Goal: Task Accomplishment & Management: Use online tool/utility

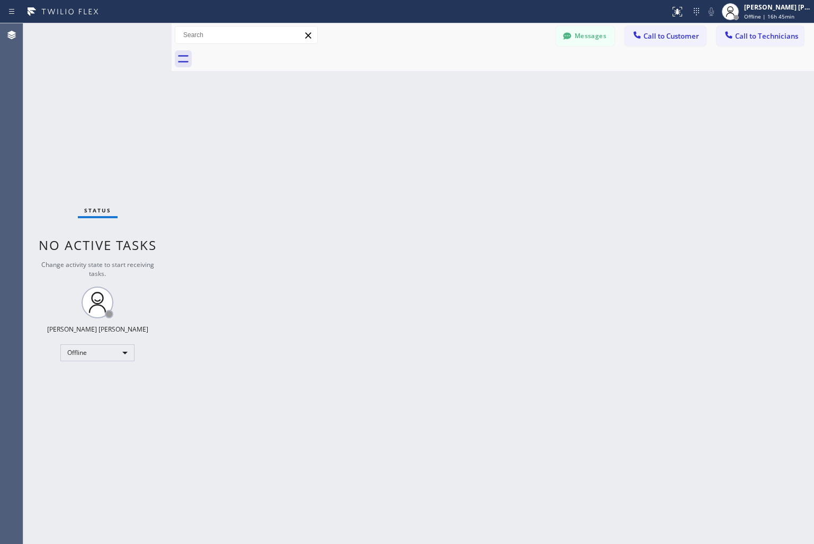
click at [731, 13] on icon at bounding box center [730, 11] width 13 height 13
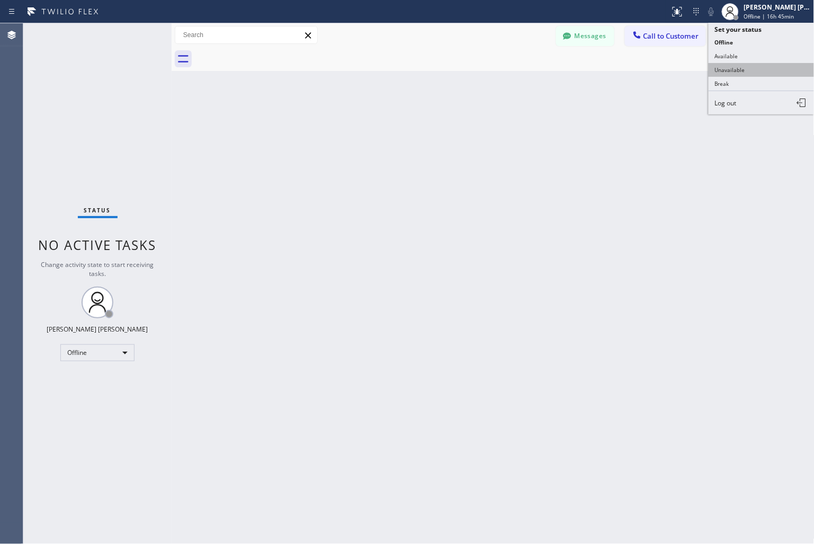
click at [709, 70] on button "Unavailable" at bounding box center [761, 70] width 106 height 14
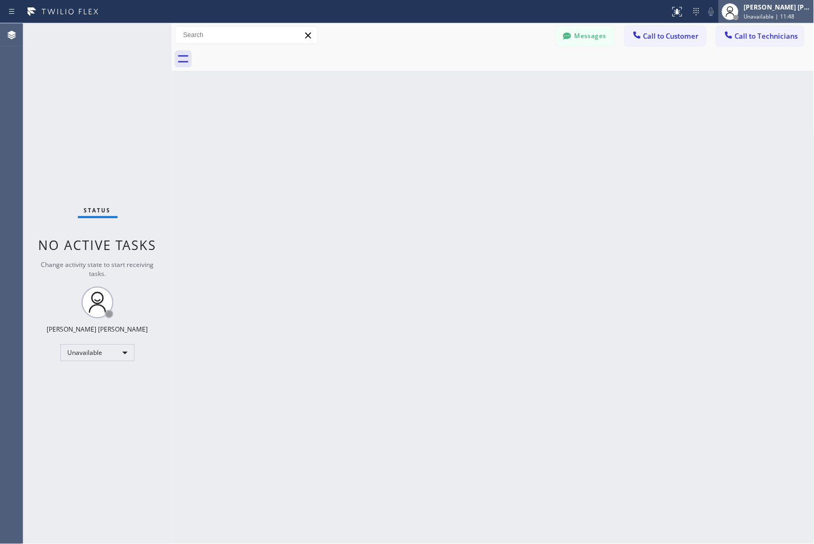
click at [784, 19] on span "Unavailable | 11:48" at bounding box center [769, 16] width 51 height 7
click at [699, 98] on div "Back to Dashboard Change Sender ID Customers Technicians KD Krissy Do [DATE] 02…" at bounding box center [493, 283] width 643 height 520
click at [744, 15] on span "Unavailable | 12:14" at bounding box center [769, 16] width 51 height 7
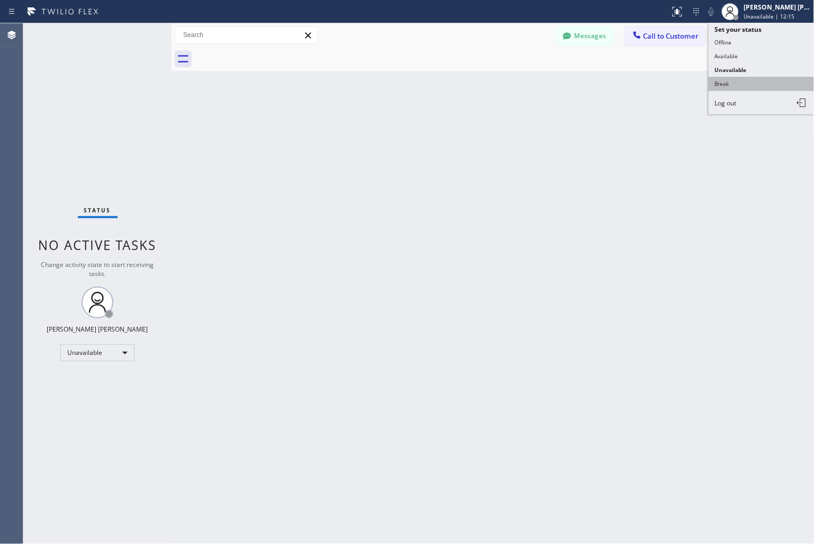
click at [750, 83] on button "Break" at bounding box center [761, 84] width 106 height 14
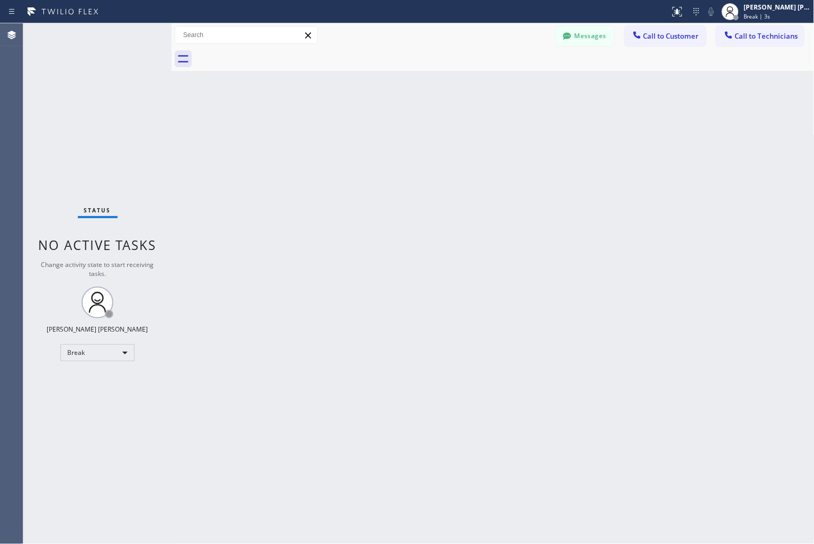
click at [379, 125] on div "Back to Dashboard Change Sender ID Customers Technicians KD Krissy Do [DATE] 02…" at bounding box center [493, 283] width 643 height 520
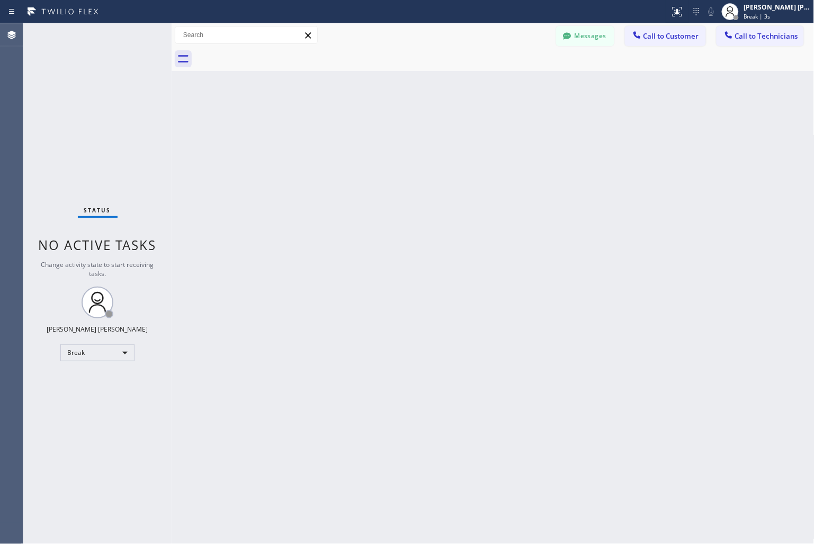
click at [379, 125] on div "Back to Dashboard Change Sender ID Customers Technicians KD Krissy Do [DATE] 02…" at bounding box center [493, 283] width 643 height 520
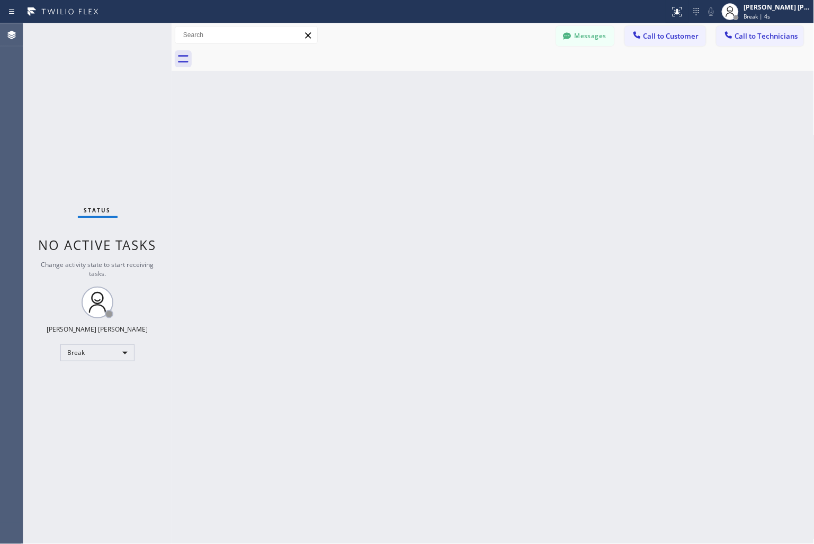
click at [379, 125] on div "Back to Dashboard Change Sender ID Customers Technicians KD Krissy Do [DATE] 02…" at bounding box center [493, 283] width 643 height 520
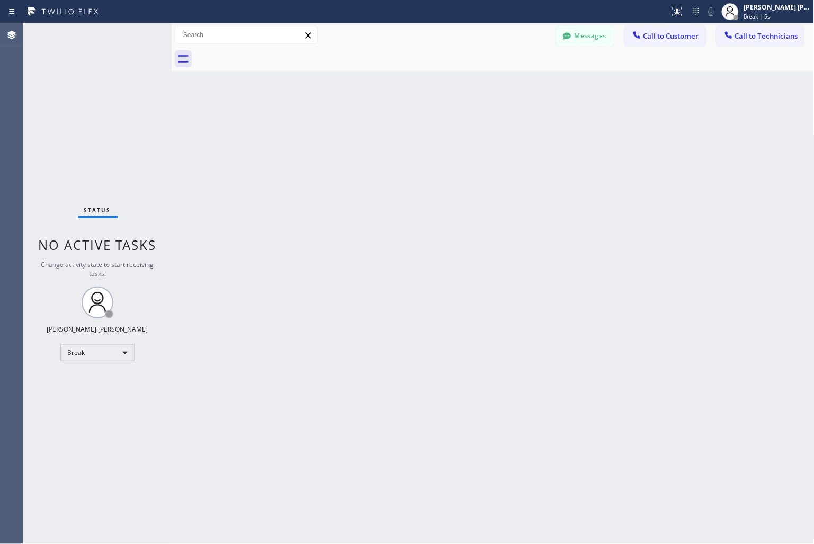
click at [379, 125] on div "Back to Dashboard Change Sender ID Customers Technicians KD Krissy Do [DATE] 02…" at bounding box center [493, 283] width 643 height 520
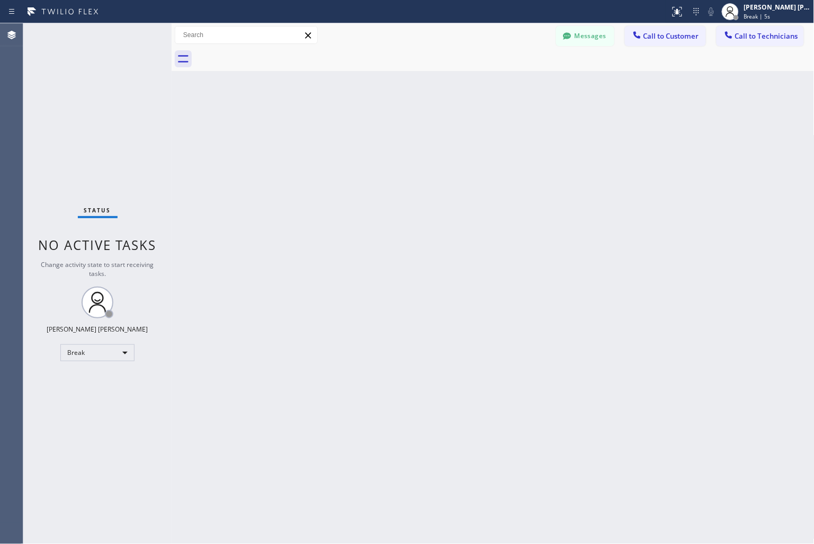
click at [379, 125] on div "Back to Dashboard Change Sender ID Customers Technicians KD Krissy Do [DATE] 02…" at bounding box center [493, 283] width 643 height 520
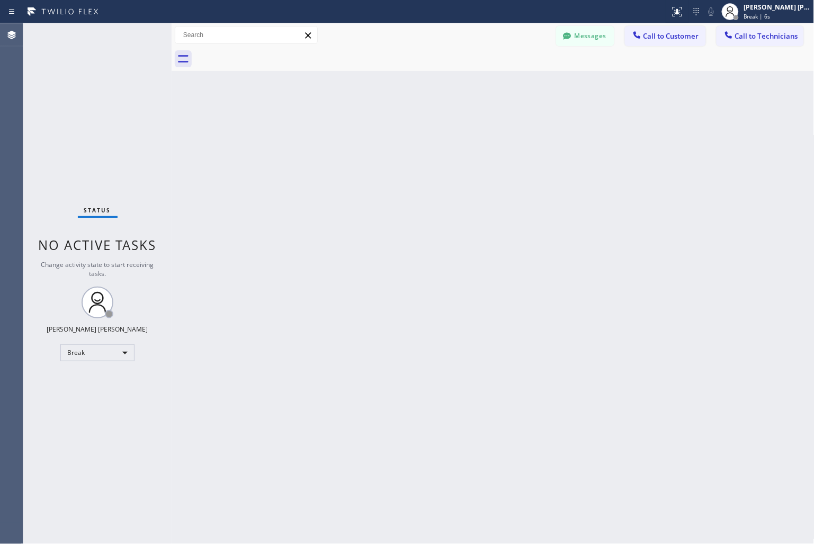
click at [379, 125] on div "Back to Dashboard Change Sender ID Customers Technicians KD Krissy Do [DATE] 02…" at bounding box center [493, 283] width 643 height 520
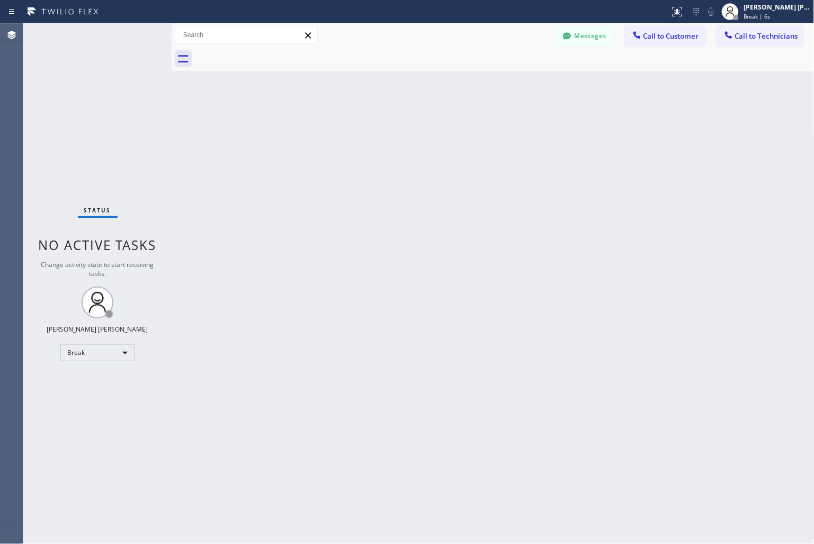
click at [379, 125] on div "Back to Dashboard Change Sender ID Customers Technicians KD Krissy Do [DATE] 02…" at bounding box center [493, 283] width 643 height 520
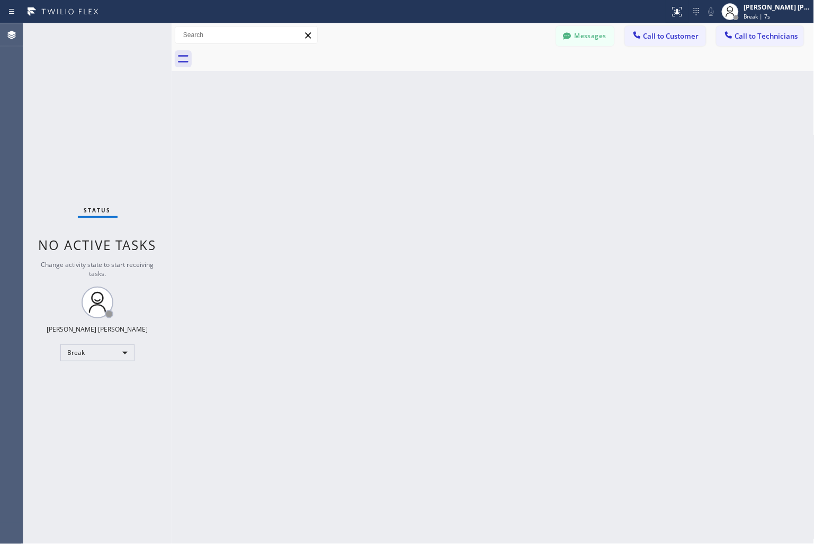
click at [379, 125] on div "Back to Dashboard Change Sender ID Customers Technicians KD Krissy Do [DATE] 02…" at bounding box center [493, 283] width 643 height 520
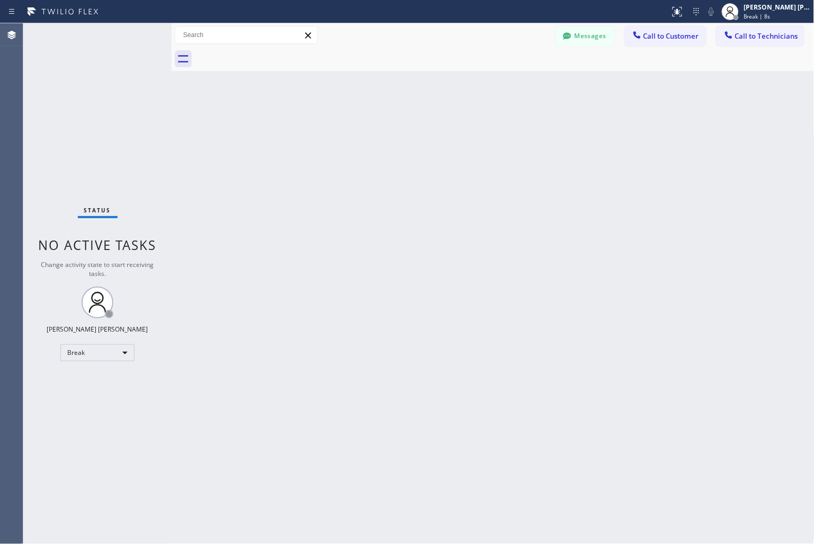
click at [379, 125] on div "Back to Dashboard Change Sender ID Customers Technicians KD Krissy Do [DATE] 02…" at bounding box center [493, 283] width 643 height 520
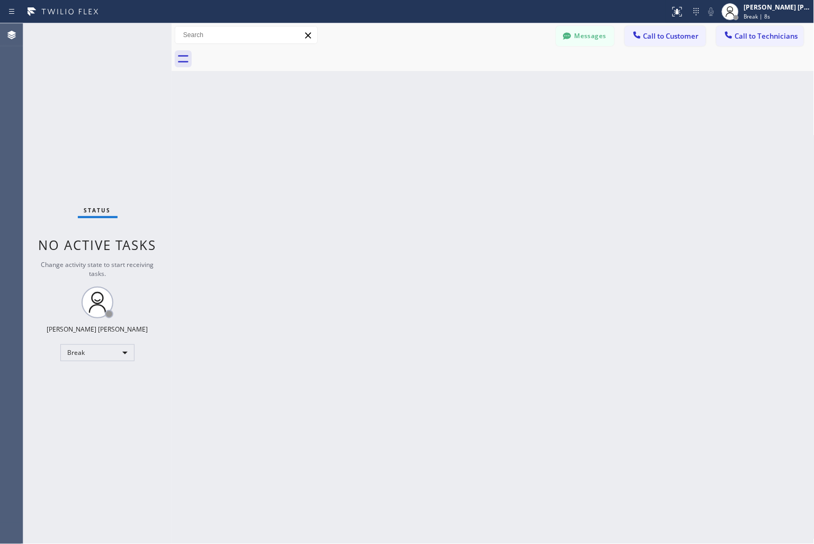
click at [379, 125] on div "Back to Dashboard Change Sender ID Customers Technicians KD Krissy Do [DATE] 02…" at bounding box center [493, 283] width 643 height 520
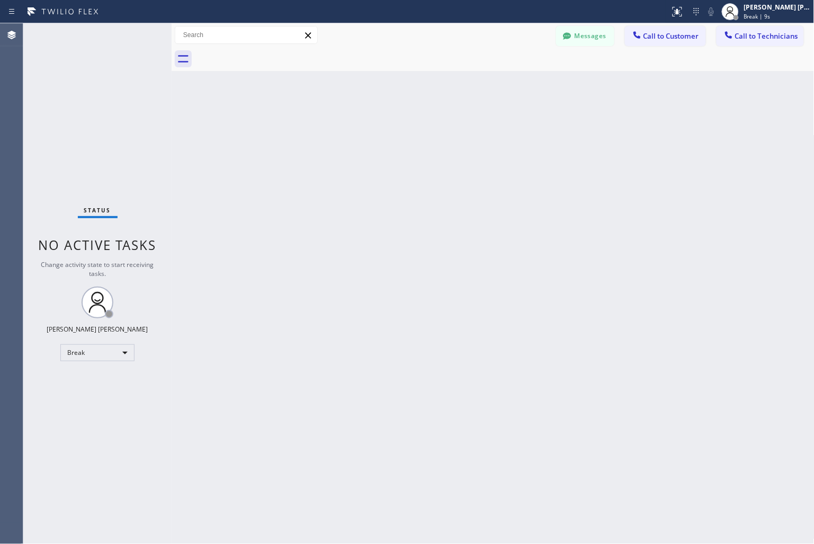
click at [379, 125] on div "Back to Dashboard Change Sender ID Customers Technicians KD Krissy Do [DATE] 02…" at bounding box center [493, 283] width 643 height 520
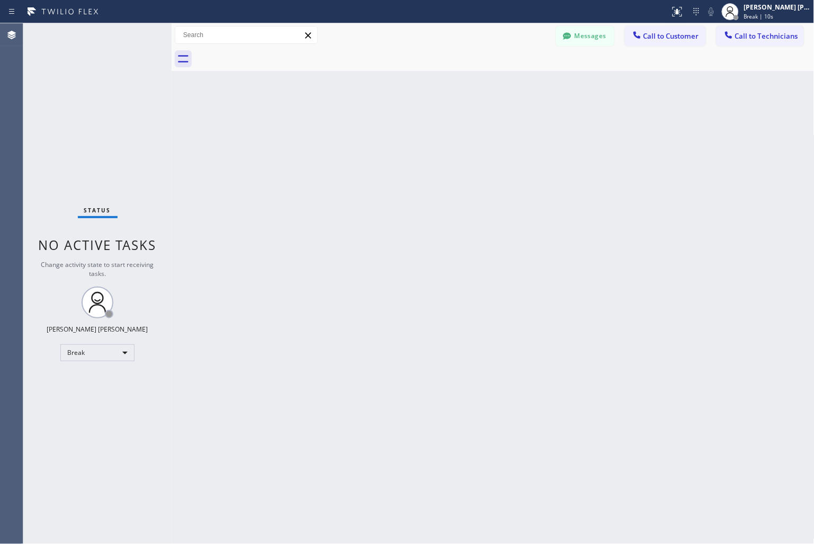
click at [379, 125] on div "Back to Dashboard Change Sender ID Customers Technicians KD Krissy Do [DATE] 02…" at bounding box center [493, 283] width 643 height 520
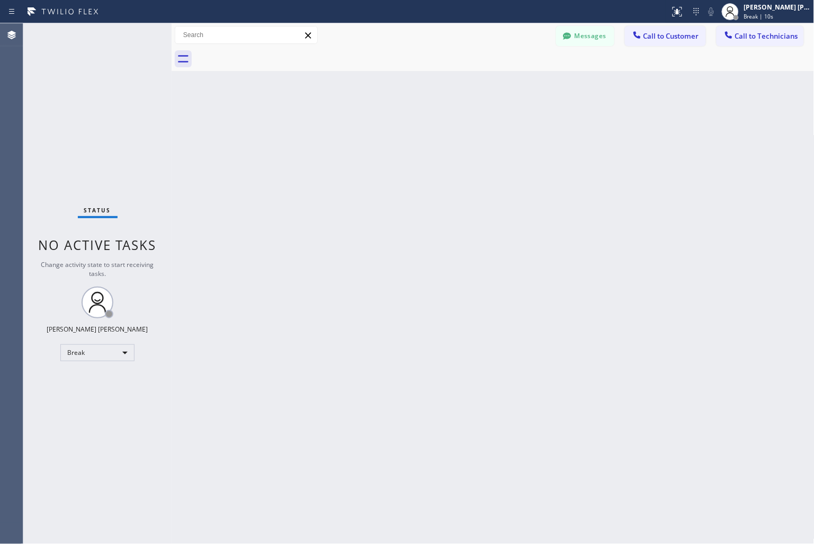
click at [379, 125] on div "Back to Dashboard Change Sender ID Customers Technicians KD Krissy Do [DATE] 02…" at bounding box center [493, 283] width 643 height 520
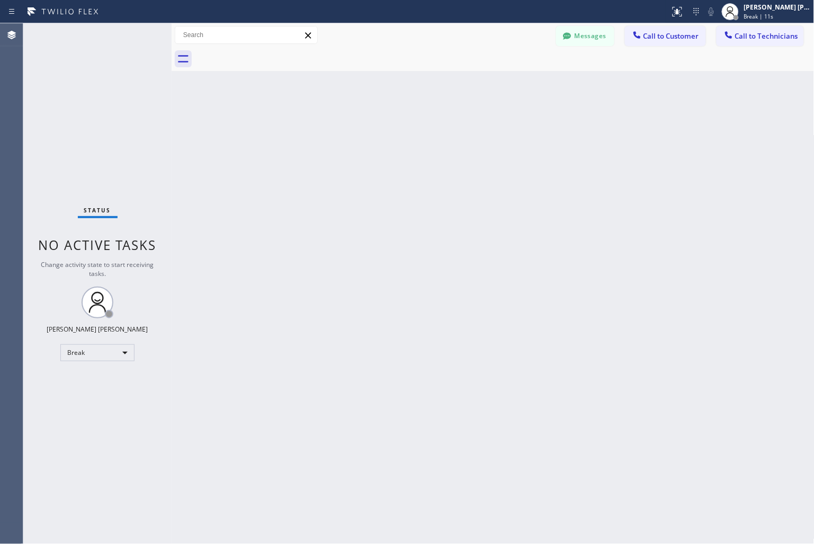
click at [379, 125] on div "Back to Dashboard Change Sender ID Customers Technicians KD Krissy Do [DATE] 02…" at bounding box center [493, 283] width 643 height 520
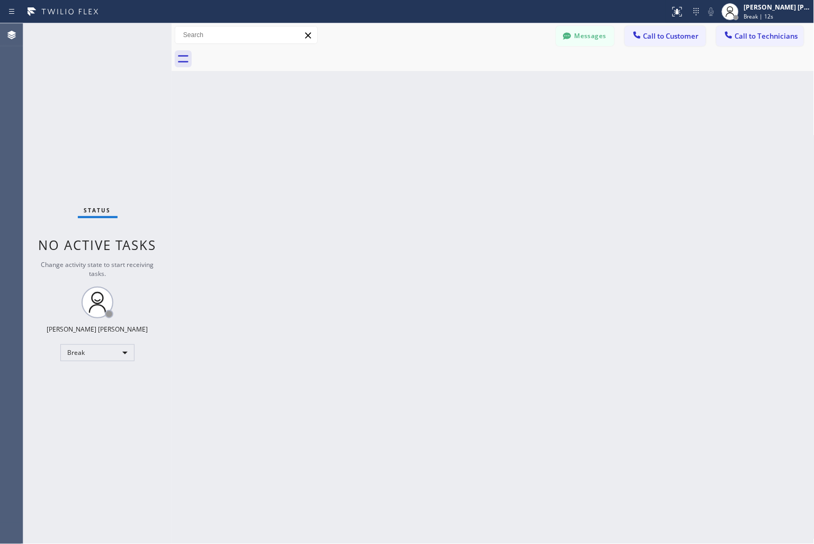
click at [379, 125] on div "Back to Dashboard Change Sender ID Customers Technicians KD Krissy Do [DATE] 02…" at bounding box center [493, 283] width 643 height 520
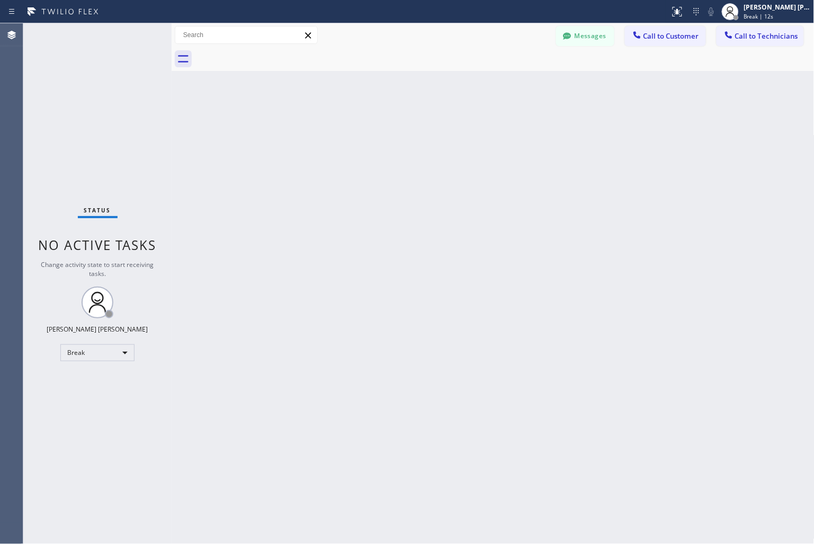
click at [379, 125] on div "Back to Dashboard Change Sender ID Customers Technicians KD Krissy Do [DATE] 02…" at bounding box center [493, 283] width 643 height 520
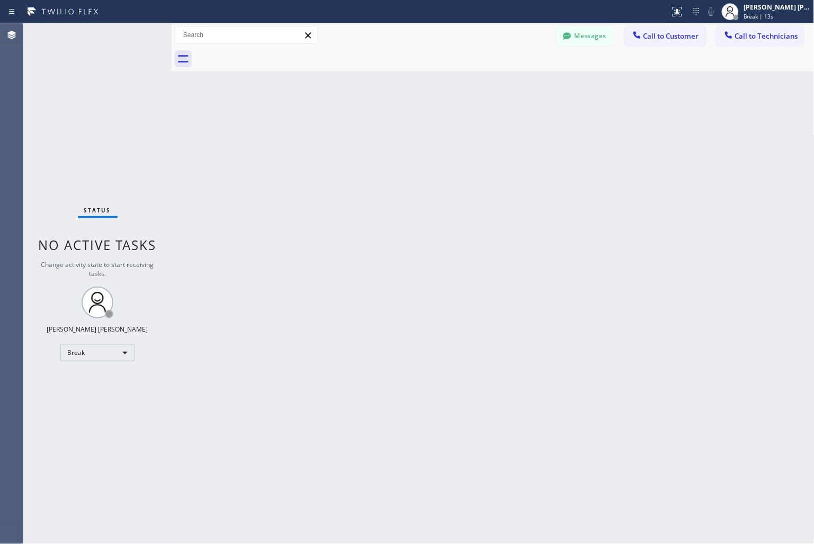
click at [379, 125] on div "Back to Dashboard Change Sender ID Customers Technicians KD Krissy Do [DATE] 02…" at bounding box center [493, 283] width 643 height 520
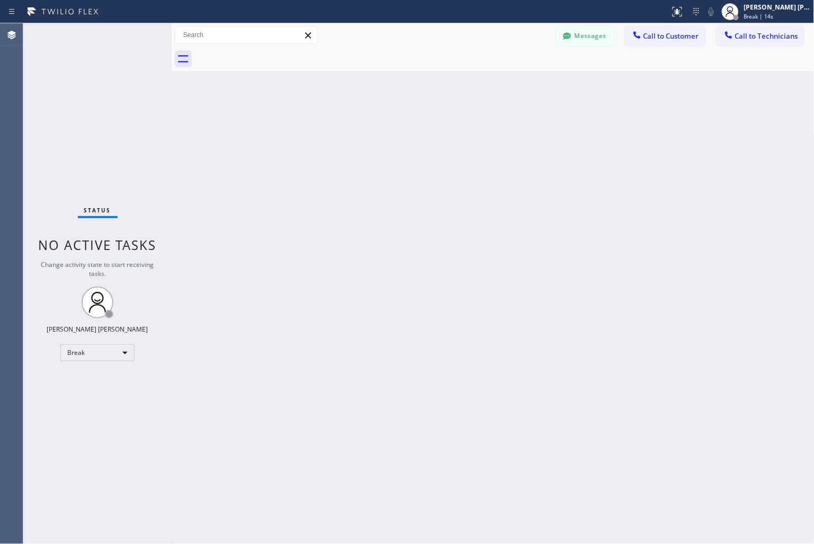
click at [379, 125] on div "Back to Dashboard Change Sender ID Customers Technicians KD Krissy Do [DATE] 02…" at bounding box center [493, 283] width 643 height 520
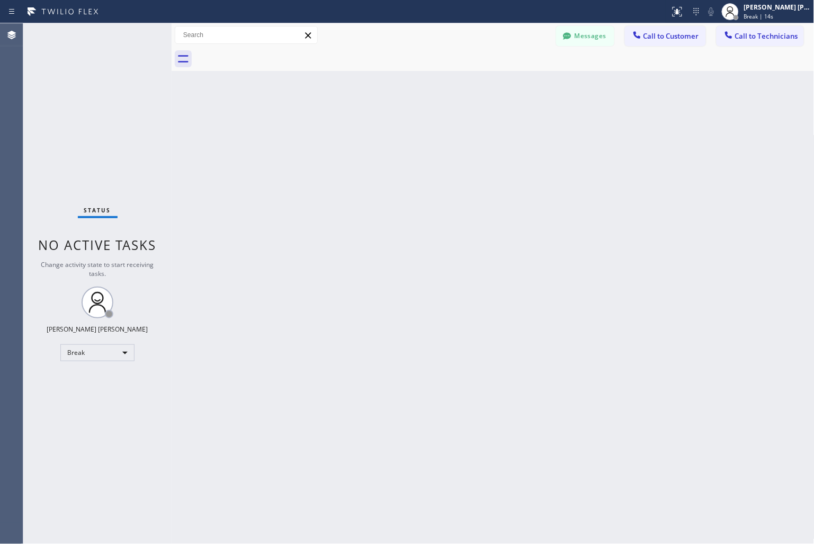
click at [379, 125] on div "Back to Dashboard Change Sender ID Customers Technicians KD Krissy Do [DATE] 02…" at bounding box center [493, 283] width 643 height 520
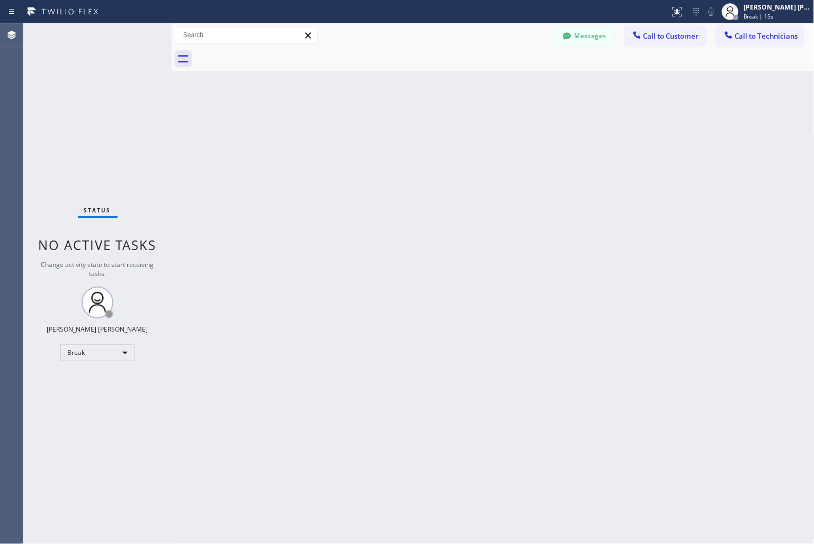
click at [379, 125] on div "Back to Dashboard Change Sender ID Customers Technicians KD Krissy Do [DATE] 02…" at bounding box center [493, 283] width 643 height 520
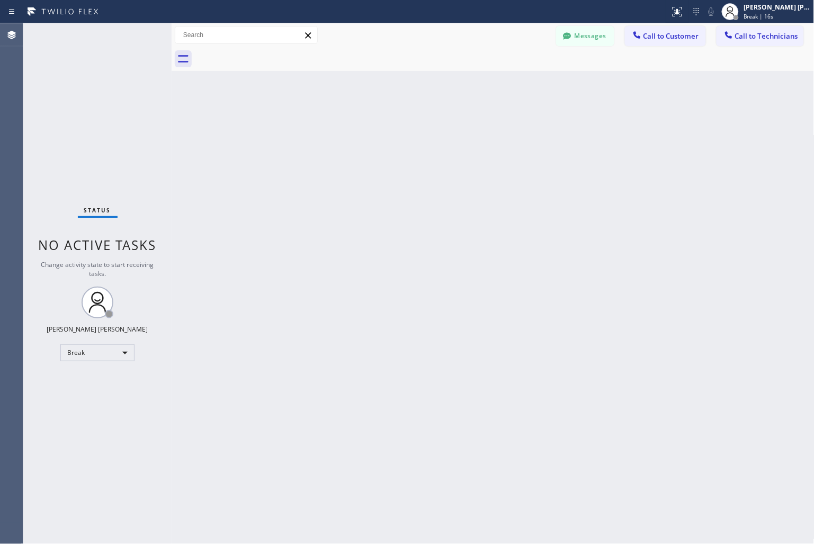
click at [379, 125] on div "Back to Dashboard Change Sender ID Customers Technicians KD Krissy Do [DATE] 02…" at bounding box center [493, 283] width 643 height 520
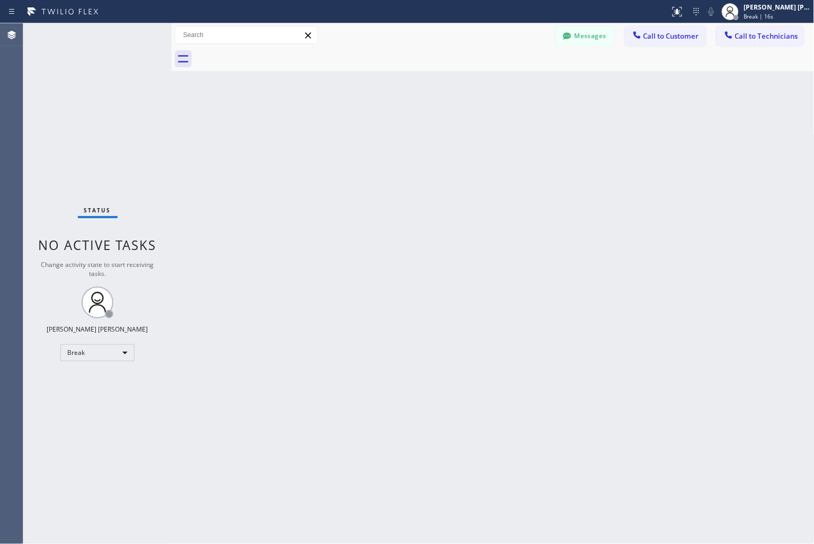
click at [379, 125] on div "Back to Dashboard Change Sender ID Customers Technicians KD Krissy Do [DATE] 02…" at bounding box center [493, 283] width 643 height 520
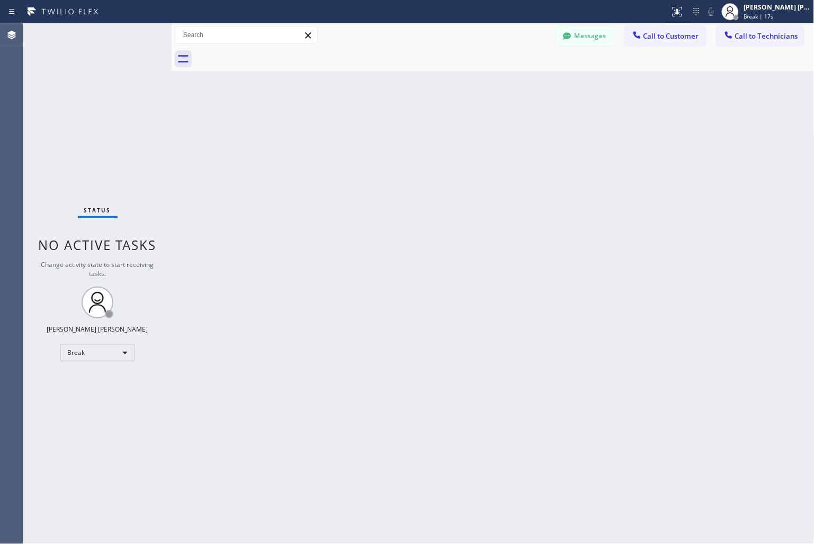
click at [379, 125] on div "Back to Dashboard Change Sender ID Customers Technicians KD Krissy Do [DATE] 02…" at bounding box center [493, 283] width 643 height 520
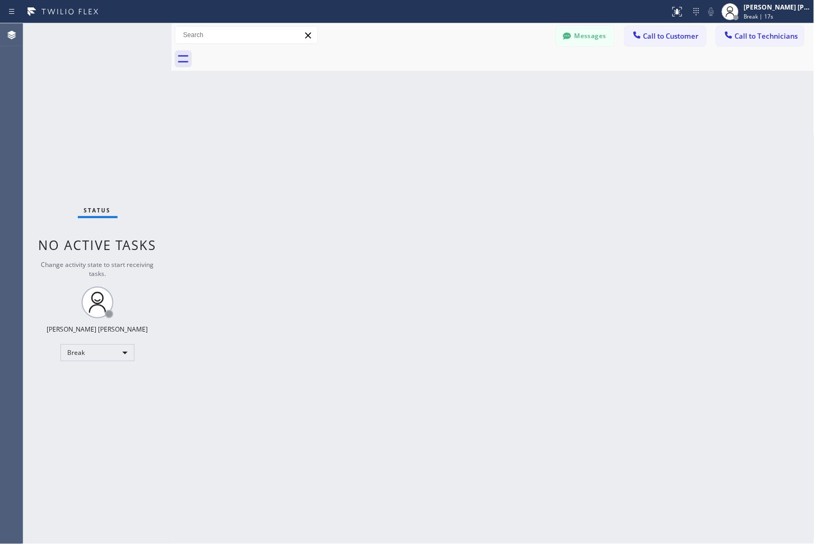
click at [379, 125] on div "Back to Dashboard Change Sender ID Customers Technicians KD Krissy Do [DATE] 02…" at bounding box center [493, 283] width 643 height 520
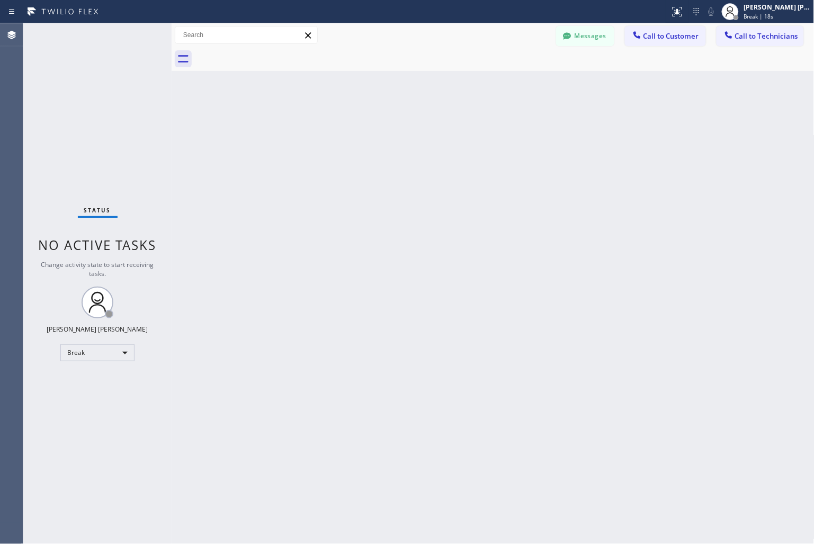
click at [379, 125] on div "Back to Dashboard Change Sender ID Customers Technicians KD Krissy Do [DATE] 02…" at bounding box center [493, 283] width 643 height 520
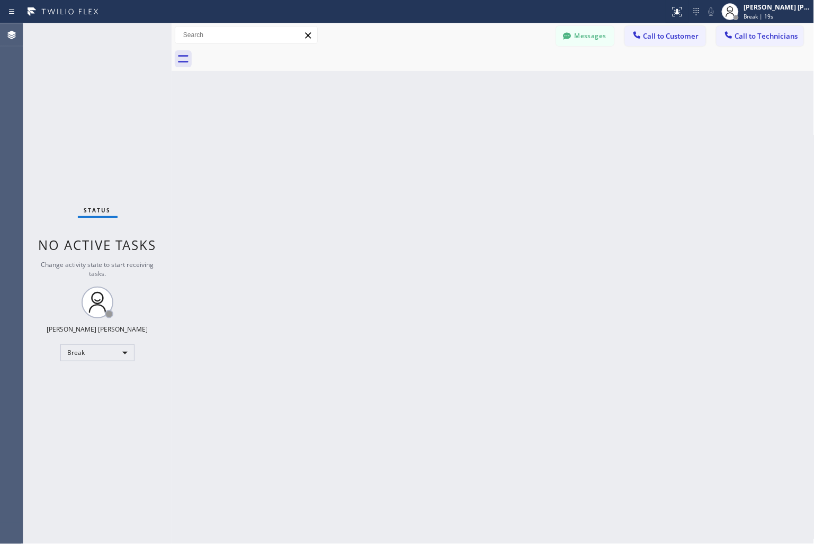
click at [379, 125] on div "Back to Dashboard Change Sender ID Customers Technicians KD Krissy Do [DATE] 02…" at bounding box center [493, 283] width 643 height 520
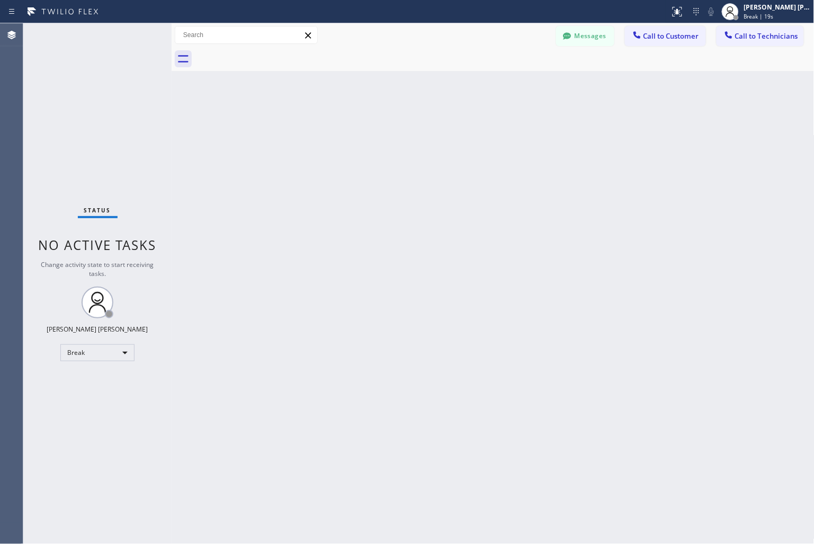
click at [379, 125] on div "Back to Dashboard Change Sender ID Customers Technicians KD Krissy Do [DATE] 02…" at bounding box center [493, 283] width 643 height 520
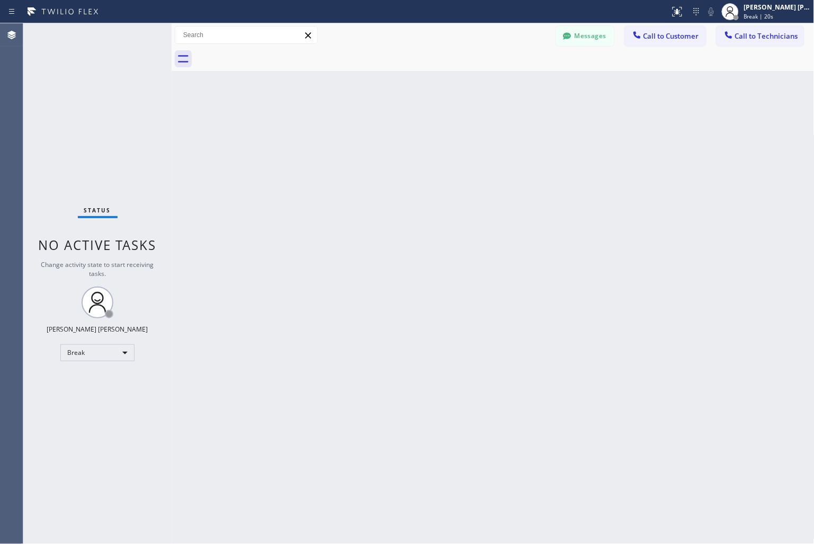
click at [379, 125] on div "Back to Dashboard Change Sender ID Customers Technicians KD Krissy Do [DATE] 02…" at bounding box center [493, 283] width 643 height 520
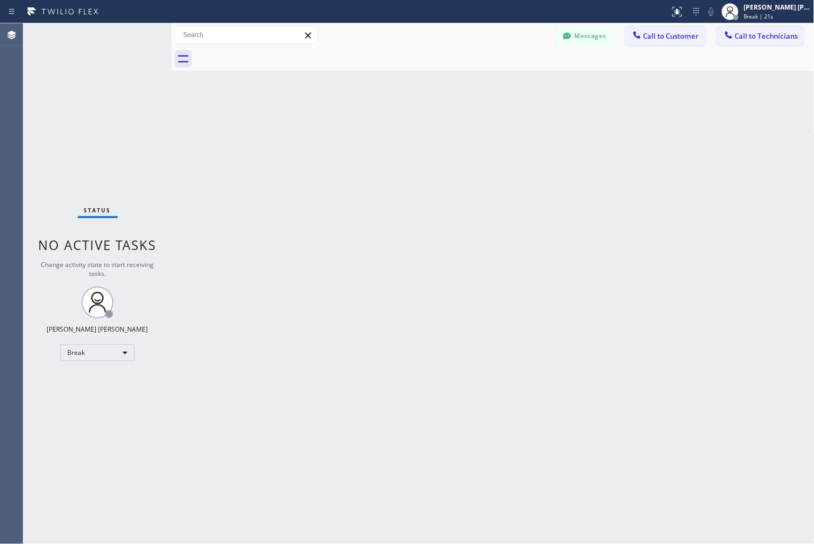
click at [379, 125] on div "Back to Dashboard Change Sender ID Customers Technicians KD Krissy Do [DATE] 02…" at bounding box center [493, 283] width 643 height 520
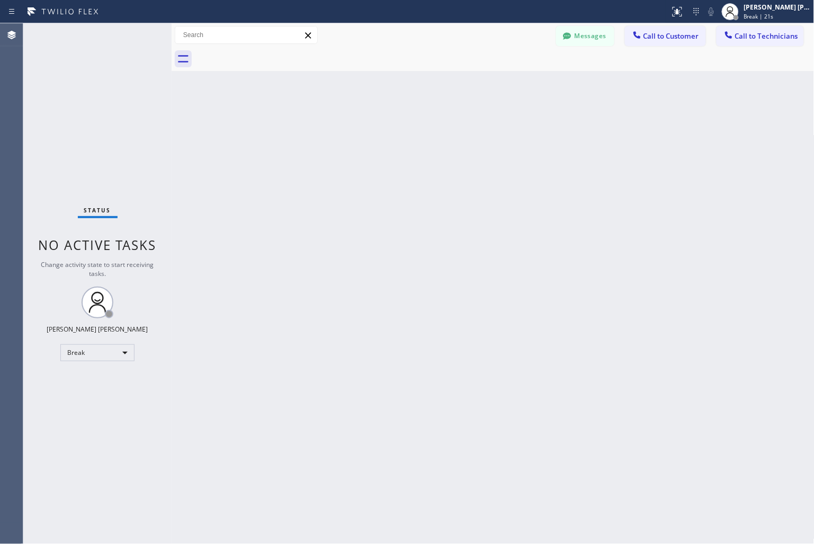
click at [379, 125] on div "Back to Dashboard Change Sender ID Customers Technicians KD Krissy Do [DATE] 02…" at bounding box center [493, 283] width 643 height 520
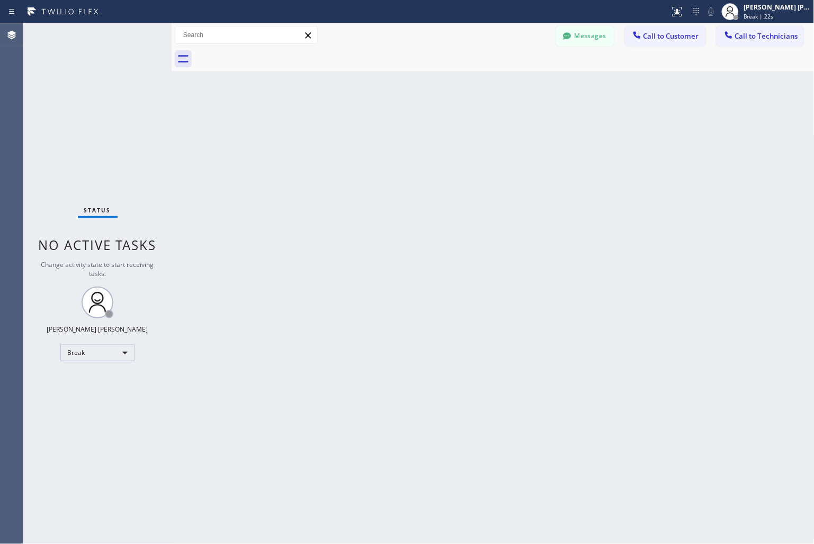
click at [379, 125] on div "Back to Dashboard Change Sender ID Customers Technicians KD Krissy Do [DATE] 02…" at bounding box center [493, 283] width 643 height 520
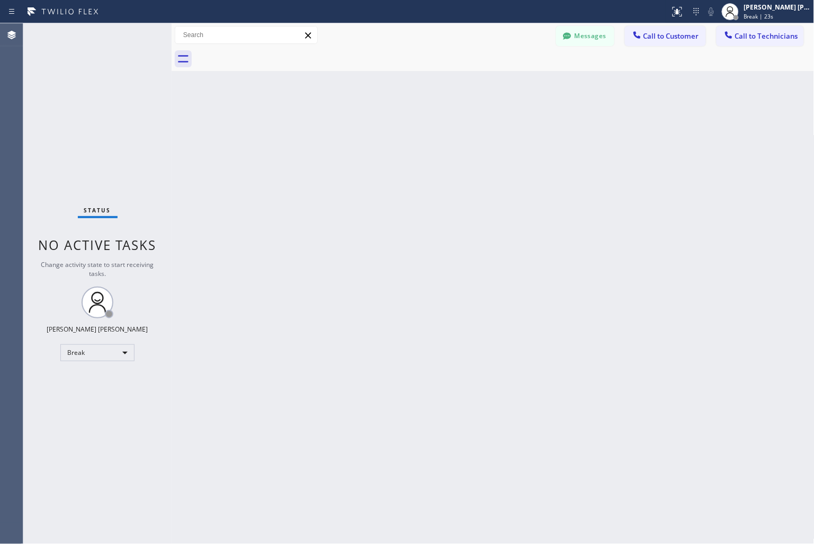
click at [379, 125] on div "Back to Dashboard Change Sender ID Customers Technicians KD Krissy Do [DATE] 02…" at bounding box center [493, 283] width 643 height 520
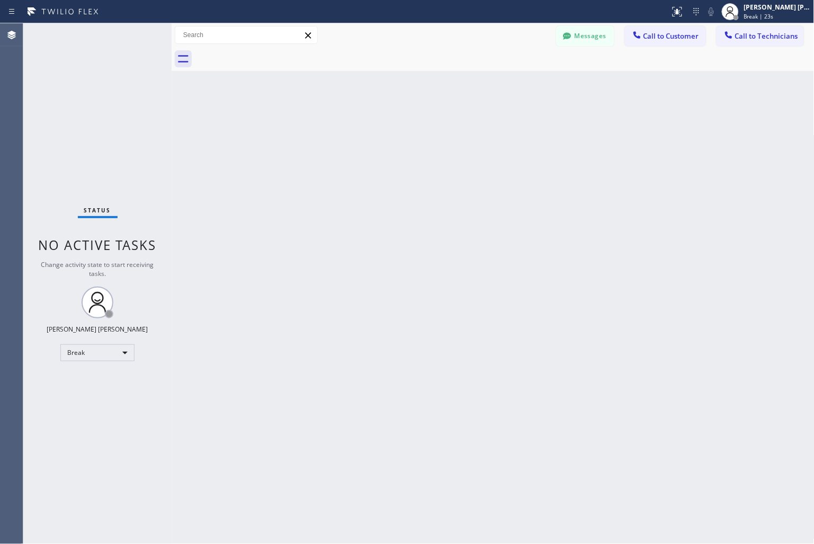
click at [379, 125] on div "Back to Dashboard Change Sender ID Customers Technicians KD Krissy Do [DATE] 02…" at bounding box center [493, 283] width 643 height 520
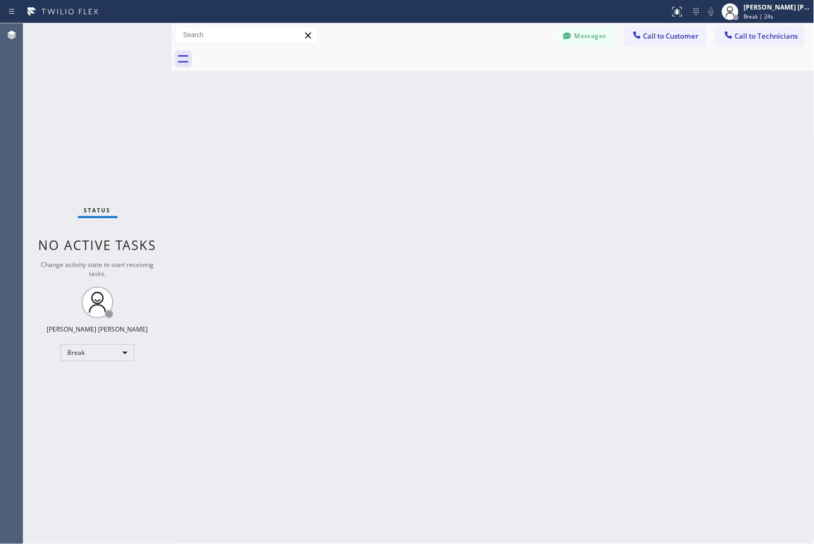
click at [379, 125] on div "Back to Dashboard Change Sender ID Customers Technicians KD Krissy Do [DATE] 02…" at bounding box center [493, 283] width 643 height 520
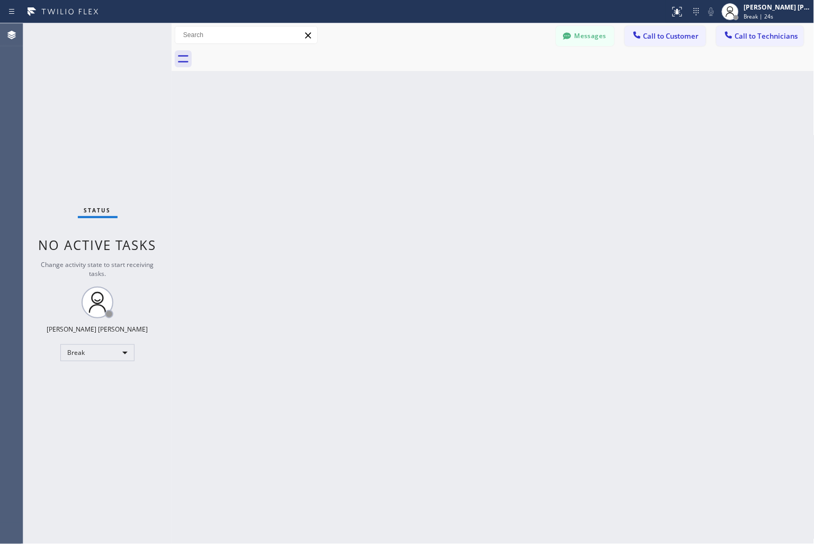
click at [379, 125] on div "Back to Dashboard Change Sender ID Customers Technicians KD Krissy Do [DATE] 02…" at bounding box center [493, 283] width 643 height 520
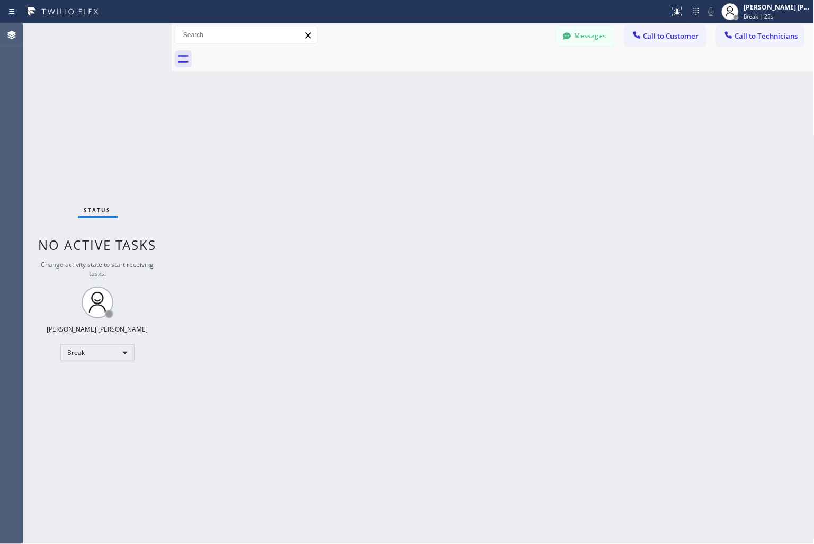
click at [379, 125] on div "Back to Dashboard Change Sender ID Customers Technicians KD Krissy Do [DATE] 02…" at bounding box center [493, 283] width 643 height 520
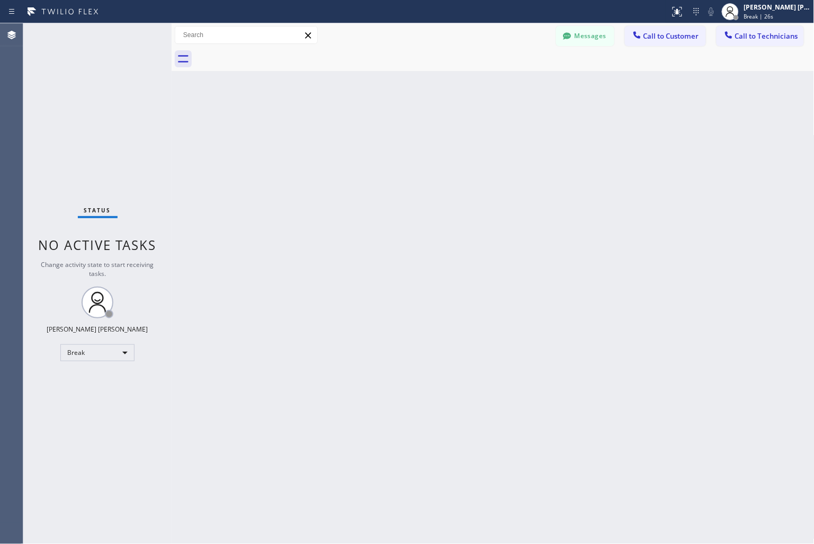
click at [379, 125] on div "Back to Dashboard Change Sender ID Customers Technicians KD Krissy Do [DATE] 02…" at bounding box center [493, 283] width 643 height 520
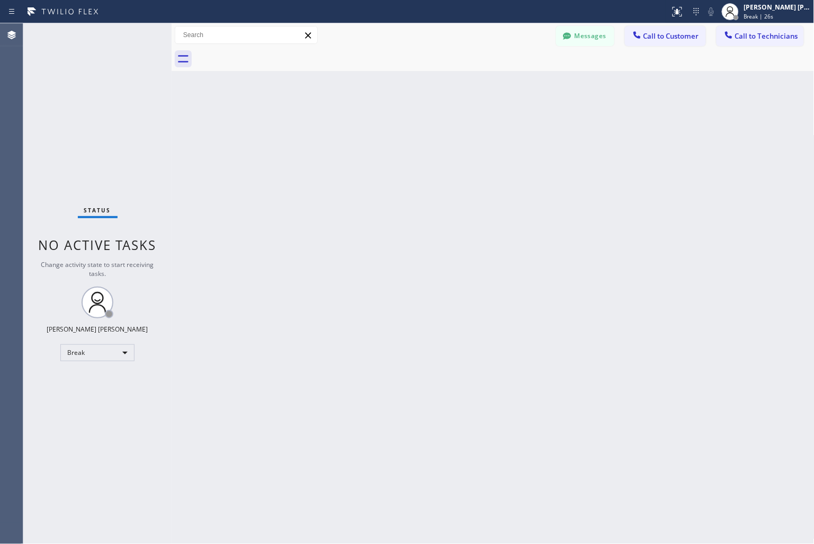
click at [379, 125] on div "Back to Dashboard Change Sender ID Customers Technicians KD Krissy Do [DATE] 02…" at bounding box center [493, 283] width 643 height 520
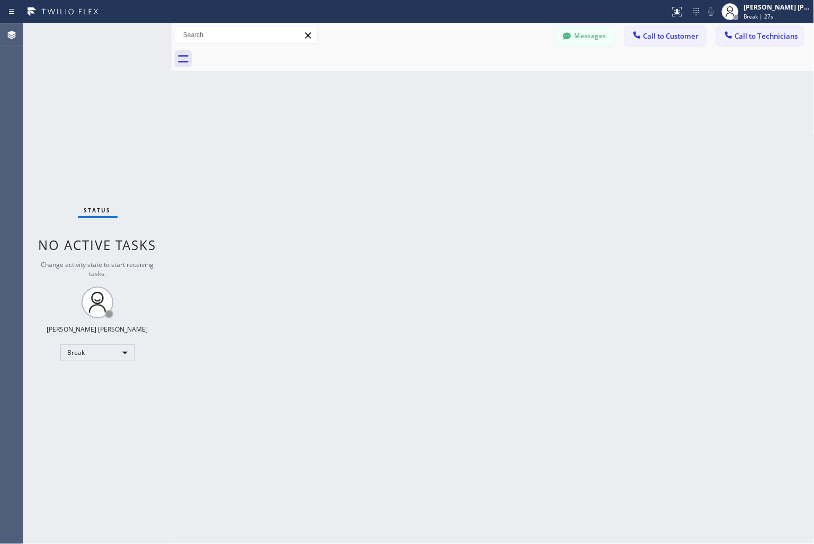
click at [379, 125] on div "Back to Dashboard Change Sender ID Customers Technicians KD Krissy Do [DATE] 02…" at bounding box center [493, 283] width 643 height 520
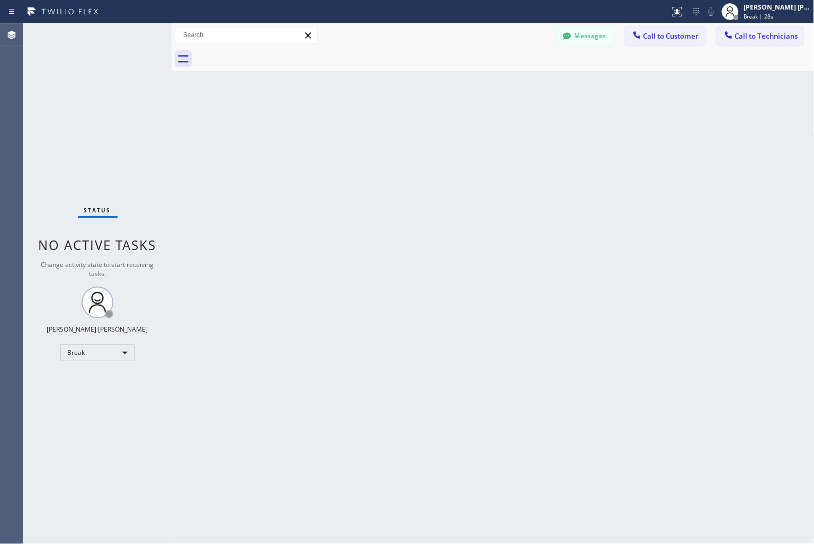
click at [379, 125] on div "Back to Dashboard Change Sender ID Customers Technicians KD Krissy Do [DATE] 02…" at bounding box center [493, 283] width 643 height 520
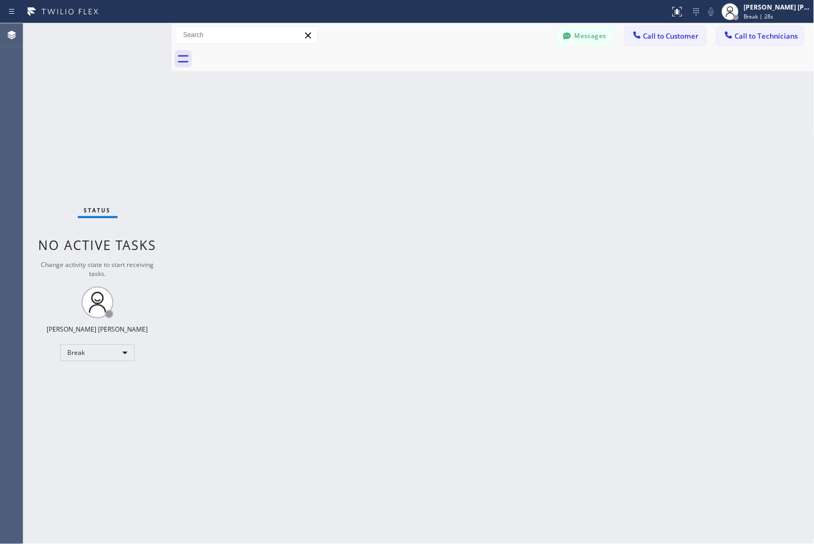
click at [379, 125] on div "Back to Dashboard Change Sender ID Customers Technicians KD Krissy Do [DATE] 02…" at bounding box center [493, 283] width 643 height 520
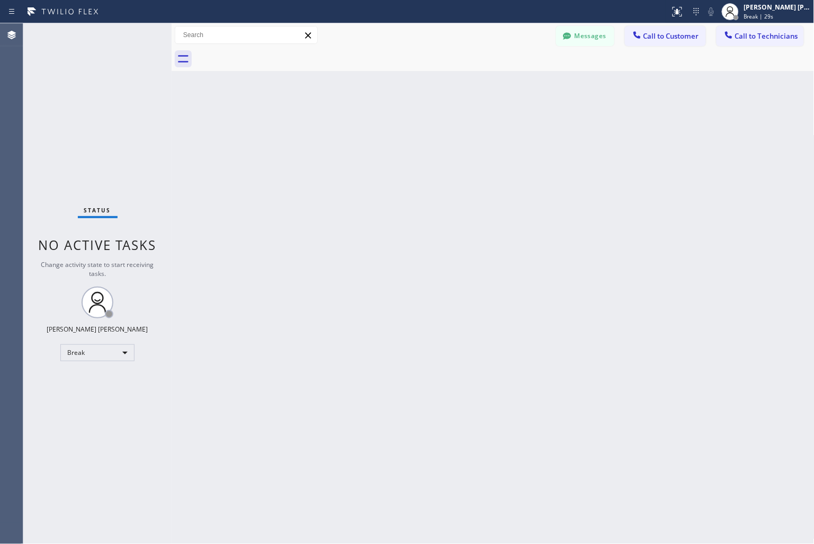
click at [379, 125] on div "Back to Dashboard Change Sender ID Customers Technicians KD Krissy Do [DATE] 02…" at bounding box center [493, 283] width 643 height 520
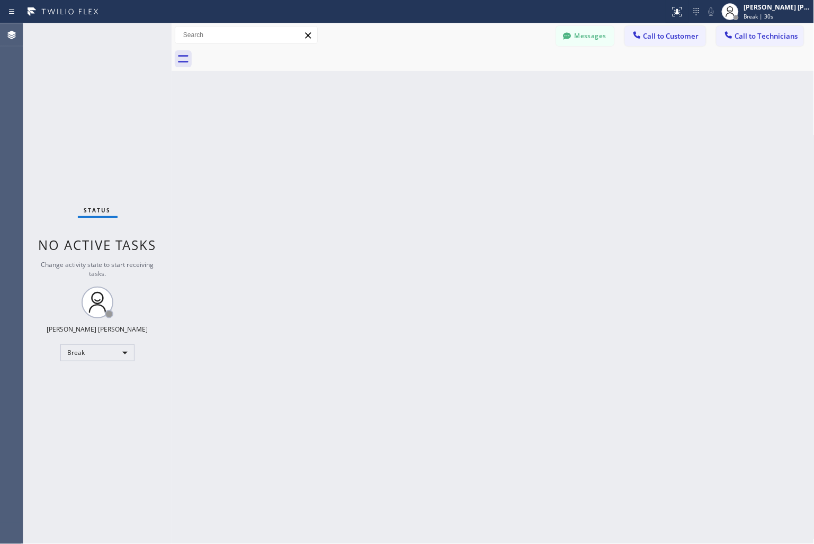
click at [379, 125] on div "Back to Dashboard Change Sender ID Customers Technicians KD Krissy Do [DATE] 02…" at bounding box center [493, 283] width 643 height 520
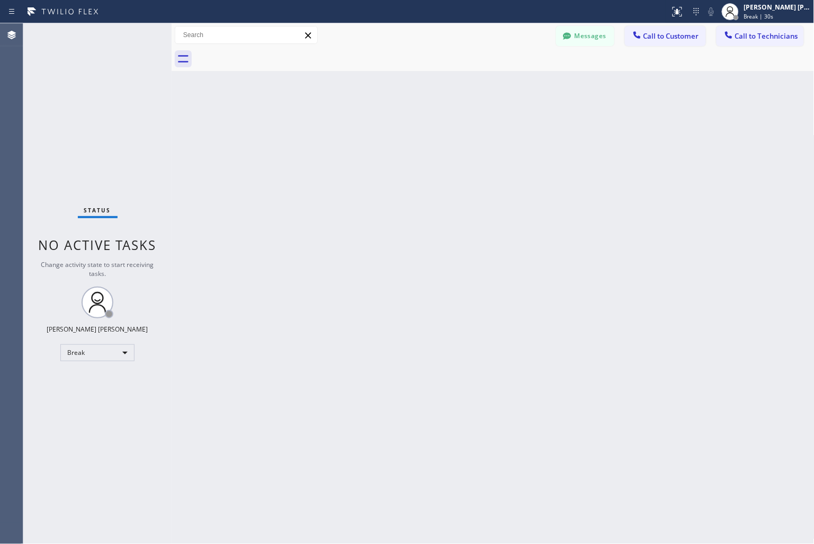
click at [379, 125] on div "Back to Dashboard Change Sender ID Customers Technicians KD Krissy Do [DATE] 02…" at bounding box center [493, 283] width 643 height 520
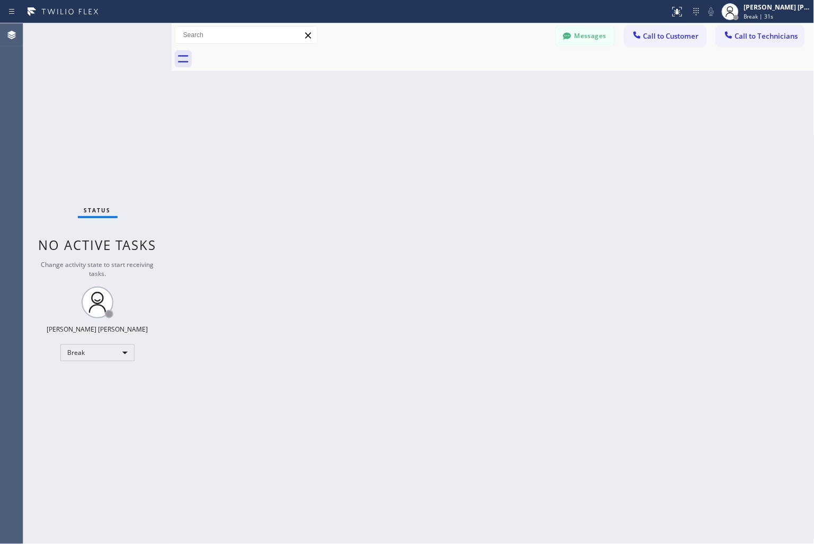
click at [379, 125] on div "Back to Dashboard Change Sender ID Customers Technicians KD Krissy Do [DATE] 02…" at bounding box center [493, 283] width 643 height 520
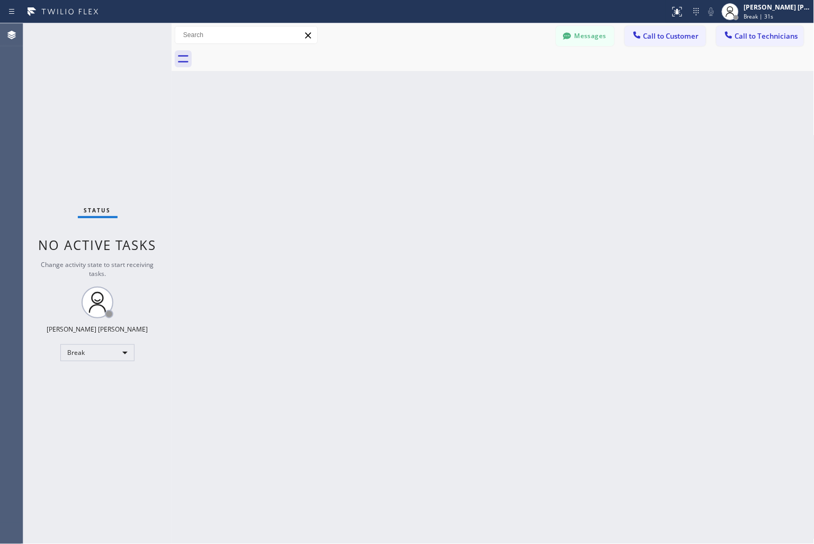
click at [379, 125] on div "Back to Dashboard Change Sender ID Customers Technicians KD Krissy Do [DATE] 02…" at bounding box center [493, 283] width 643 height 520
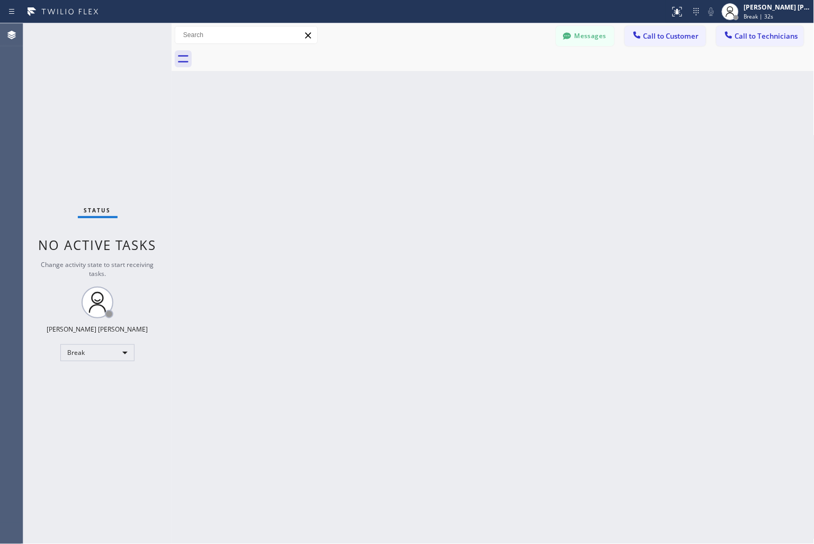
click at [379, 125] on div "Back to Dashboard Change Sender ID Customers Technicians KD Krissy Do [DATE] 02…" at bounding box center [493, 283] width 643 height 520
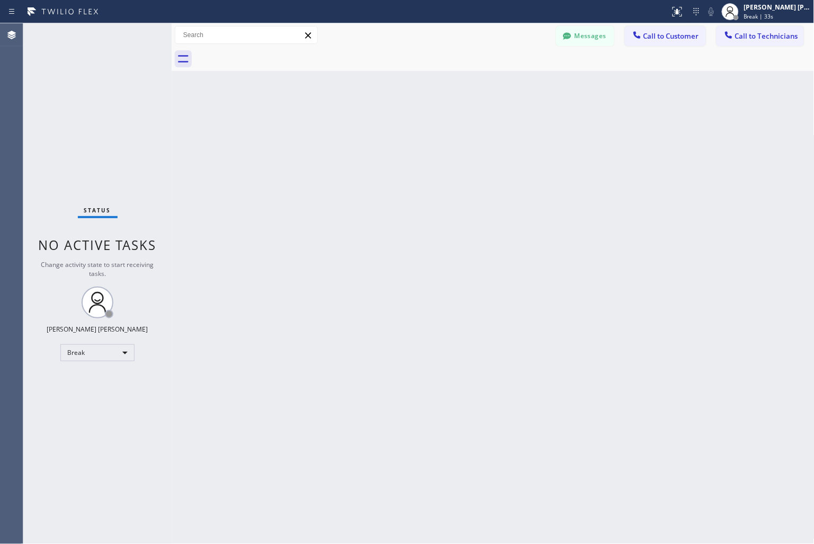
click at [379, 125] on div "Back to Dashboard Change Sender ID Customers Technicians KD Krissy Do [DATE] 02…" at bounding box center [493, 283] width 643 height 520
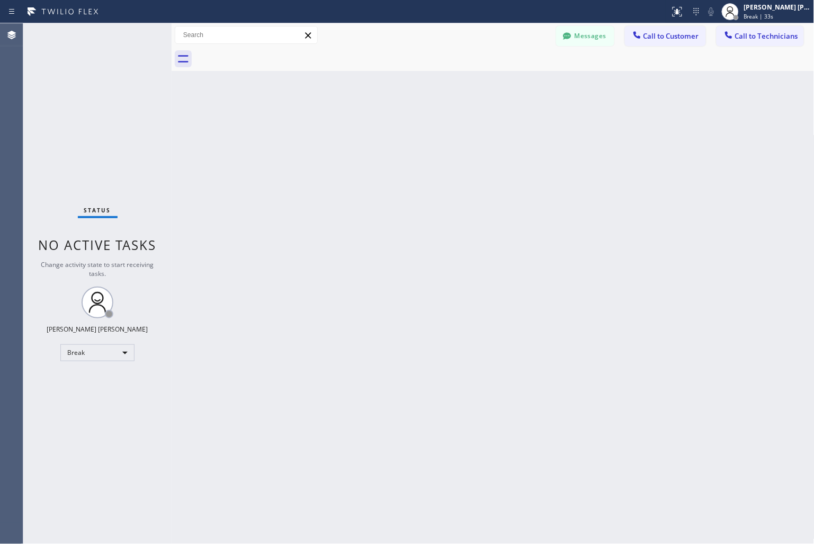
click at [379, 125] on div "Back to Dashboard Change Sender ID Customers Technicians KD Krissy Do [DATE] 02…" at bounding box center [493, 283] width 643 height 520
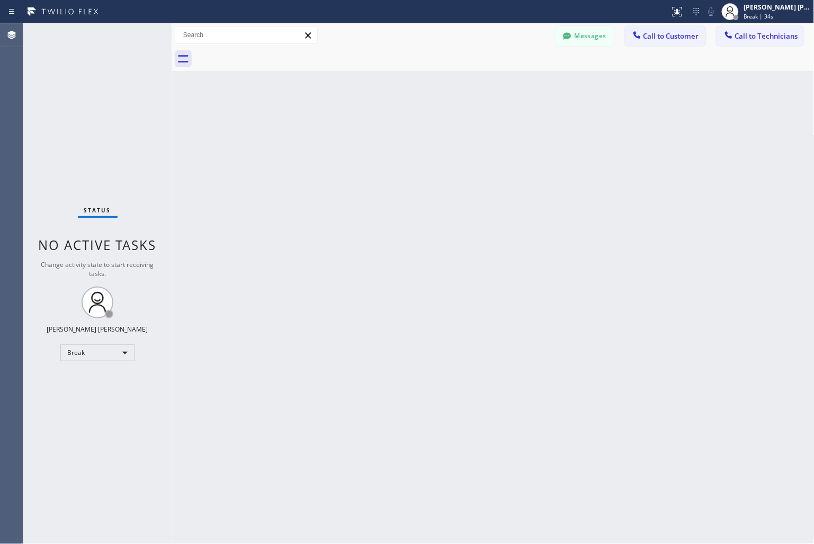
click at [379, 125] on div "Back to Dashboard Change Sender ID Customers Technicians KD Krissy Do [DATE] 02…" at bounding box center [493, 283] width 643 height 520
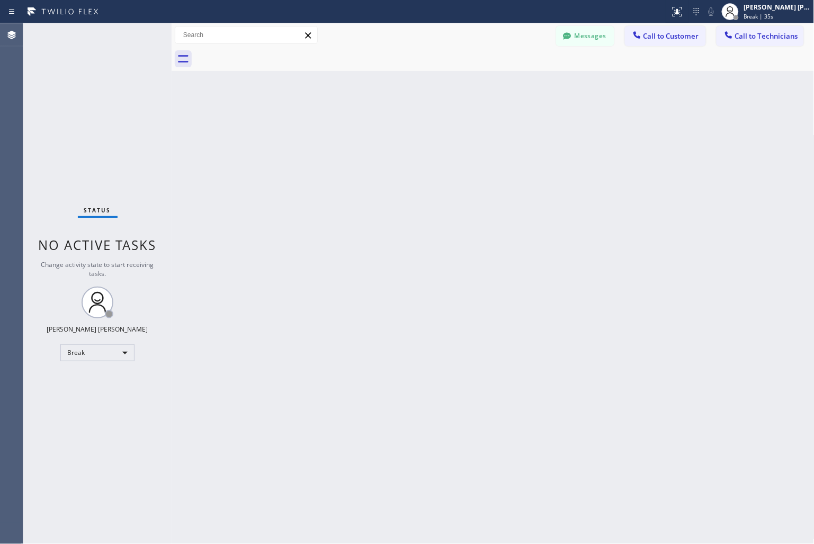
click at [379, 125] on div "Back to Dashboard Change Sender ID Customers Technicians KD Krissy Do [DATE] 02…" at bounding box center [493, 283] width 643 height 520
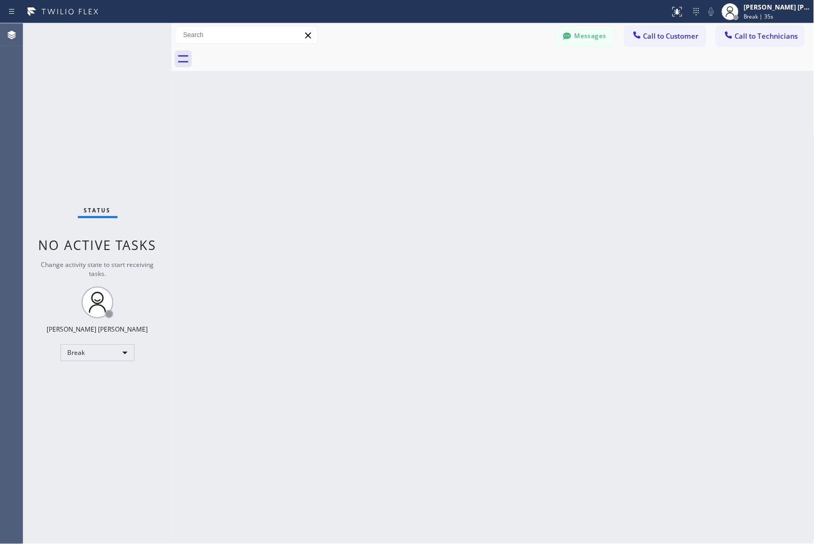
click at [379, 125] on div "Back to Dashboard Change Sender ID Customers Technicians KD Krissy Do [DATE] 02…" at bounding box center [493, 283] width 643 height 520
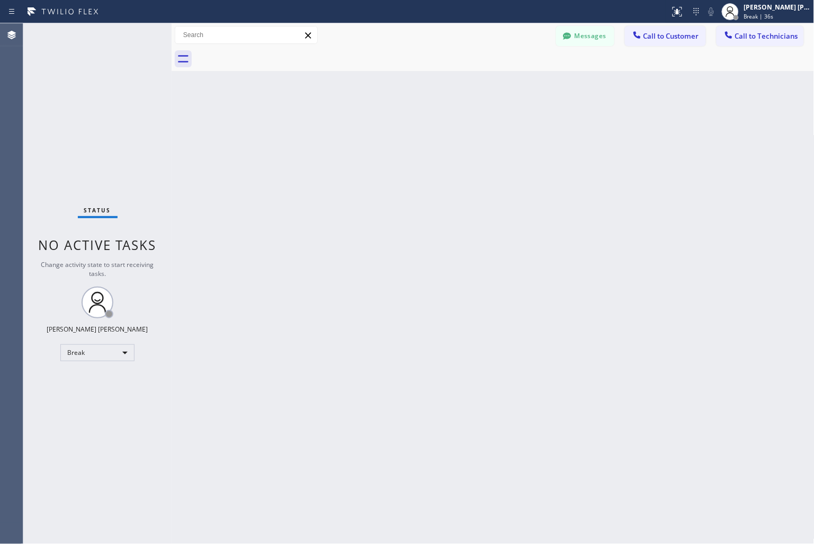
click at [379, 125] on div "Back to Dashboard Change Sender ID Customers Technicians KD Krissy Do [DATE] 02…" at bounding box center [493, 283] width 643 height 520
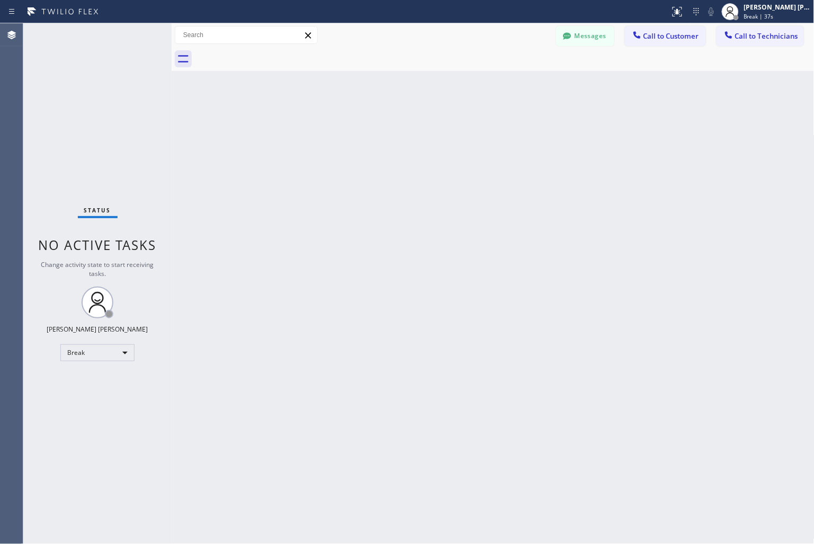
click at [379, 125] on div "Back to Dashboard Change Sender ID Customers Technicians KD Krissy Do [DATE] 02…" at bounding box center [493, 283] width 643 height 520
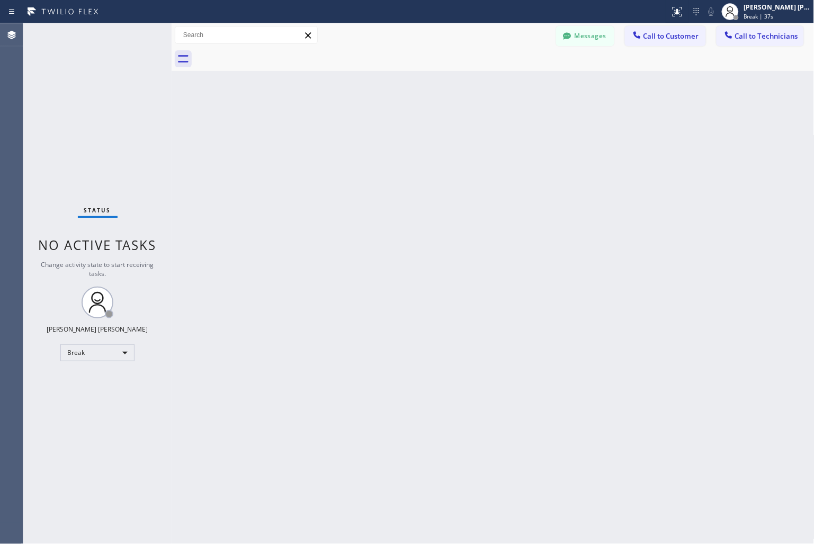
click at [379, 125] on div "Back to Dashboard Change Sender ID Customers Technicians KD Krissy Do [DATE] 02…" at bounding box center [493, 283] width 643 height 520
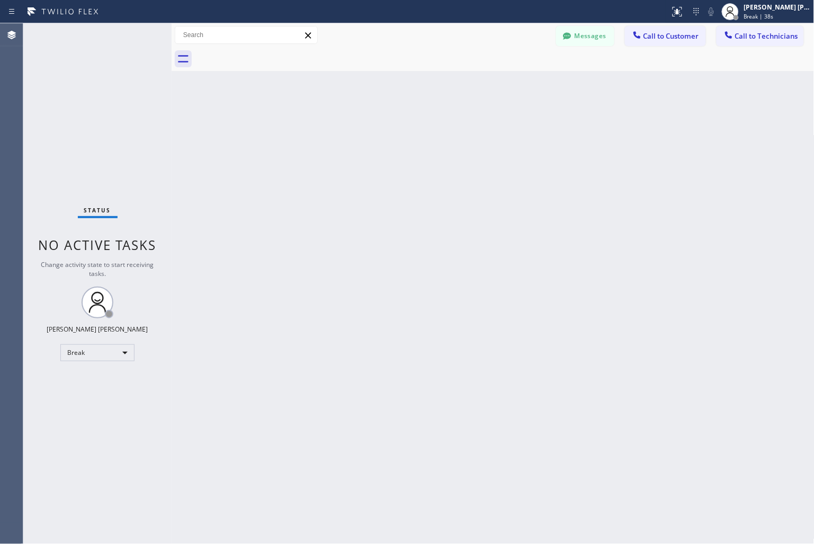
click at [379, 125] on div "Back to Dashboard Change Sender ID Customers Technicians KD Krissy Do [DATE] 02…" at bounding box center [493, 283] width 643 height 520
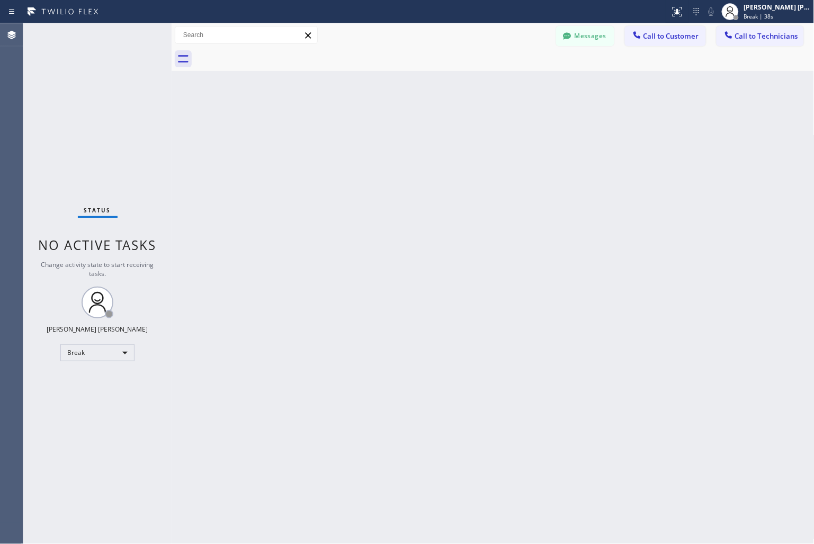
click at [379, 125] on div "Back to Dashboard Change Sender ID Customers Technicians KD Krissy Do [DATE] 02…" at bounding box center [493, 283] width 643 height 520
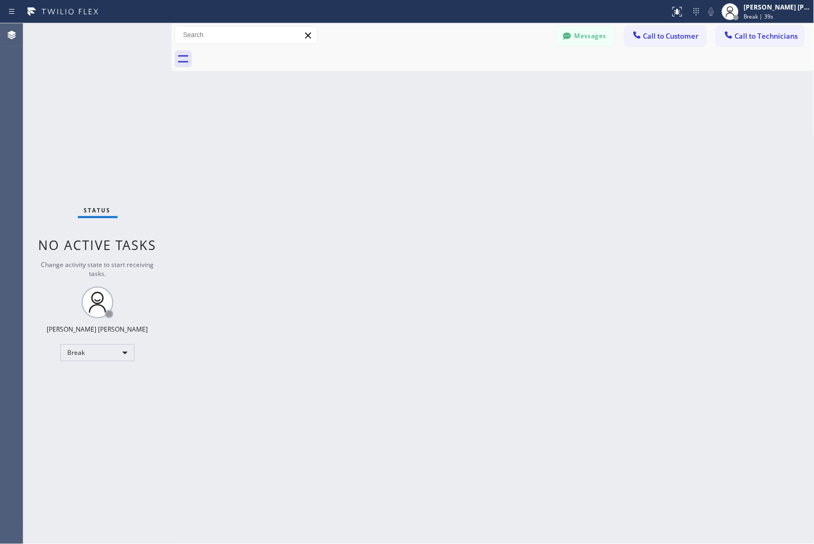
click at [379, 125] on div "Back to Dashboard Change Sender ID Customers Technicians KD Krissy Do [DATE] 02…" at bounding box center [493, 283] width 643 height 520
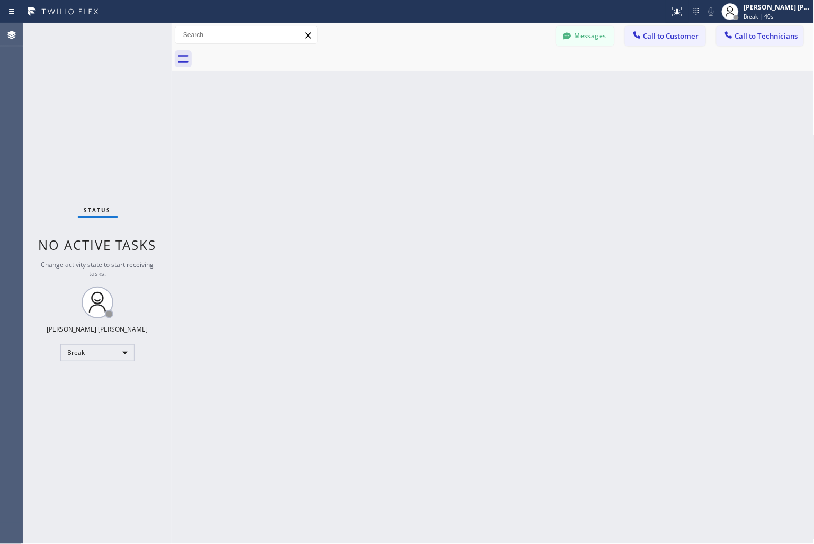
click at [379, 125] on div "Back to Dashboard Change Sender ID Customers Technicians KD Krissy Do [DATE] 02…" at bounding box center [493, 283] width 643 height 520
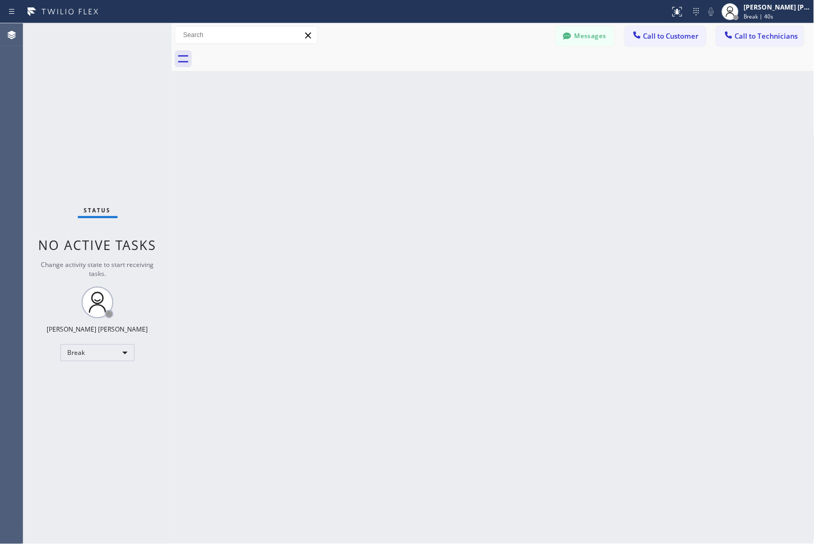
click at [379, 125] on div "Back to Dashboard Change Sender ID Customers Technicians KD Krissy Do [DATE] 02…" at bounding box center [493, 283] width 643 height 520
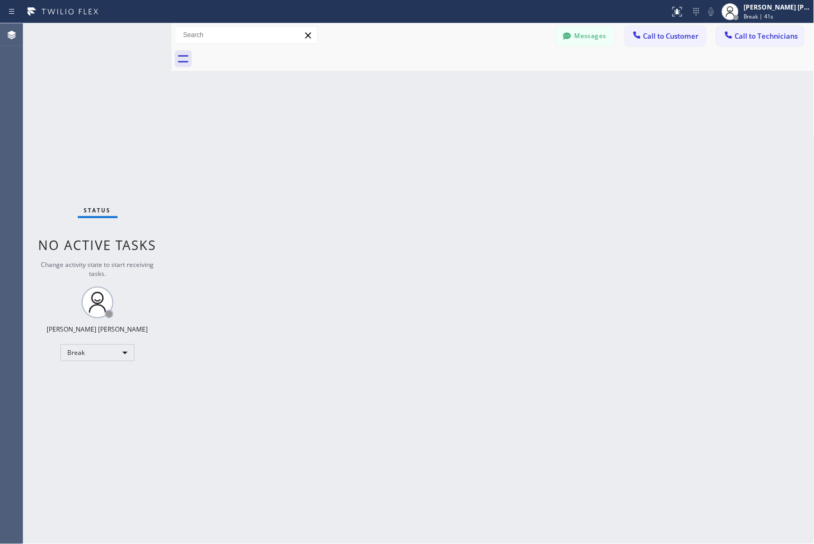
click at [379, 125] on div "Back to Dashboard Change Sender ID Customers Technicians KD Krissy Do [DATE] 02…" at bounding box center [493, 283] width 643 height 520
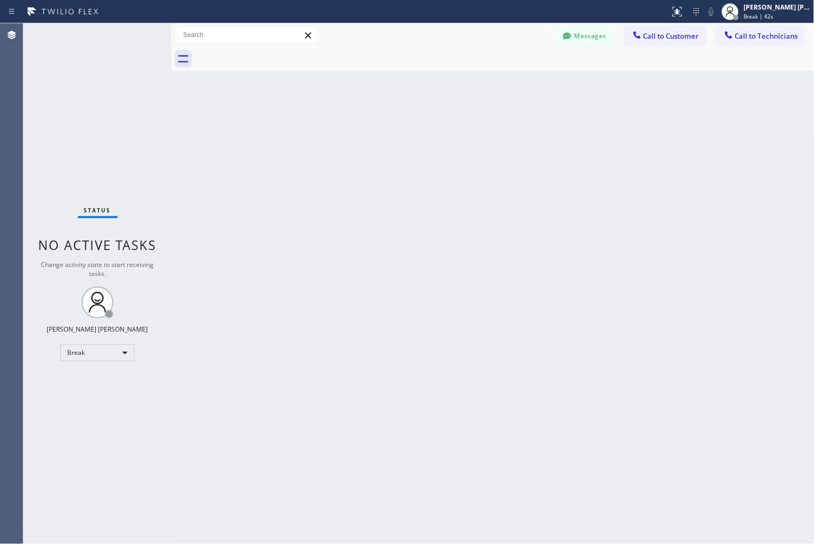
click at [379, 125] on div "Back to Dashboard Change Sender ID Customers Technicians KD Krissy Do [DATE] 02…" at bounding box center [493, 283] width 643 height 520
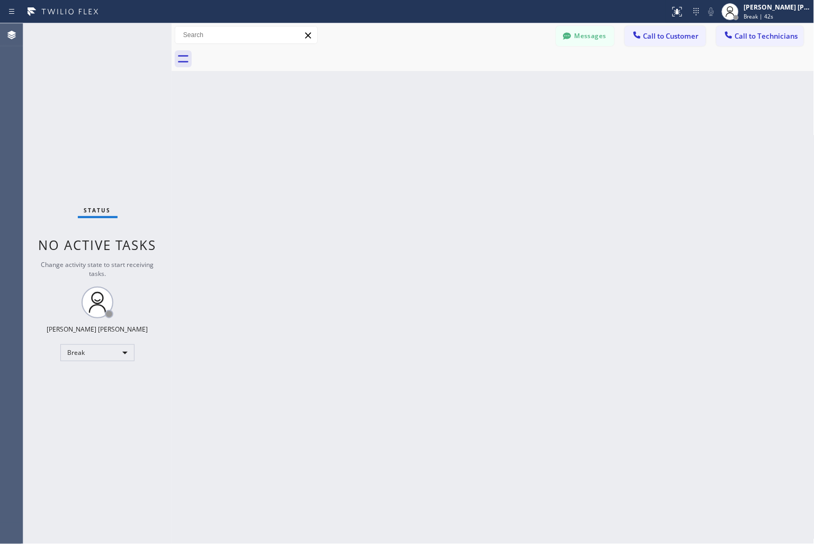
click at [379, 125] on div "Back to Dashboard Change Sender ID Customers Technicians KD Krissy Do [DATE] 02…" at bounding box center [493, 283] width 643 height 520
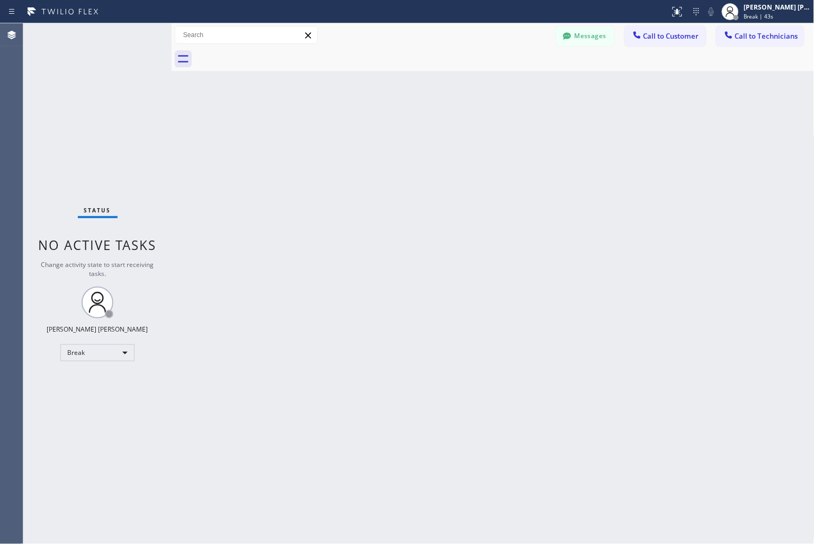
click at [379, 125] on div "Back to Dashboard Change Sender ID Customers Technicians KD Krissy Do [DATE] 02…" at bounding box center [493, 283] width 643 height 520
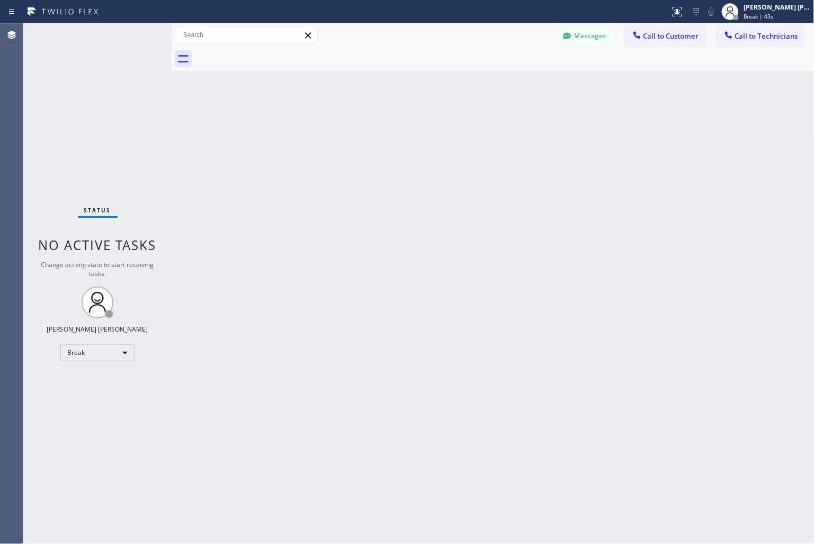
click at [379, 125] on div "Back to Dashboard Change Sender ID Customers Technicians KD Krissy Do [DATE] 02…" at bounding box center [493, 283] width 643 height 520
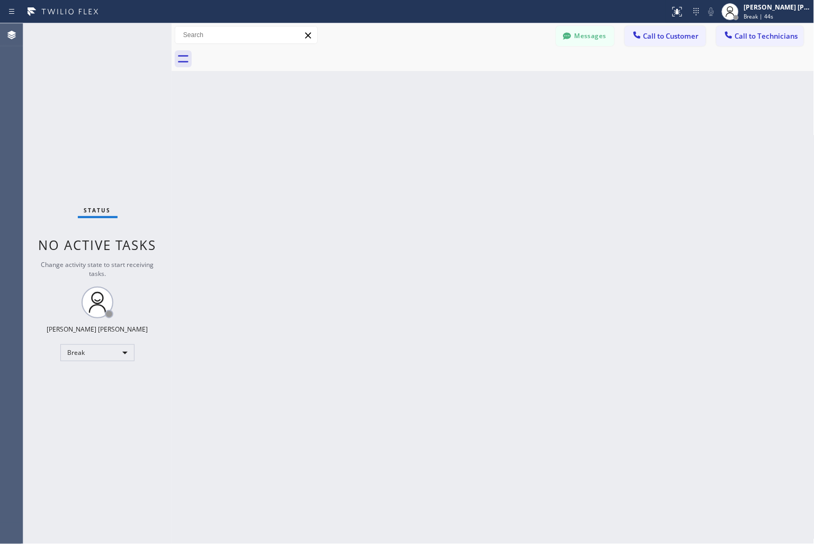
click at [379, 125] on div "Back to Dashboard Change Sender ID Customers Technicians KD Krissy Do [DATE] 02…" at bounding box center [493, 283] width 643 height 520
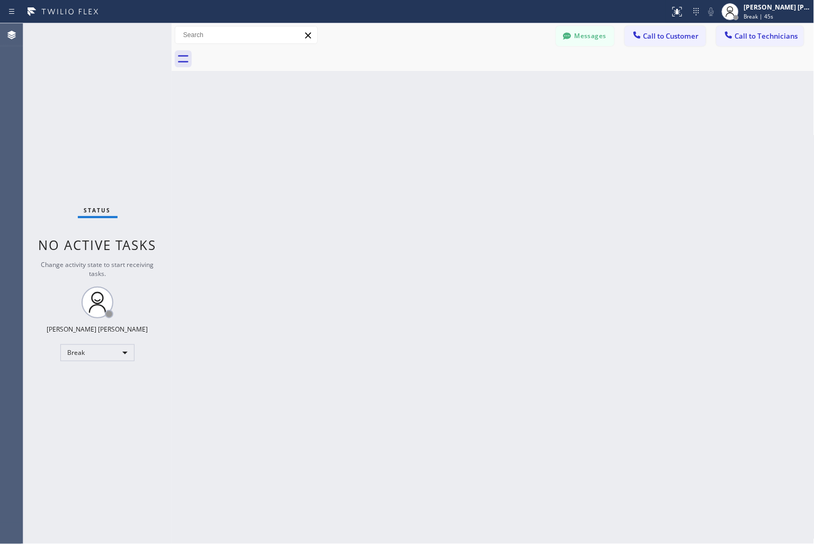
click at [379, 125] on div "Back to Dashboard Change Sender ID Customers Technicians KD Krissy Do [DATE] 02…" at bounding box center [493, 283] width 643 height 520
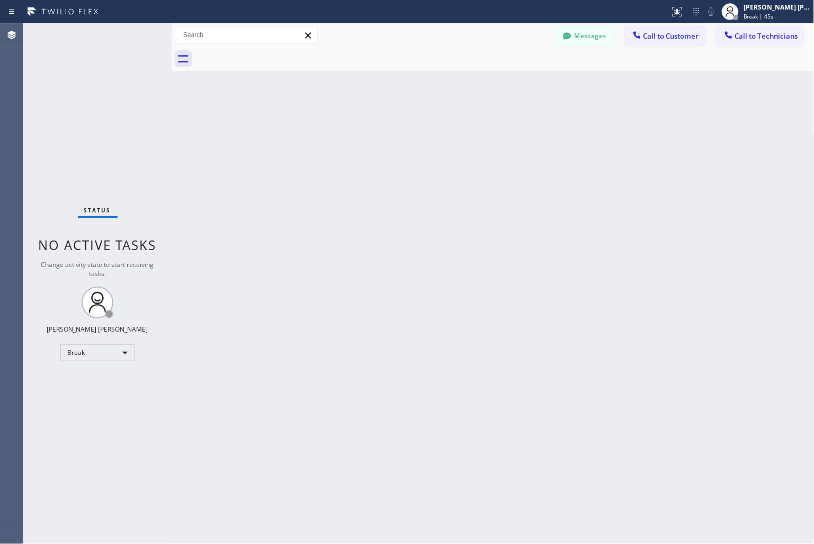
click at [379, 125] on div "Back to Dashboard Change Sender ID Customers Technicians KD Krissy Do [DATE] 02…" at bounding box center [493, 283] width 643 height 520
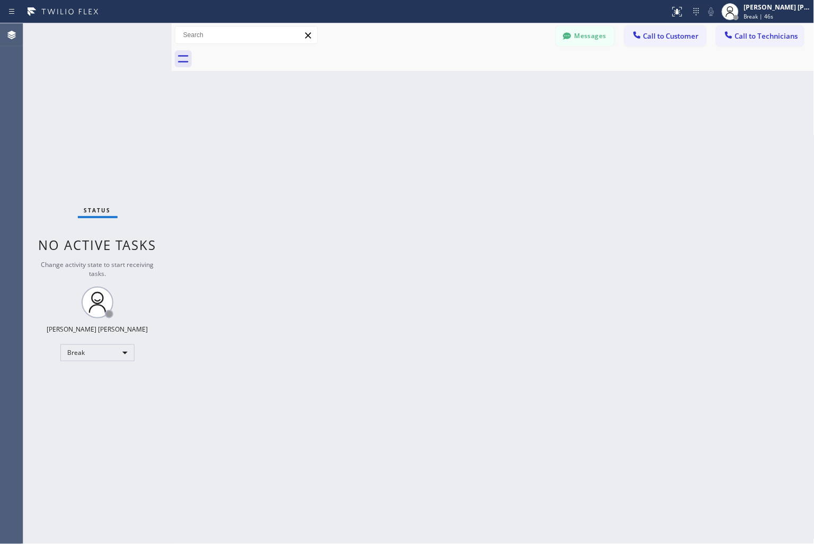
click at [379, 125] on div "Back to Dashboard Change Sender ID Customers Technicians KD Krissy Do [DATE] 02…" at bounding box center [493, 283] width 643 height 520
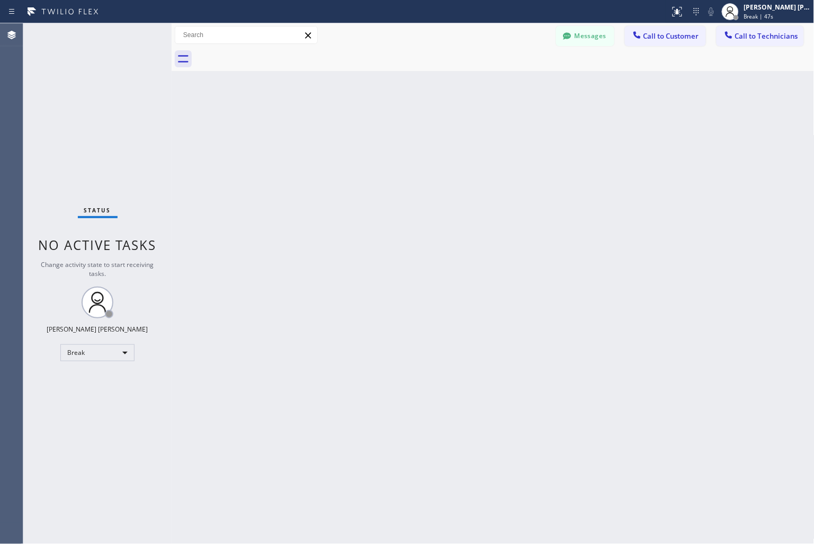
click at [379, 125] on div "Back to Dashboard Change Sender ID Customers Technicians KD Krissy Do [DATE] 02…" at bounding box center [493, 283] width 643 height 520
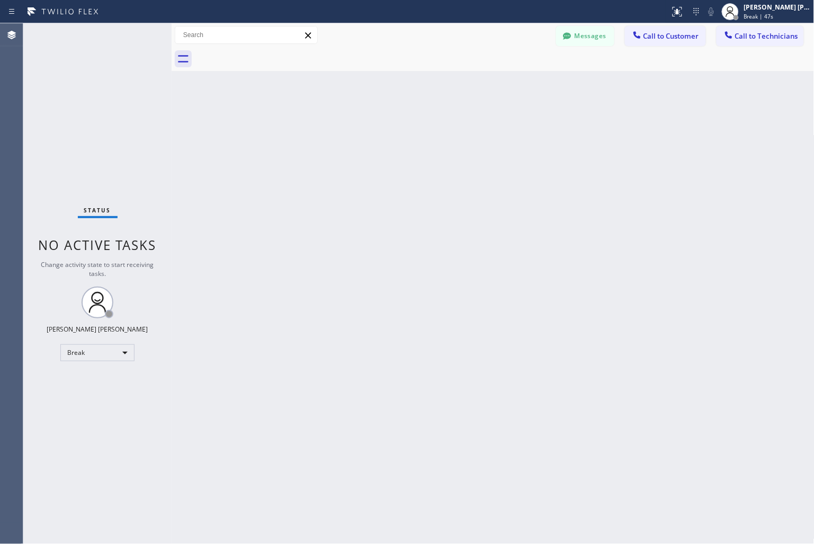
click at [379, 125] on div "Back to Dashboard Change Sender ID Customers Technicians KD Krissy Do [DATE] 02…" at bounding box center [493, 283] width 643 height 520
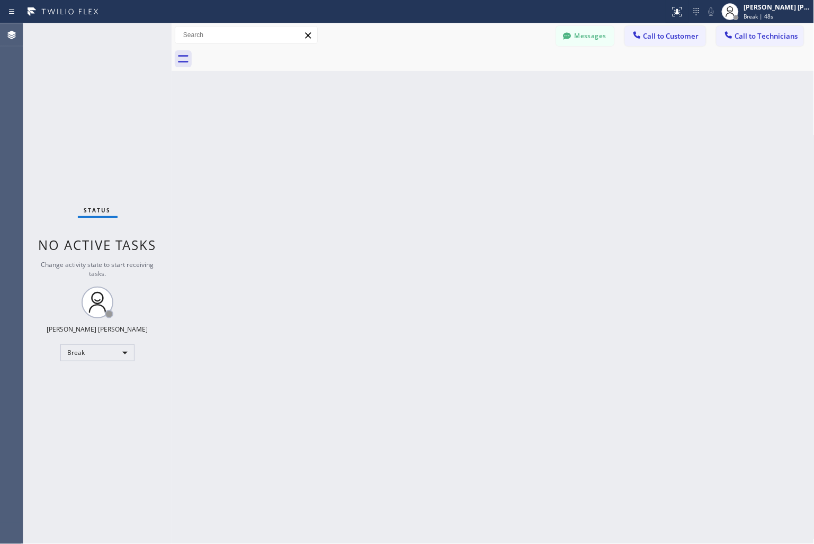
click at [379, 125] on div "Back to Dashboard Change Sender ID Customers Technicians KD Krissy Do [DATE] 02…" at bounding box center [493, 283] width 643 height 520
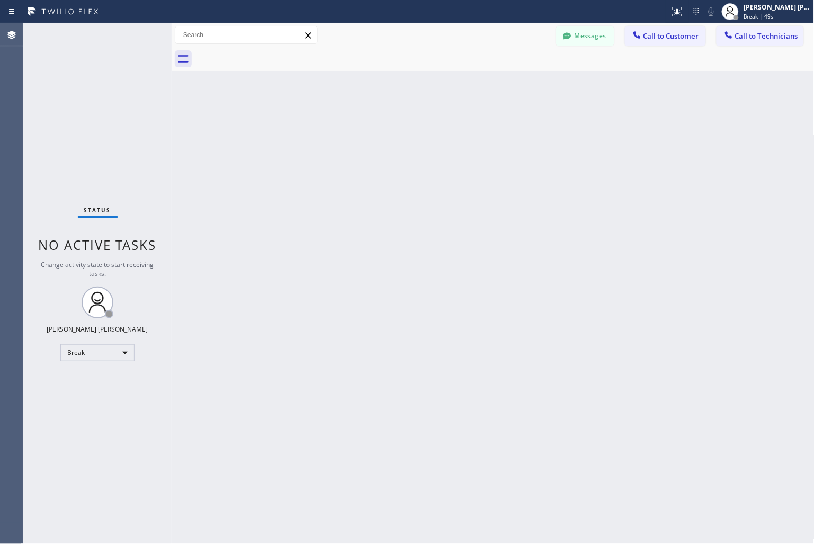
click at [379, 125] on div "Back to Dashboard Change Sender ID Customers Technicians KD Krissy Do [DATE] 02…" at bounding box center [493, 283] width 643 height 520
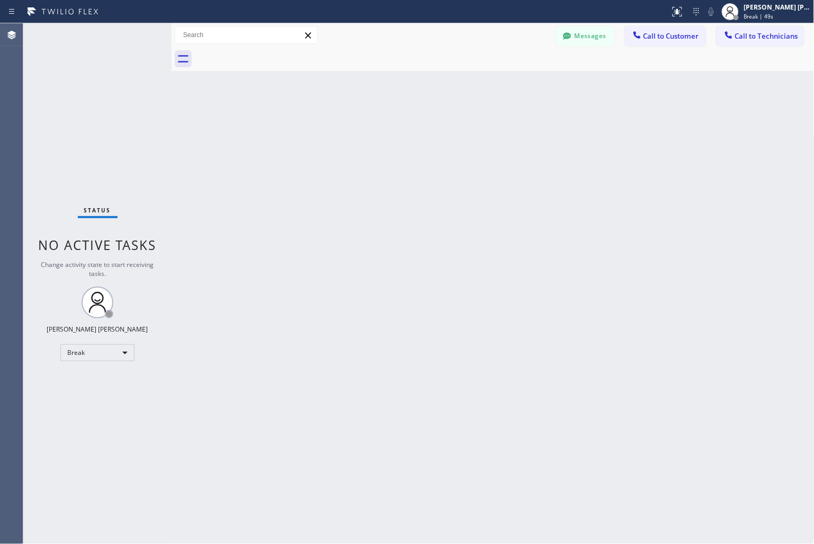
click at [379, 125] on div "Back to Dashboard Change Sender ID Customers Technicians KD Krissy Do [DATE] 02…" at bounding box center [493, 283] width 643 height 520
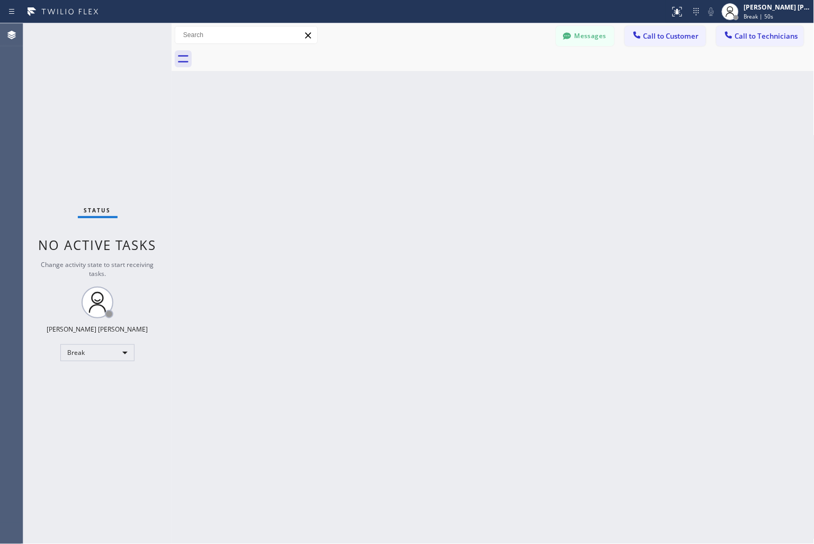
click at [379, 125] on div "Back to Dashboard Change Sender ID Customers Technicians KD Krissy Do [DATE] 02…" at bounding box center [493, 283] width 643 height 520
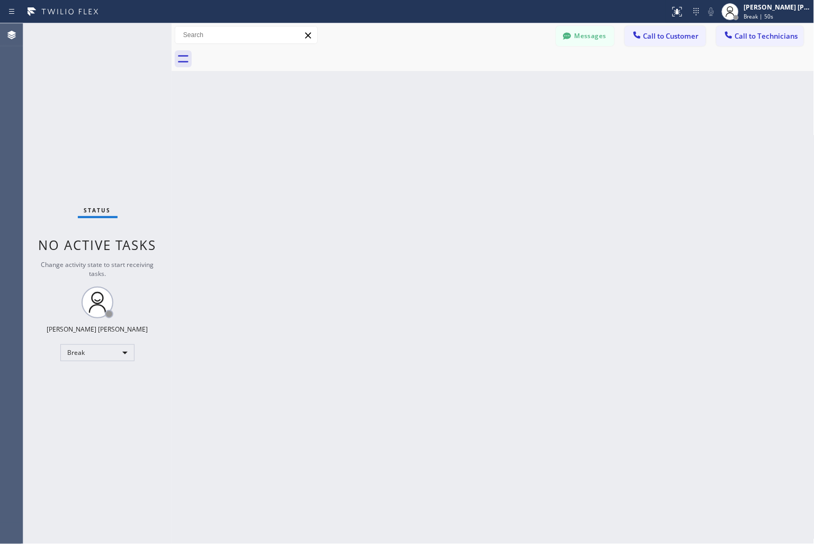
click at [379, 125] on div "Back to Dashboard Change Sender ID Customers Technicians KD Krissy Do [DATE] 02…" at bounding box center [493, 283] width 643 height 520
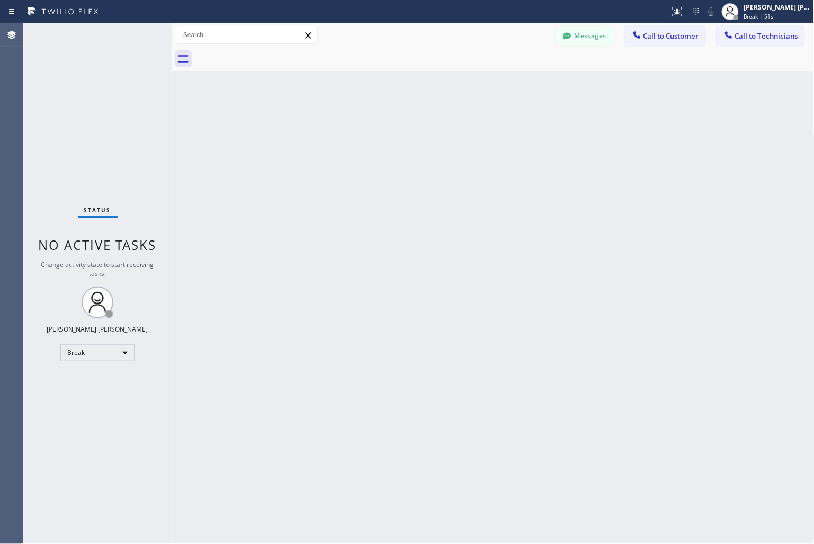
click at [379, 125] on div "Back to Dashboard Change Sender ID Customers Technicians KD Krissy Do [DATE] 02…" at bounding box center [493, 283] width 643 height 520
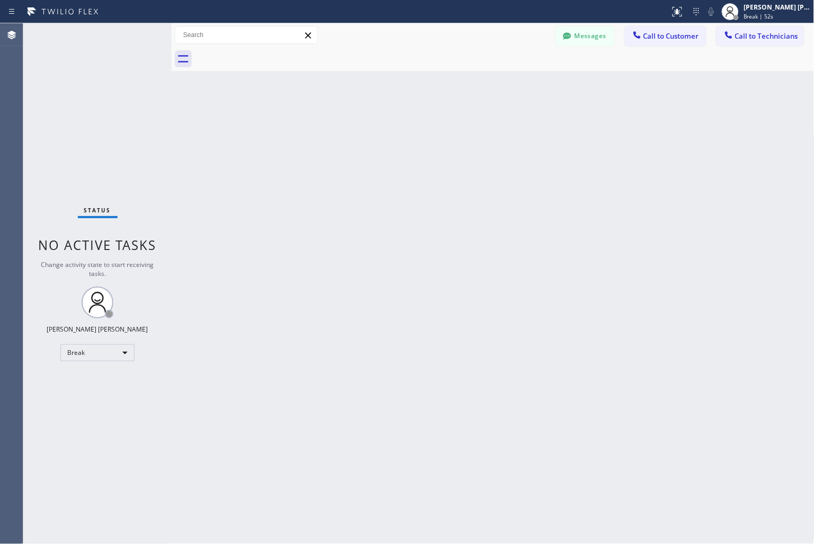
click at [379, 125] on div "Back to Dashboard Change Sender ID Customers Technicians KD Krissy Do [DATE] 02…" at bounding box center [493, 283] width 643 height 520
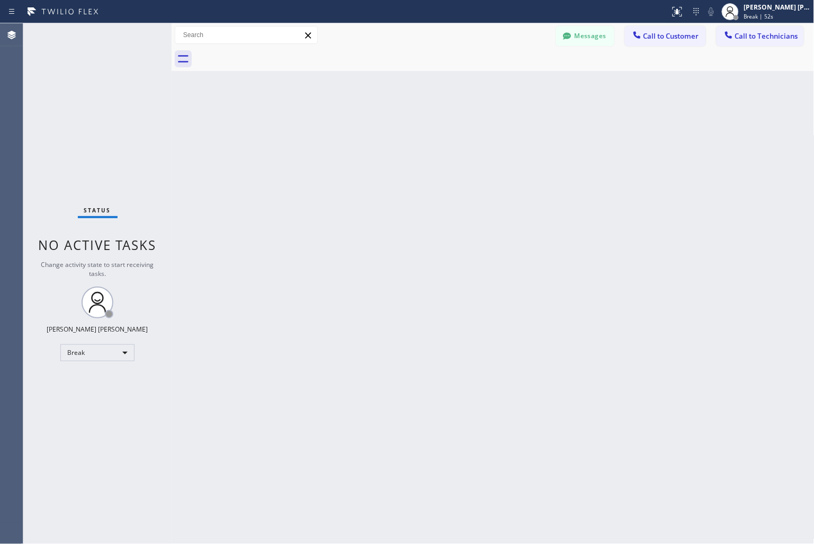
click at [379, 125] on div "Back to Dashboard Change Sender ID Customers Technicians KD Krissy Do [DATE] 02…" at bounding box center [493, 283] width 643 height 520
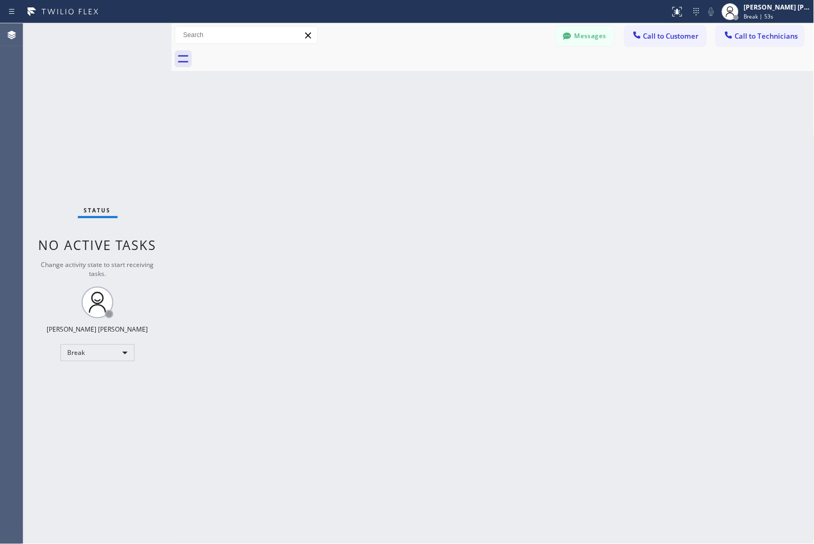
click at [379, 125] on div "Back to Dashboard Change Sender ID Customers Technicians KD Krissy Do [DATE] 02…" at bounding box center [493, 283] width 643 height 520
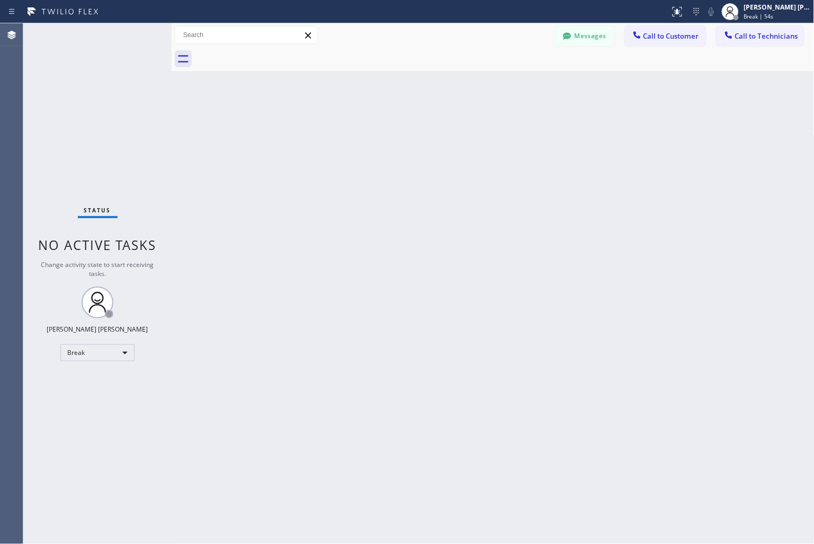
click at [379, 125] on div "Back to Dashboard Change Sender ID Customers Technicians KD Krissy Do [DATE] 02…" at bounding box center [493, 283] width 643 height 520
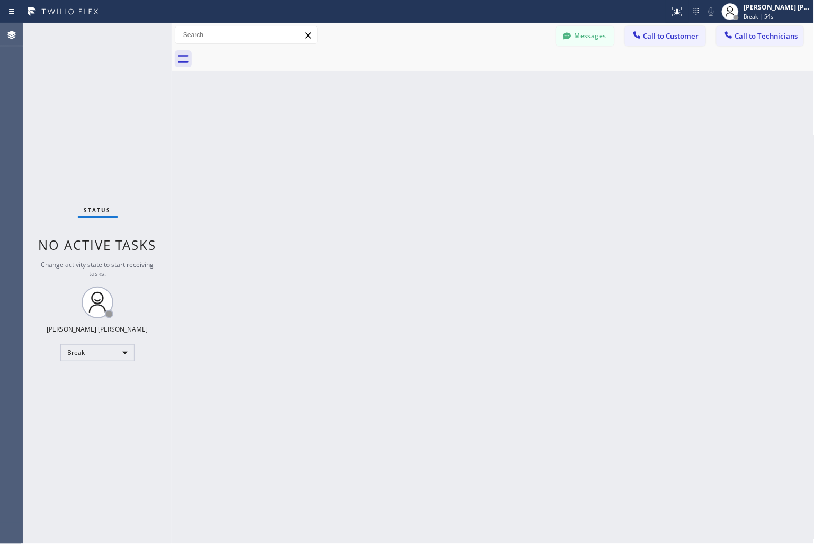
click at [379, 125] on div "Back to Dashboard Change Sender ID Customers Technicians KD Krissy Do [DATE] 02…" at bounding box center [493, 283] width 643 height 520
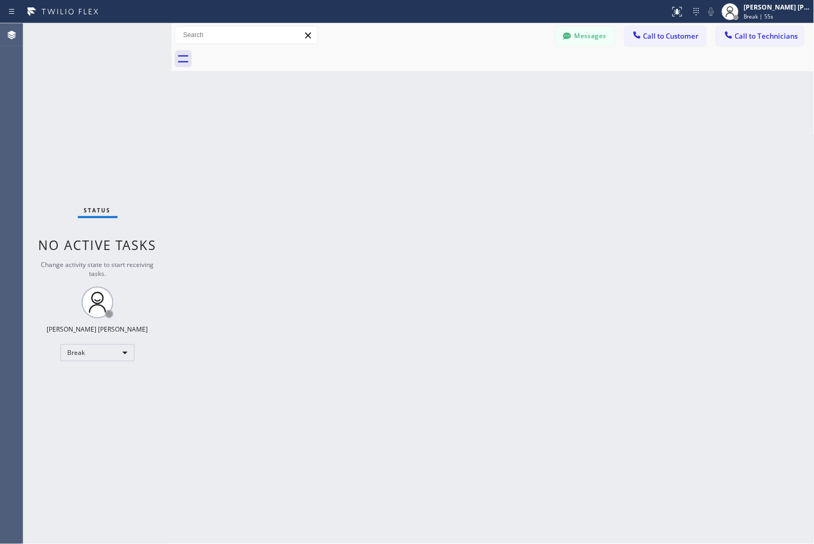
click at [379, 125] on div "Back to Dashboard Change Sender ID Customers Technicians KD Krissy Do [DATE] 02…" at bounding box center [493, 283] width 643 height 520
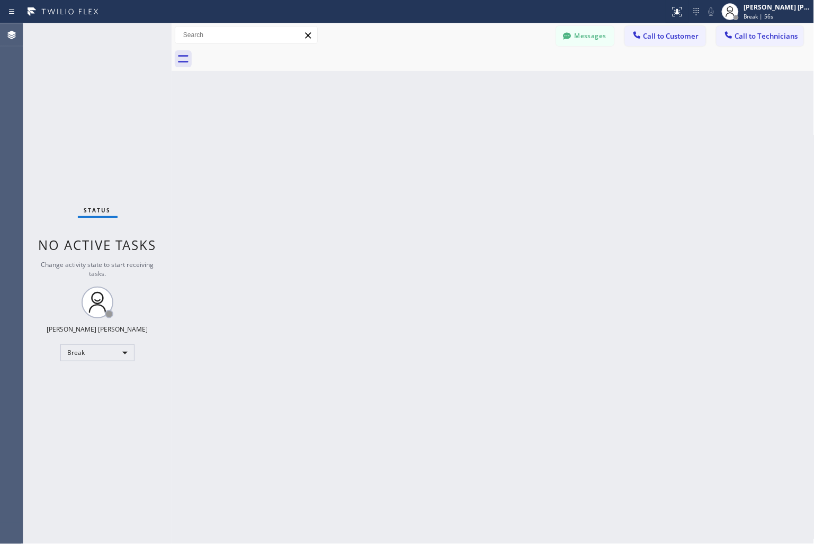
click at [379, 125] on div "Back to Dashboard Change Sender ID Customers Technicians KD Krissy Do [DATE] 02…" at bounding box center [493, 283] width 643 height 520
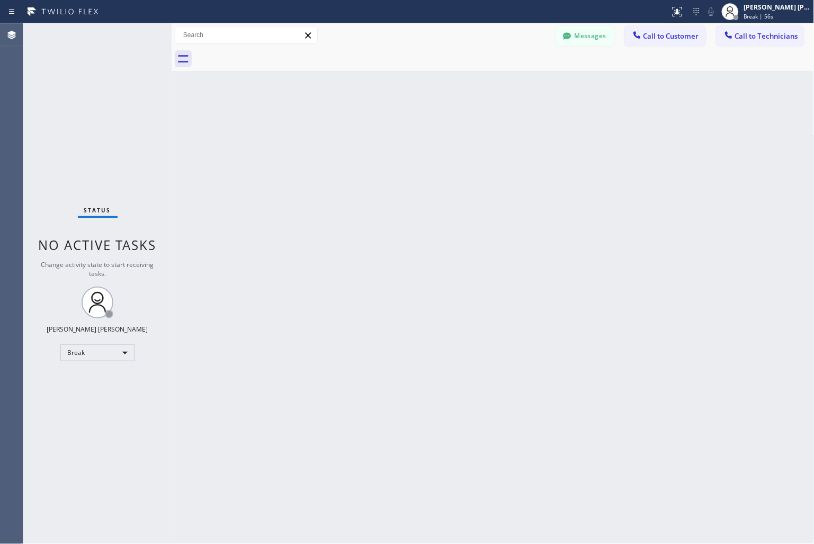
click at [379, 125] on div "Back to Dashboard Change Sender ID Customers Technicians KD Krissy Do [DATE] 02…" at bounding box center [493, 283] width 643 height 520
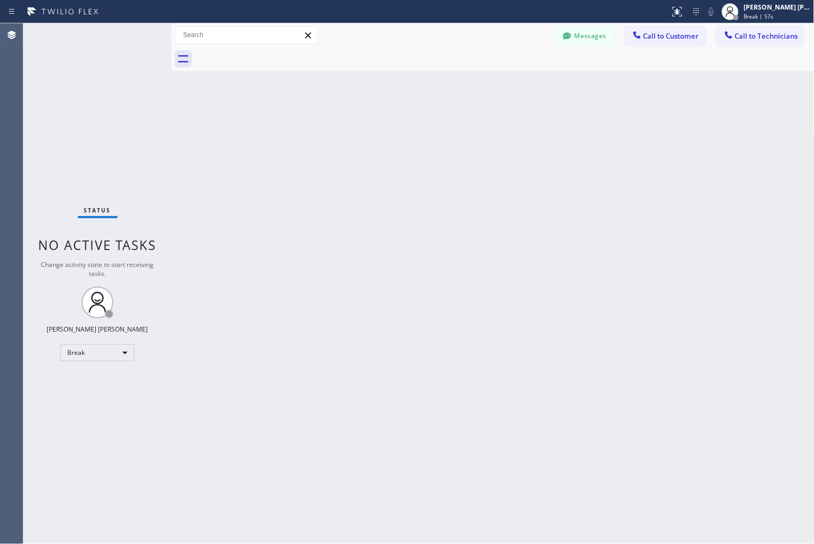
click at [379, 125] on div "Back to Dashboard Change Sender ID Customers Technicians KD Krissy Do [DATE] 02…" at bounding box center [493, 283] width 643 height 520
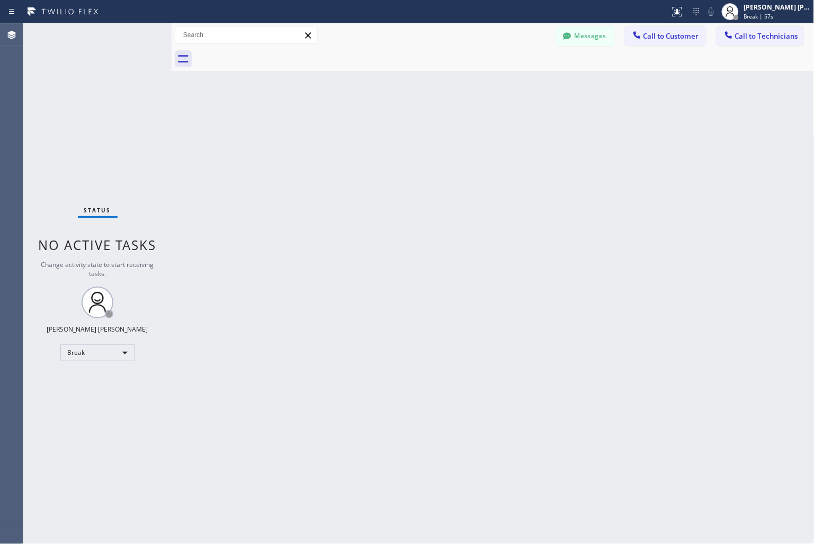
click at [379, 125] on div "Back to Dashboard Change Sender ID Customers Technicians KD Krissy Do [DATE] 02…" at bounding box center [493, 283] width 643 height 520
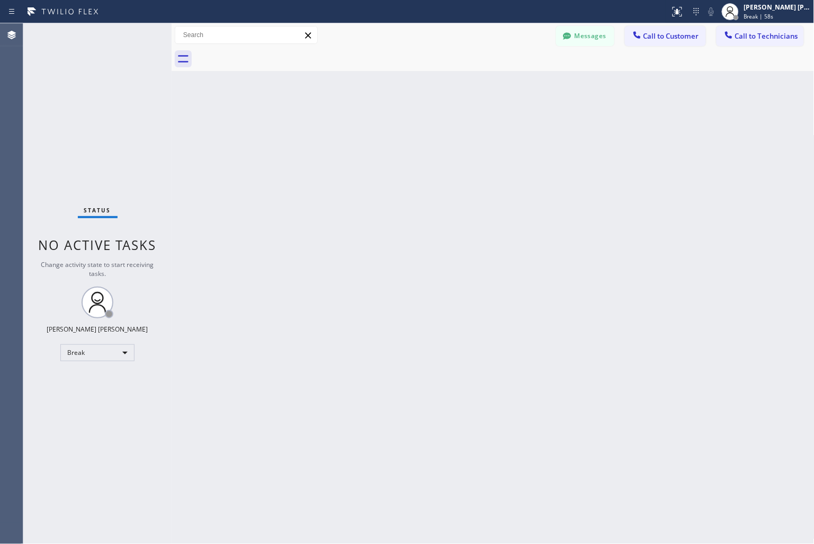
click at [379, 125] on div "Back to Dashboard Change Sender ID Customers Technicians KD Krissy Do [DATE] 02…" at bounding box center [493, 283] width 643 height 520
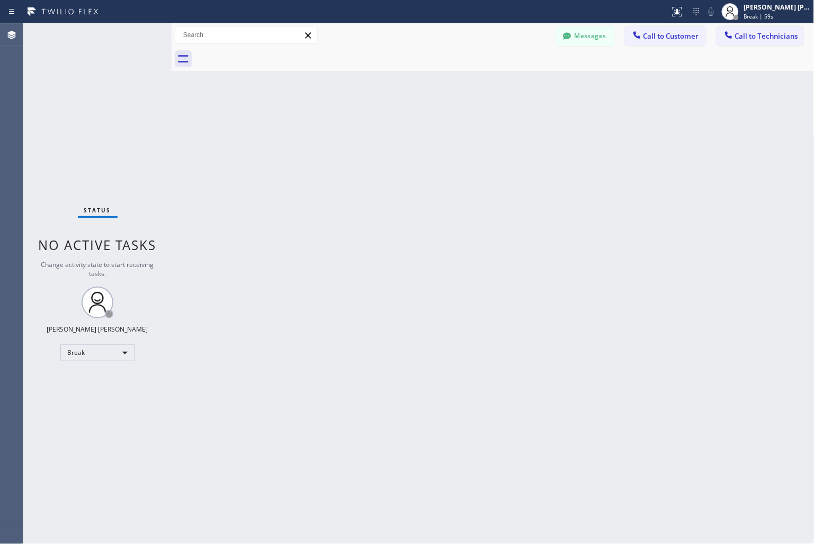
click at [379, 125] on div "Back to Dashboard Change Sender ID Customers Technicians KD Krissy Do [DATE] 02…" at bounding box center [493, 283] width 643 height 520
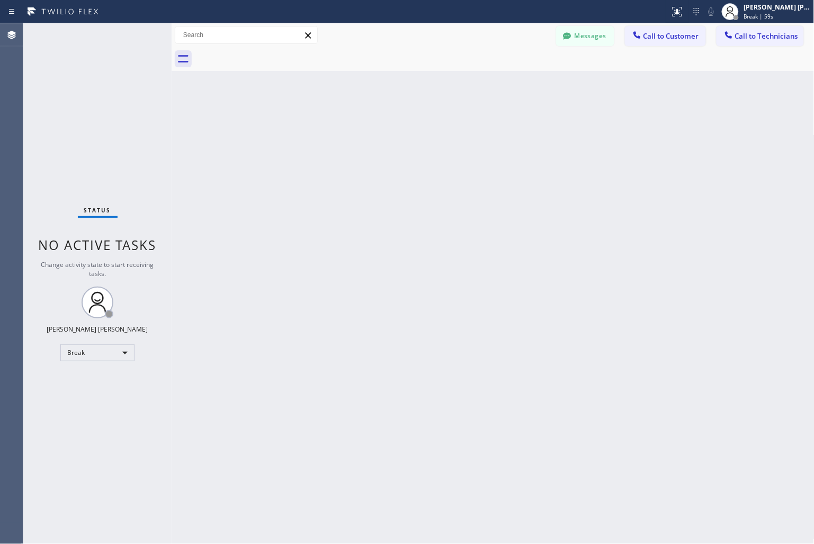
click at [379, 125] on div "Back to Dashboard Change Sender ID Customers Technicians KD Krissy Do [DATE] 02…" at bounding box center [493, 283] width 643 height 520
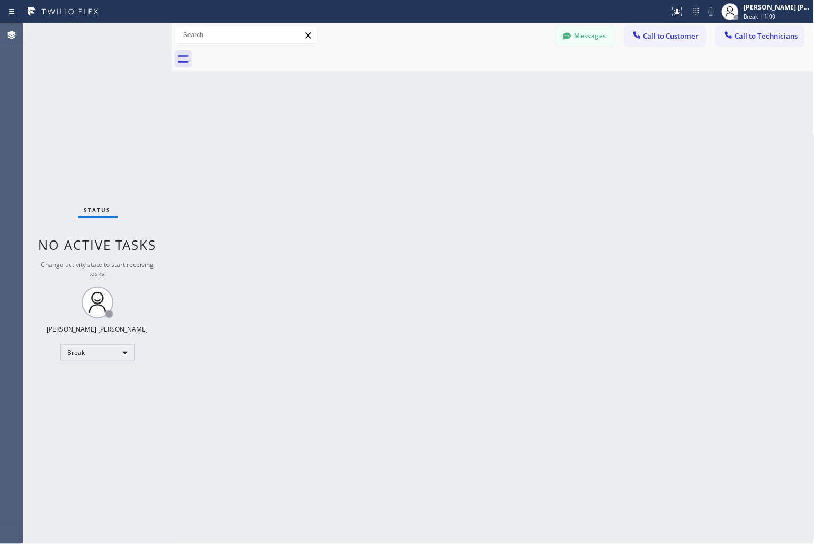
click at [379, 125] on div "Back to Dashboard Change Sender ID Customers Technicians KD Krissy Do [DATE] 02…" at bounding box center [493, 283] width 643 height 520
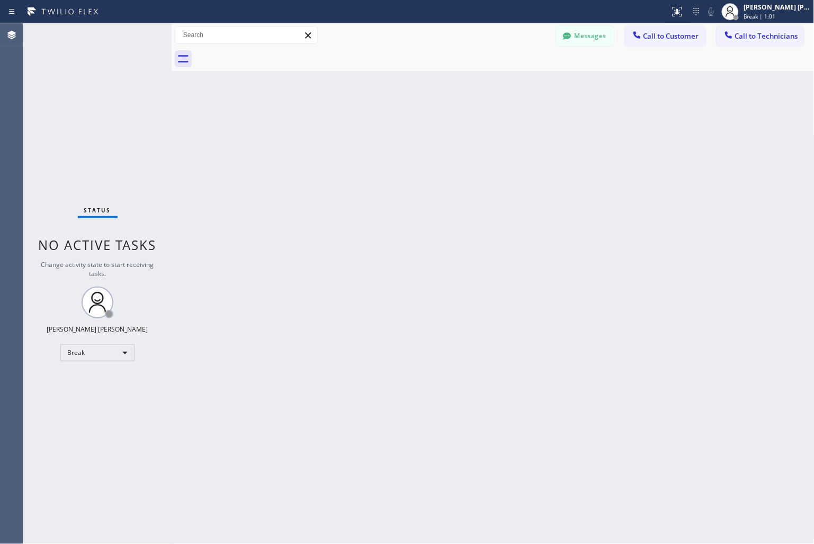
click at [379, 125] on div "Back to Dashboard Change Sender ID Customers Technicians KD Krissy Do [DATE] 02…" at bounding box center [493, 283] width 643 height 520
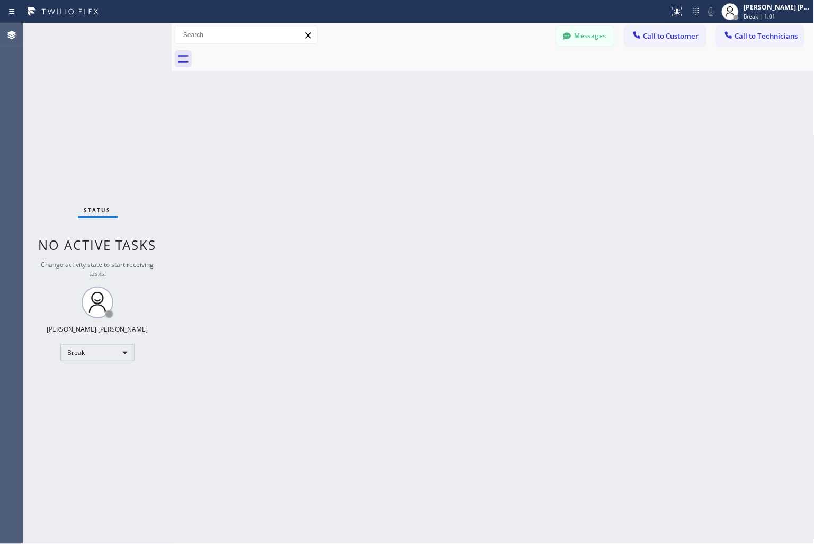
click at [379, 125] on div "Back to Dashboard Change Sender ID Customers Technicians KD Krissy Do [DATE] 02…" at bounding box center [493, 283] width 643 height 520
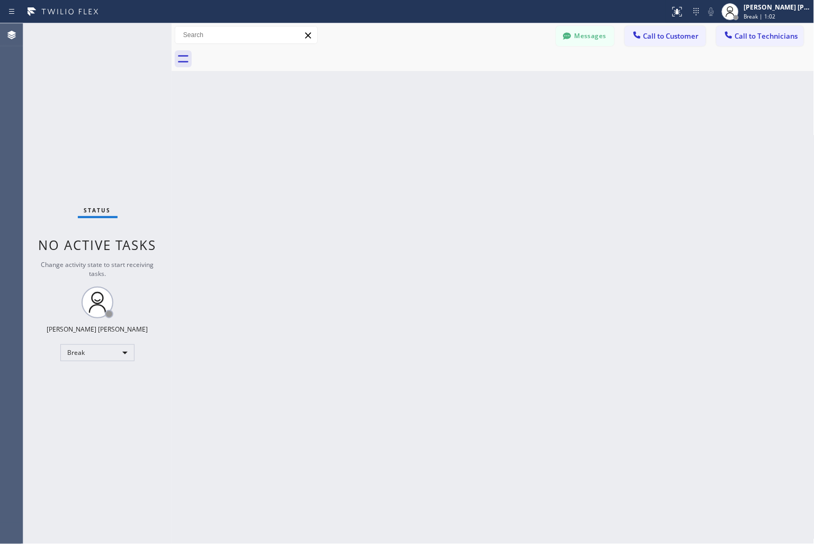
click at [379, 125] on div "Back to Dashboard Change Sender ID Customers Technicians KD Krissy Do [DATE] 02…" at bounding box center [493, 283] width 643 height 520
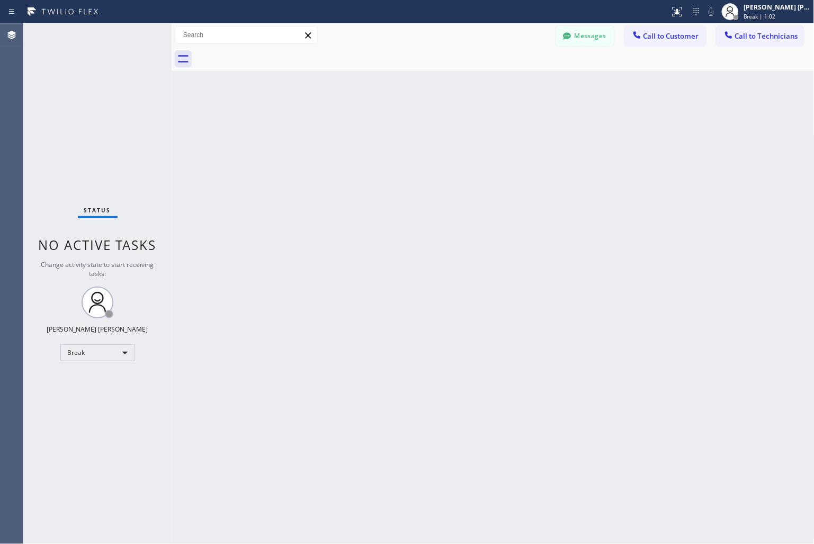
click at [379, 125] on div "Back to Dashboard Change Sender ID Customers Technicians KD Krissy Do [DATE] 02…" at bounding box center [493, 283] width 643 height 520
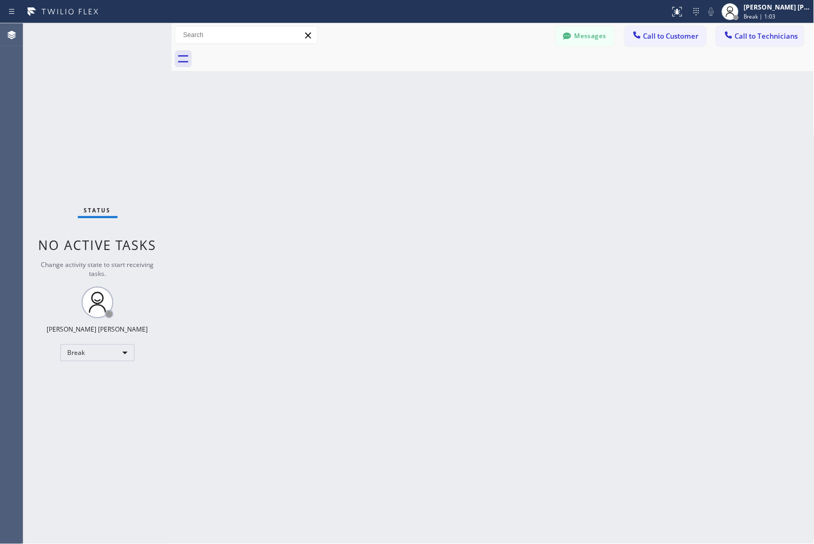
click at [379, 125] on div "Back to Dashboard Change Sender ID Customers Technicians KD Krissy Do [DATE] 02…" at bounding box center [493, 283] width 643 height 520
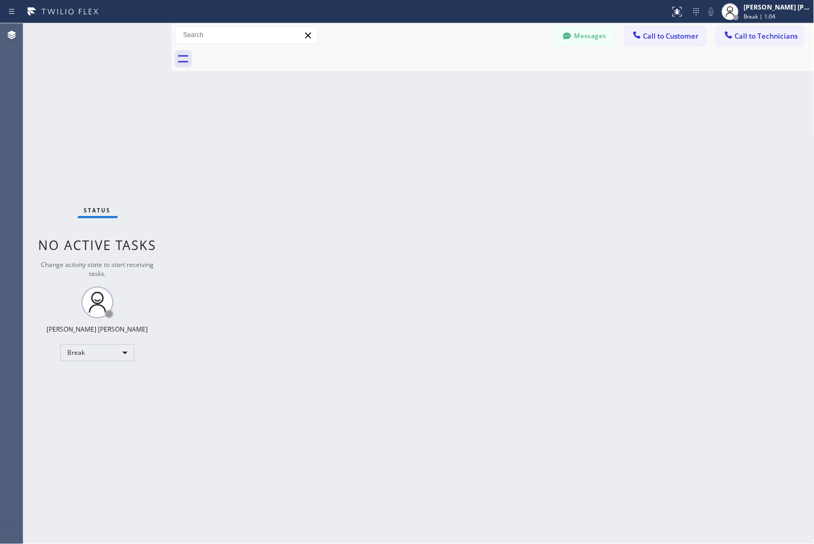
click at [379, 125] on div "Back to Dashboard Change Sender ID Customers Technicians KD Krissy Do [DATE] 02…" at bounding box center [493, 283] width 643 height 520
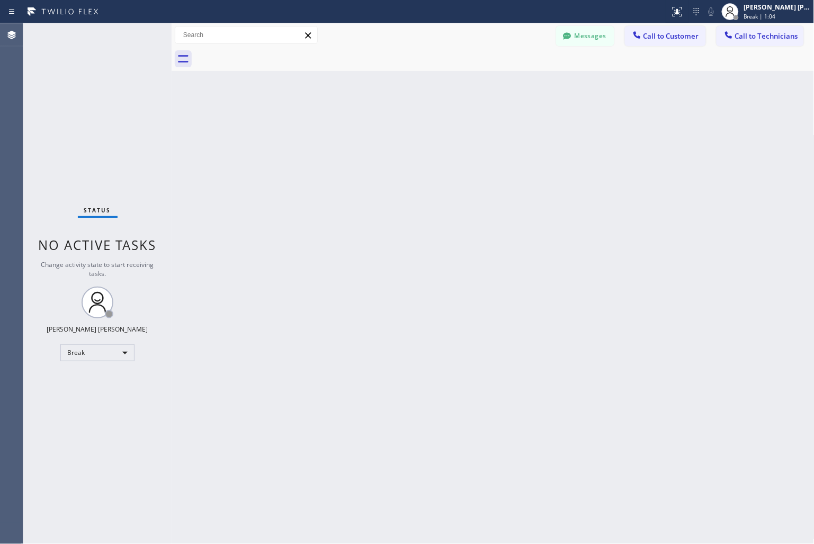
click at [379, 125] on div "Back to Dashboard Change Sender ID Customers Technicians KD Krissy Do [DATE] 02…" at bounding box center [493, 283] width 643 height 520
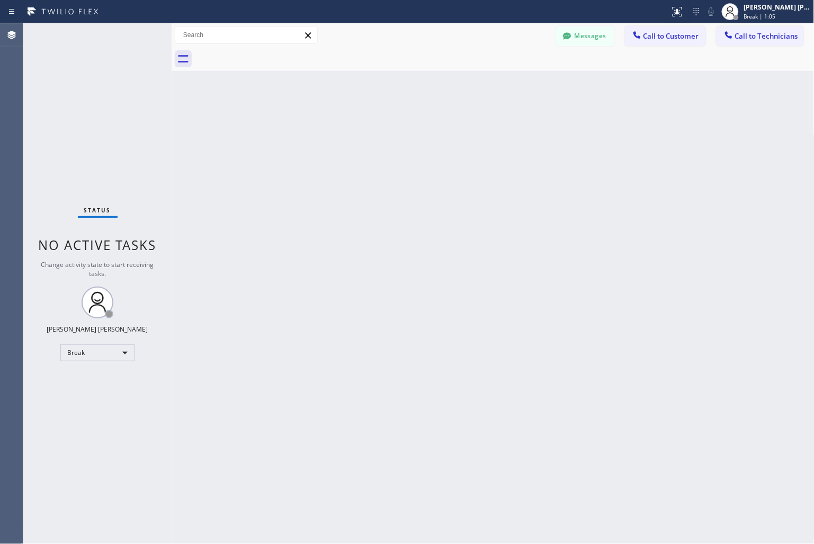
click at [379, 125] on div "Back to Dashboard Change Sender ID Customers Technicians KD Krissy Do [DATE] 02…" at bounding box center [493, 283] width 643 height 520
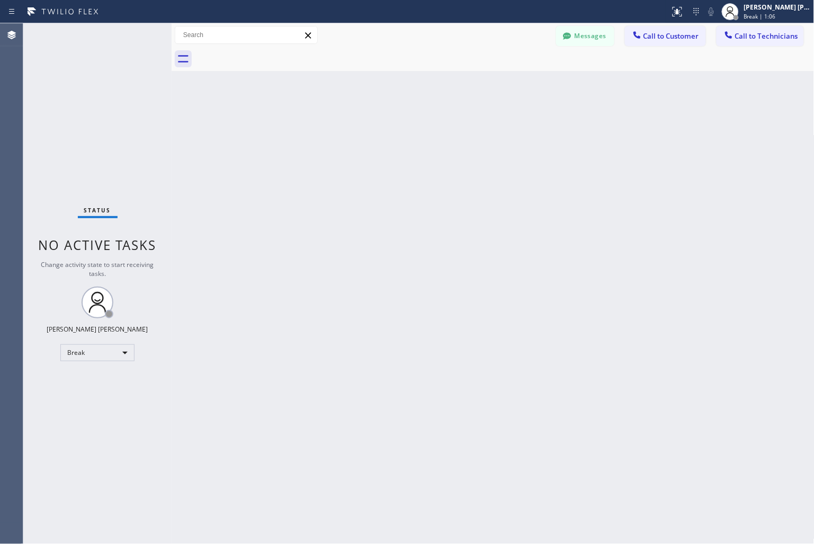
click at [379, 125] on div "Back to Dashboard Change Sender ID Customers Technicians KD Krissy Do [DATE] 02…" at bounding box center [493, 283] width 643 height 520
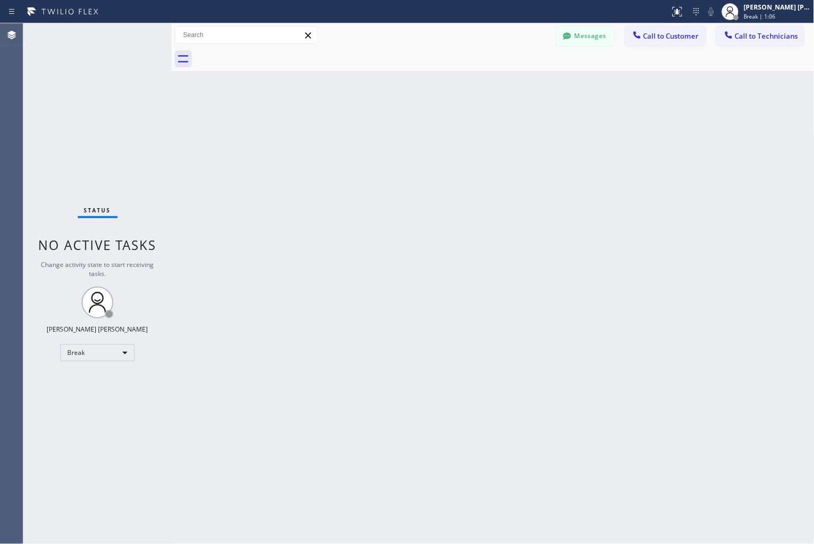
click at [379, 125] on div "Back to Dashboard Change Sender ID Customers Technicians KD Krissy Do [DATE] 02…" at bounding box center [493, 283] width 643 height 520
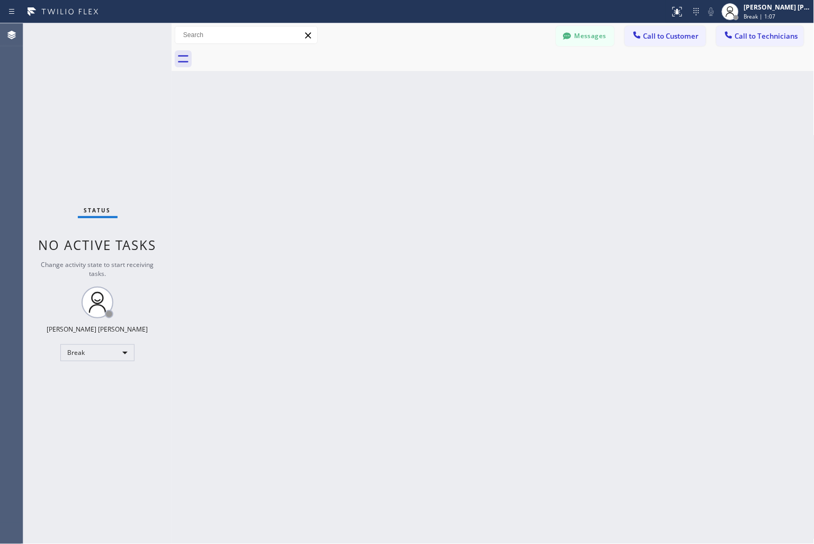
click at [379, 125] on div "Back to Dashboard Change Sender ID Customers Technicians KD Krissy Do [DATE] 02…" at bounding box center [493, 283] width 643 height 520
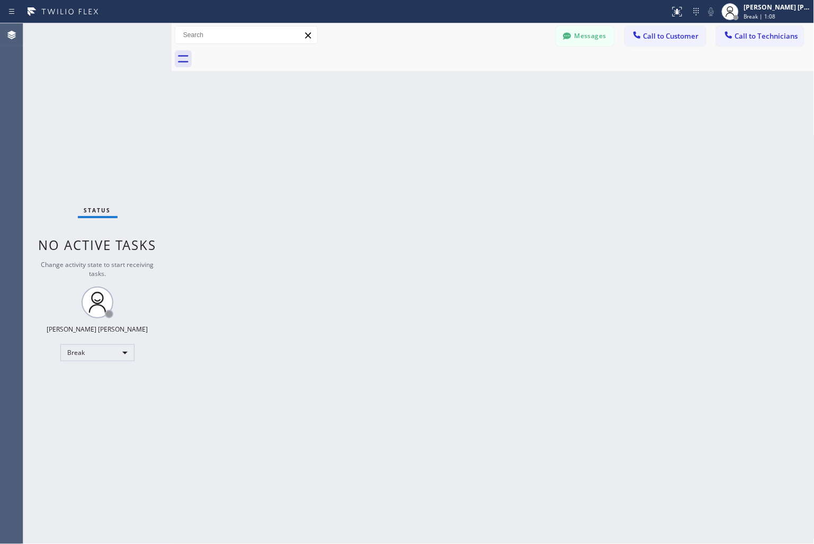
click at [379, 125] on div "Back to Dashboard Change Sender ID Customers Technicians KD Krissy Do [DATE] 02…" at bounding box center [493, 283] width 643 height 520
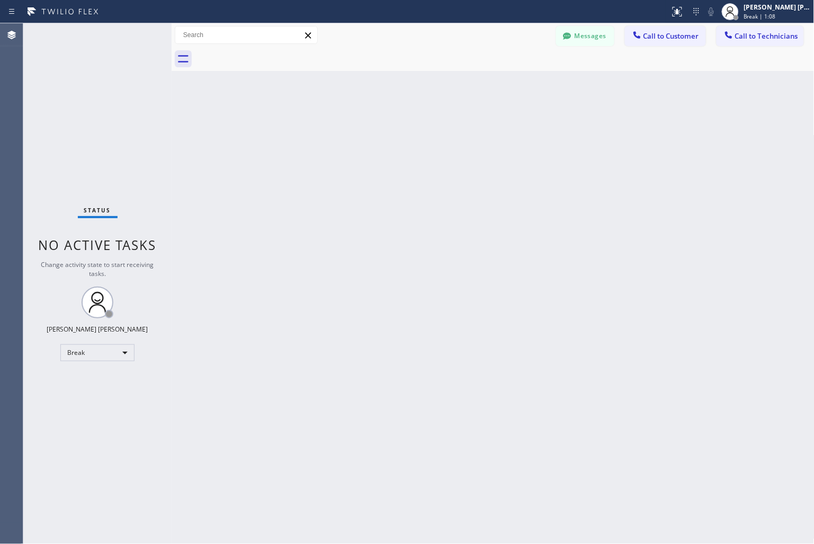
click at [379, 125] on div "Back to Dashboard Change Sender ID Customers Technicians KD Krissy Do [DATE] 02…" at bounding box center [493, 283] width 643 height 520
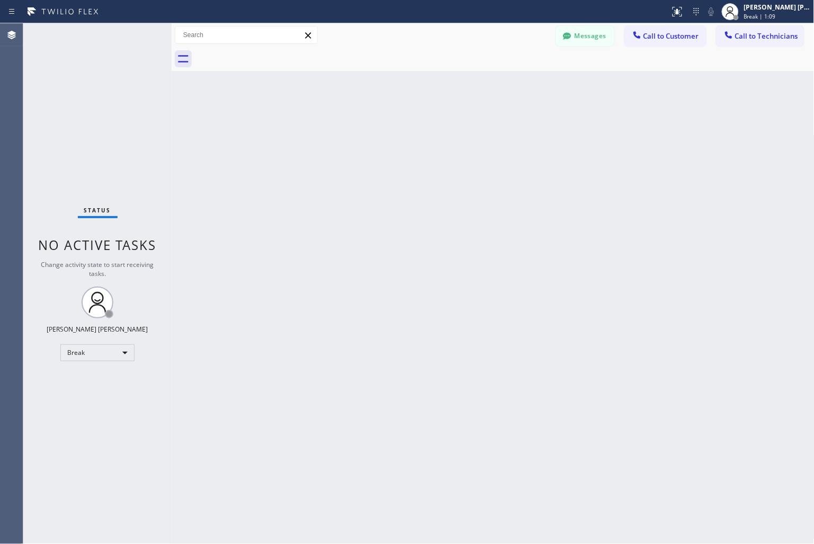
click at [379, 125] on div "Back to Dashboard Change Sender ID Customers Technicians KD Krissy Do [DATE] 02…" at bounding box center [493, 283] width 643 height 520
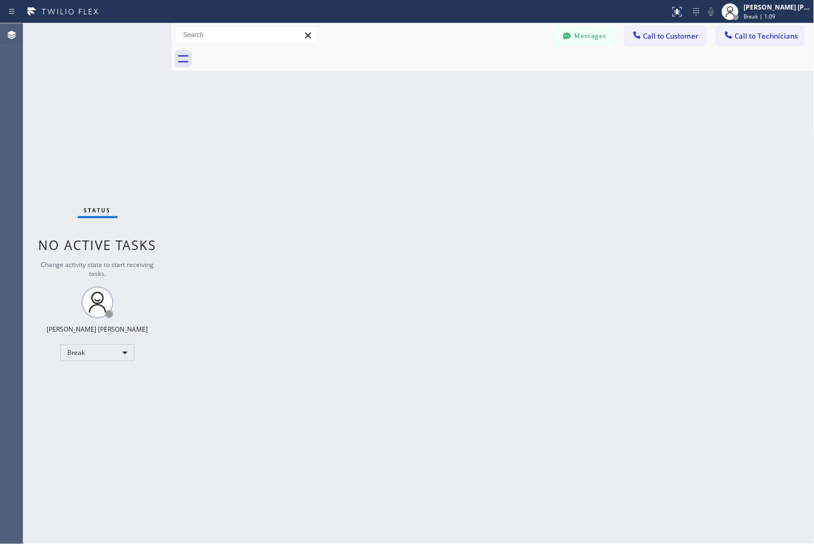
click at [379, 125] on div "Back to Dashboard Change Sender ID Customers Technicians KD Krissy Do [DATE] 02…" at bounding box center [493, 283] width 643 height 520
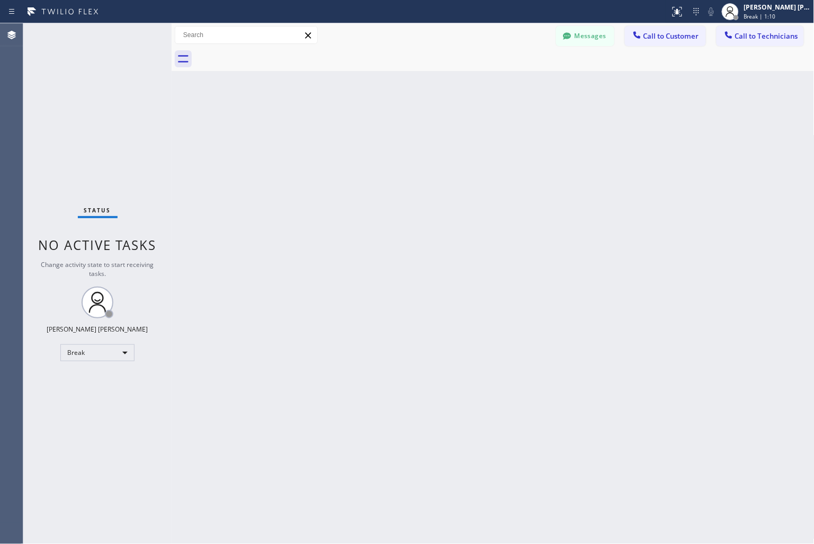
click at [379, 125] on div "Back to Dashboard Change Sender ID Customers Technicians KD Krissy Do [DATE] 02…" at bounding box center [493, 283] width 643 height 520
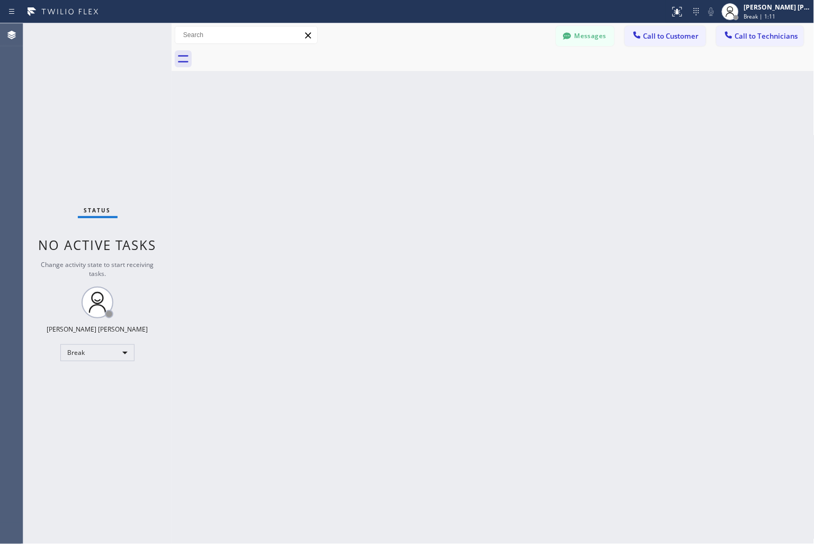
click at [379, 125] on div "Back to Dashboard Change Sender ID Customers Technicians KD Krissy Do [DATE] 02…" at bounding box center [493, 283] width 643 height 520
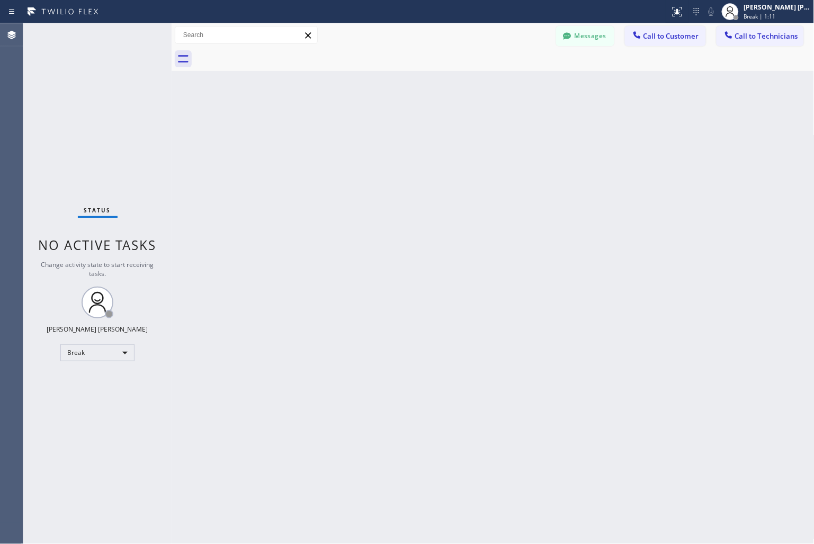
click at [379, 125] on div "Back to Dashboard Change Sender ID Customers Technicians KD Krissy Do [DATE] 02…" at bounding box center [493, 283] width 643 height 520
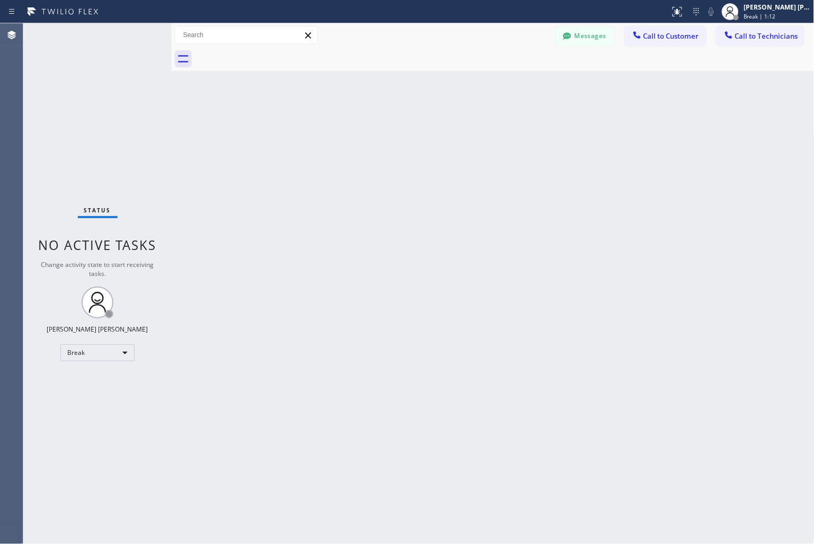
click at [379, 125] on div "Back to Dashboard Change Sender ID Customers Technicians KD Krissy Do [DATE] 02…" at bounding box center [493, 283] width 643 height 520
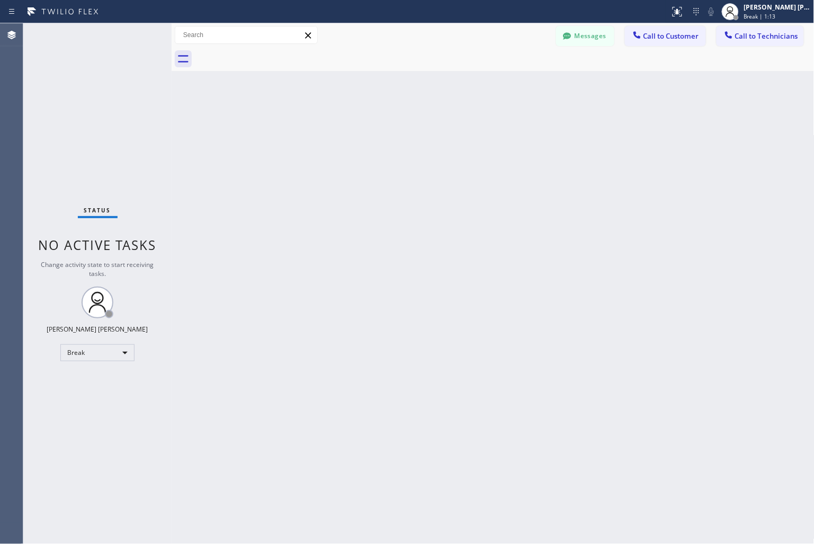
click at [379, 125] on div "Back to Dashboard Change Sender ID Customers Technicians KD Krissy Do [DATE] 02…" at bounding box center [493, 283] width 643 height 520
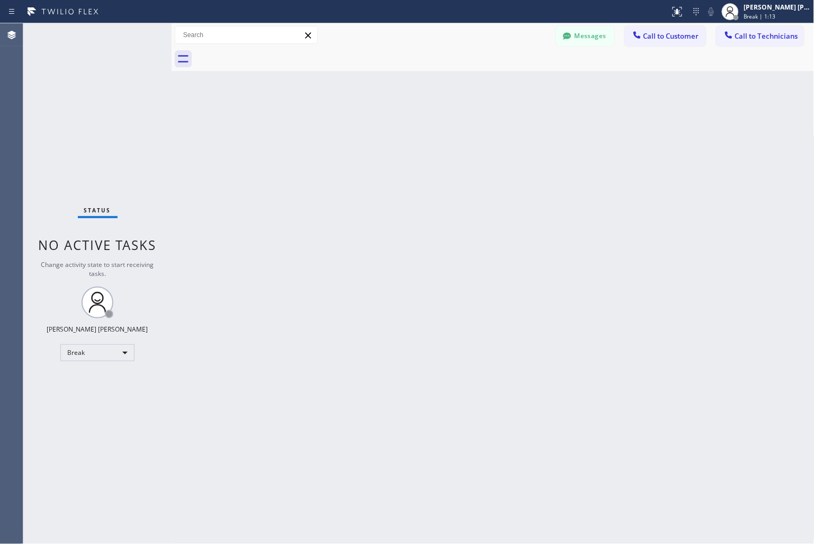
click at [379, 125] on div "Back to Dashboard Change Sender ID Customers Technicians KD Krissy Do [DATE] 02…" at bounding box center [493, 283] width 643 height 520
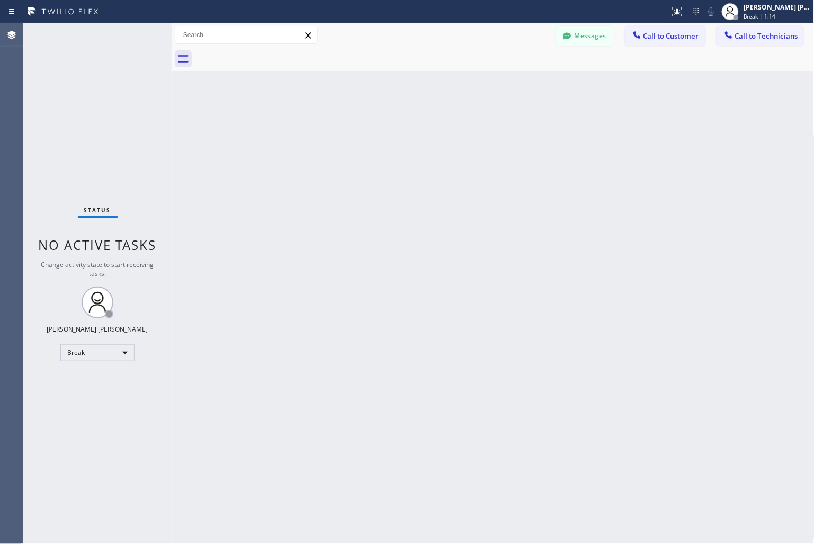
click at [379, 125] on div "Back to Dashboard Change Sender ID Customers Technicians KD Krissy Do [DATE] 02…" at bounding box center [493, 283] width 643 height 520
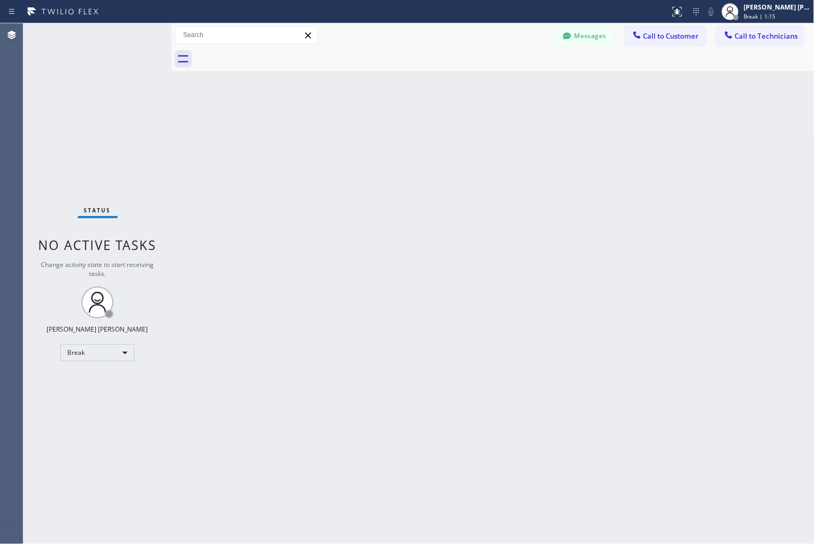
click at [379, 125] on div "Back to Dashboard Change Sender ID Customers Technicians KD Krissy Do [DATE] 02…" at bounding box center [493, 283] width 643 height 520
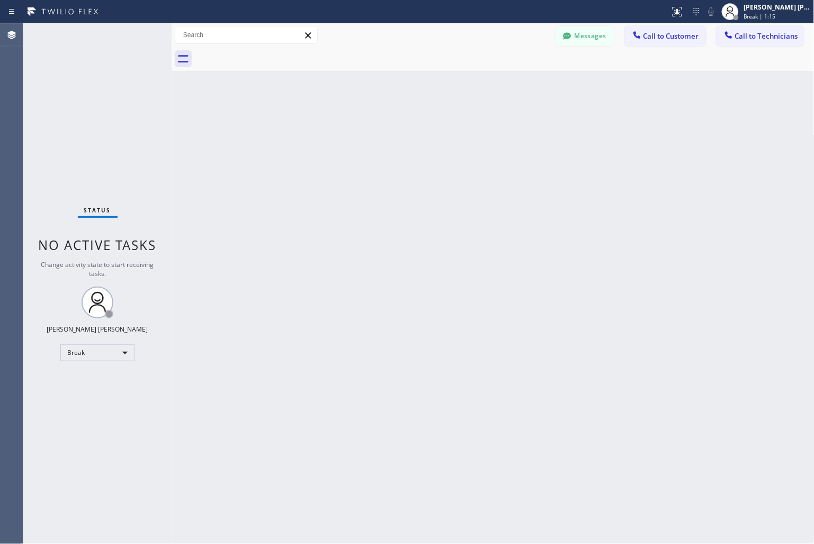
click at [379, 125] on div "Back to Dashboard Change Sender ID Customers Technicians KD Krissy Do [DATE] 02…" at bounding box center [493, 283] width 643 height 520
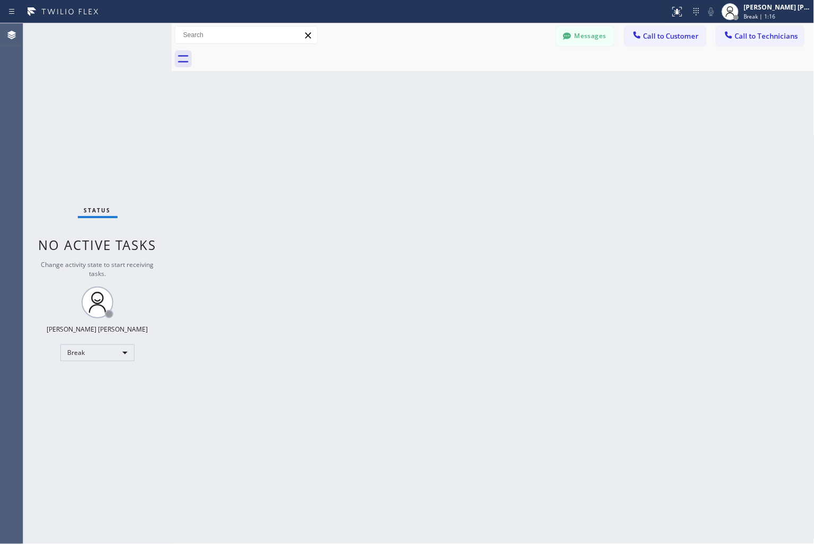
click at [379, 125] on div "Back to Dashboard Change Sender ID Customers Technicians KD Krissy Do [DATE] 02…" at bounding box center [493, 283] width 643 height 520
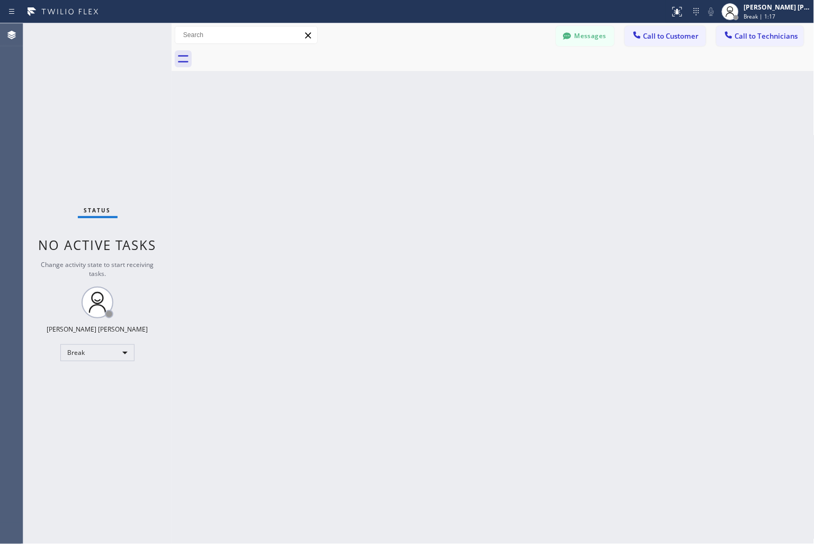
click at [379, 125] on div "Back to Dashboard Change Sender ID Customers Technicians KD Krissy Do [DATE] 02…" at bounding box center [493, 283] width 643 height 520
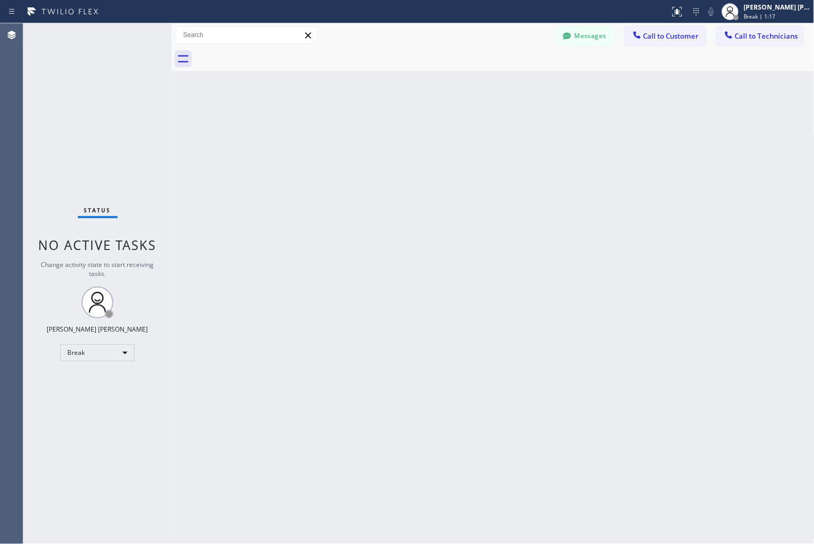
click at [379, 125] on div "Back to Dashboard Change Sender ID Customers Technicians KD Krissy Do [DATE] 02…" at bounding box center [493, 283] width 643 height 520
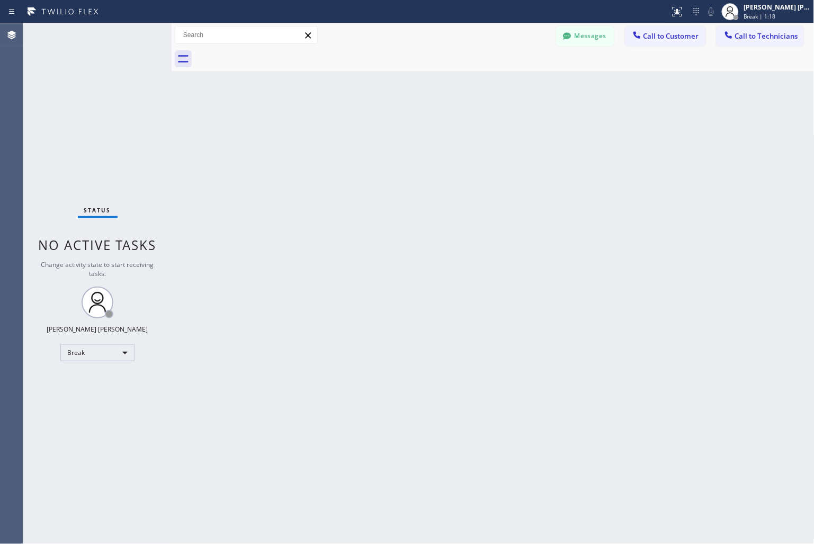
click at [379, 125] on div "Back to Dashboard Change Sender ID Customers Technicians KD Krissy Do [DATE] 02…" at bounding box center [493, 283] width 643 height 520
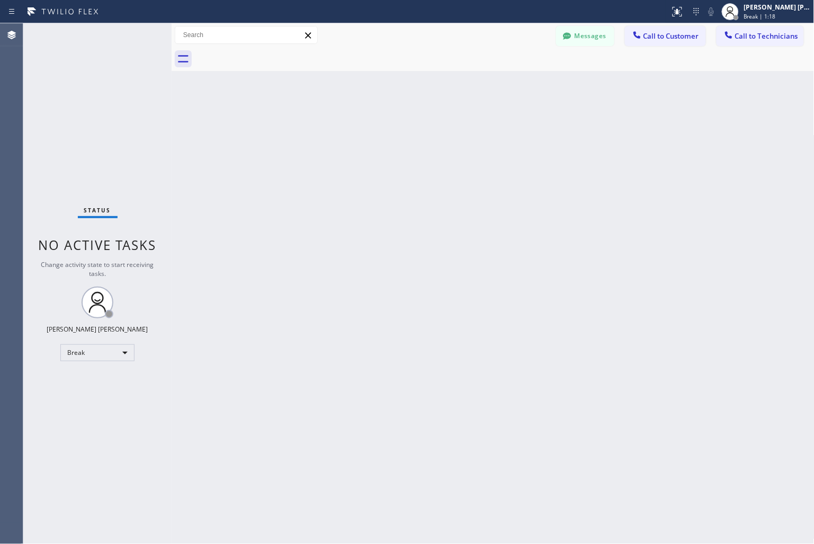
click at [379, 125] on div "Back to Dashboard Change Sender ID Customers Technicians KD Krissy Do [DATE] 02…" at bounding box center [493, 283] width 643 height 520
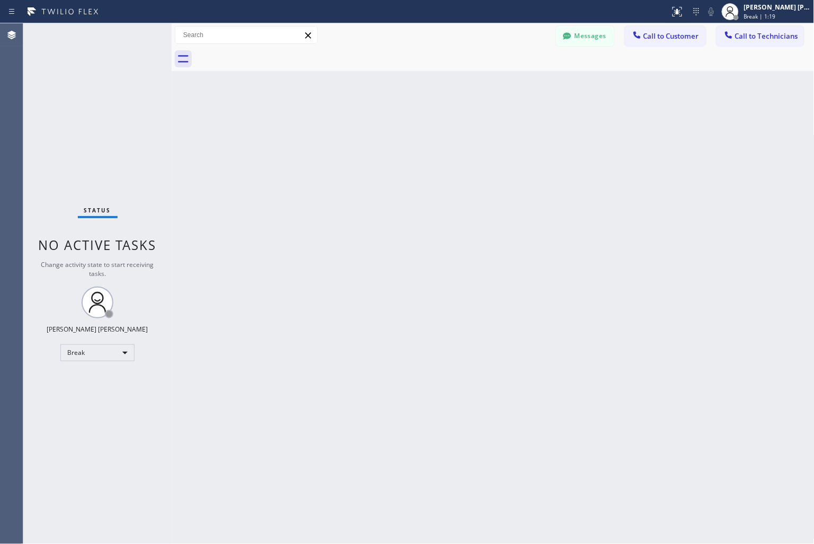
click at [379, 125] on div "Back to Dashboard Change Sender ID Customers Technicians KD Krissy Do [DATE] 02…" at bounding box center [493, 283] width 643 height 520
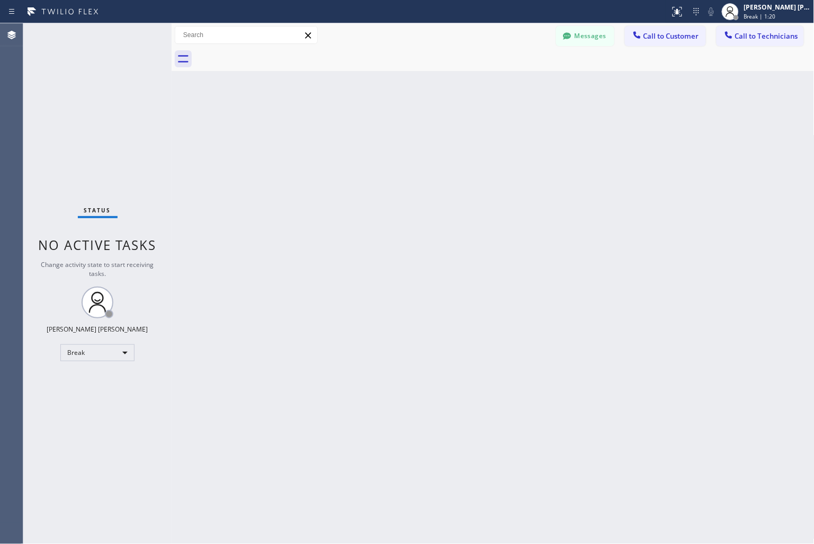
click at [379, 125] on div "Back to Dashboard Change Sender ID Customers Technicians KD Krissy Do [DATE] 02…" at bounding box center [493, 283] width 643 height 520
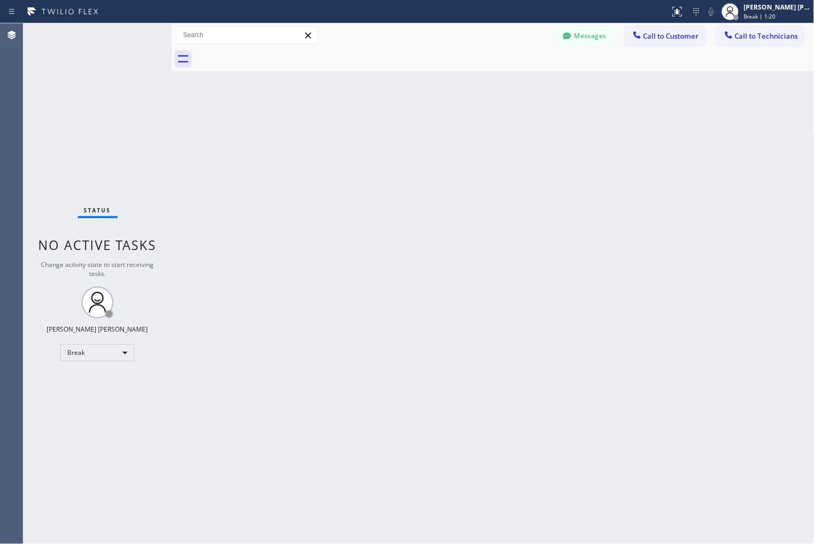
click at [379, 125] on div "Back to Dashboard Change Sender ID Customers Technicians KD Krissy Do [DATE] 02…" at bounding box center [493, 283] width 643 height 520
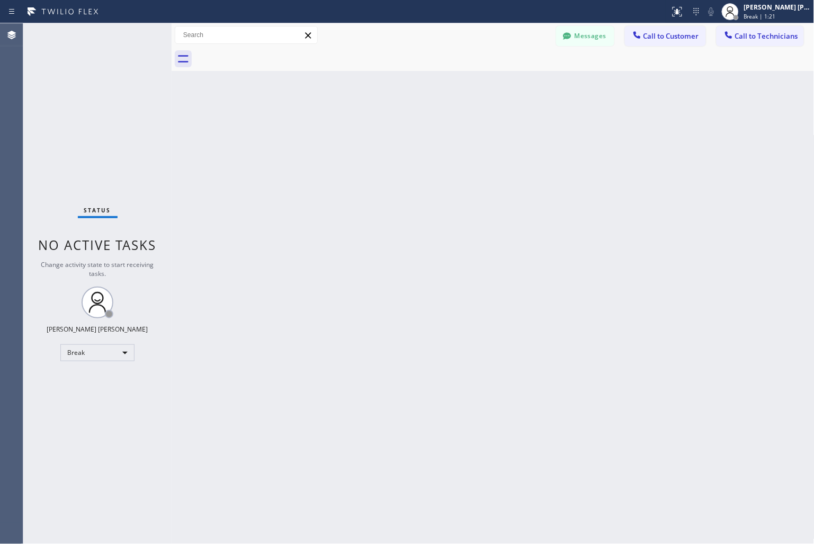
click at [379, 125] on div "Back to Dashboard Change Sender ID Customers Technicians KD Krissy Do [DATE] 02…" at bounding box center [493, 283] width 643 height 520
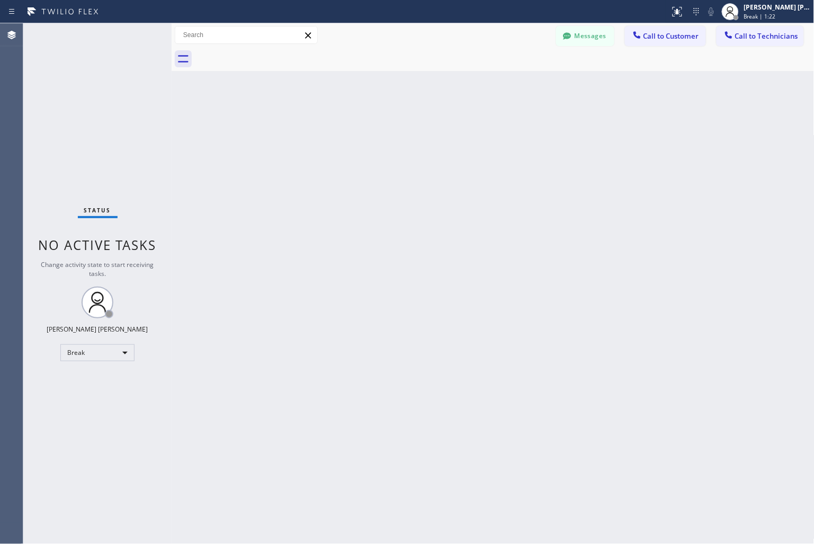
click at [379, 125] on div "Back to Dashboard Change Sender ID Customers Technicians KD Krissy Do [DATE] 02…" at bounding box center [493, 283] width 643 height 520
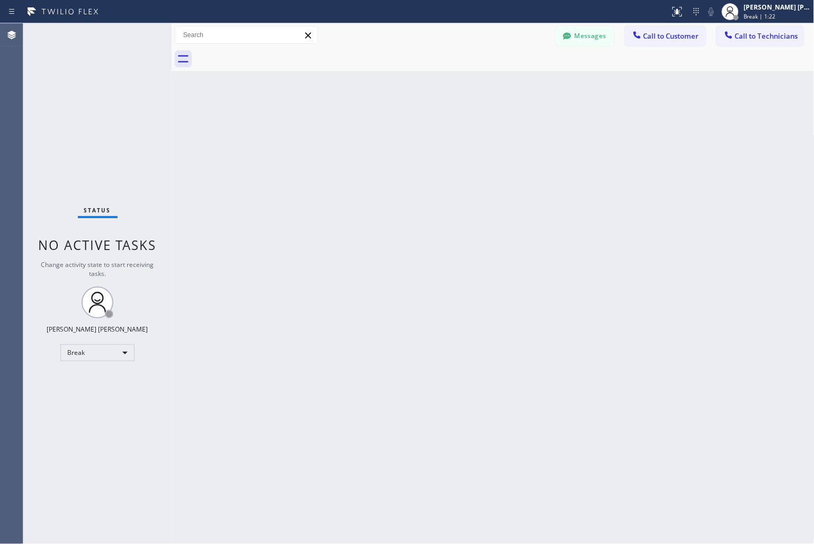
click at [379, 125] on div "Back to Dashboard Change Sender ID Customers Technicians KD Krissy Do [DATE] 02…" at bounding box center [493, 283] width 643 height 520
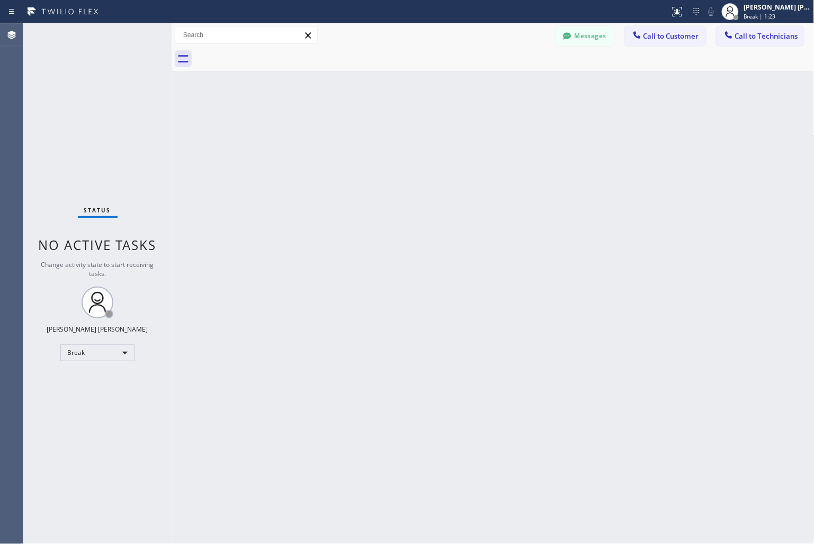
click at [379, 125] on div "Back to Dashboard Change Sender ID Customers Technicians KD Krissy Do [DATE] 02…" at bounding box center [493, 283] width 643 height 520
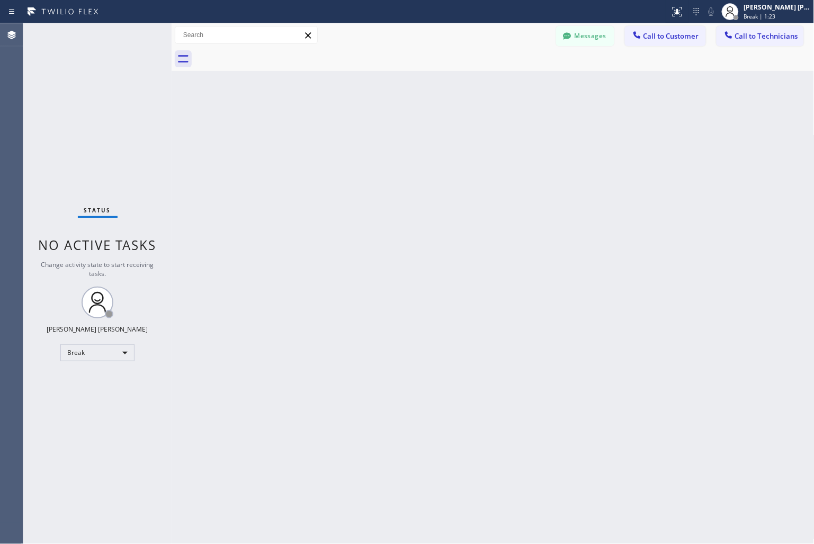
click at [379, 125] on div "Back to Dashboard Change Sender ID Customers Technicians KD Krissy Do [DATE] 02…" at bounding box center [493, 283] width 643 height 520
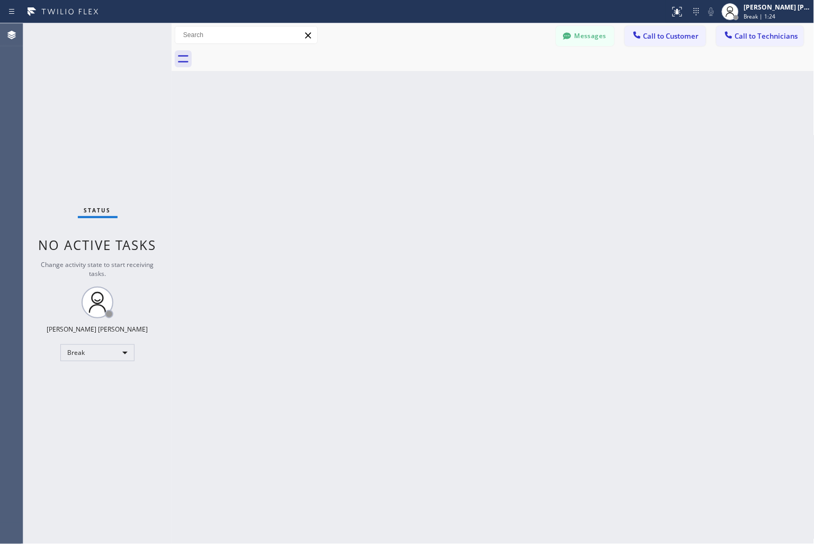
click at [379, 125] on div "Back to Dashboard Change Sender ID Customers Technicians KD Krissy Do [DATE] 02…" at bounding box center [493, 283] width 643 height 520
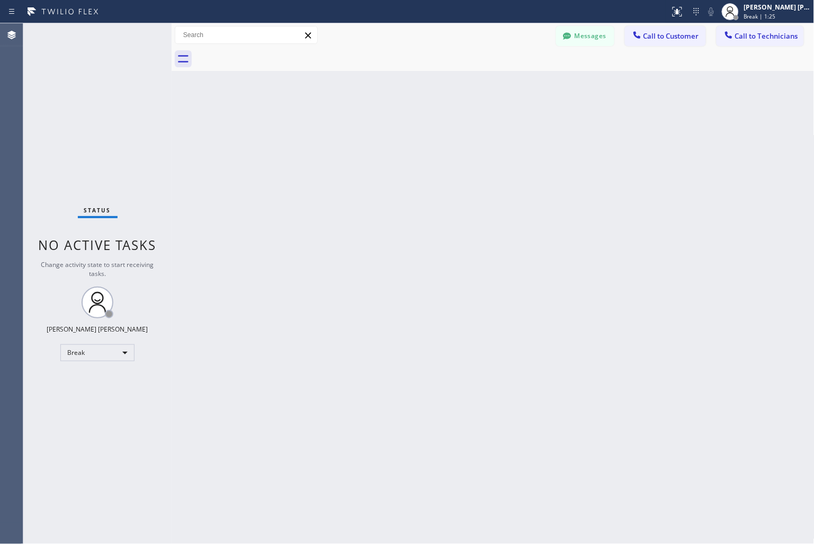
click at [379, 125] on div "Back to Dashboard Change Sender ID Customers Technicians KD Krissy Do [DATE] 02…" at bounding box center [493, 283] width 643 height 520
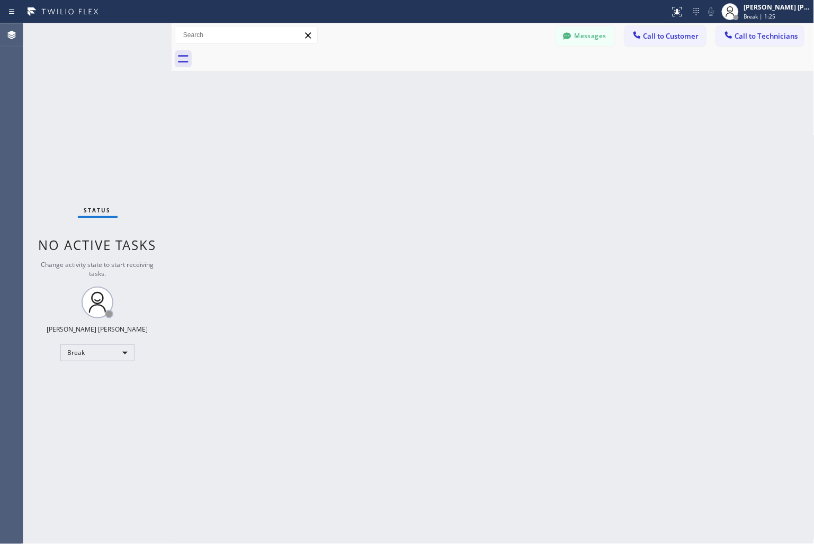
click at [379, 125] on div "Back to Dashboard Change Sender ID Customers Technicians KD Krissy Do [DATE] 02…" at bounding box center [493, 283] width 643 height 520
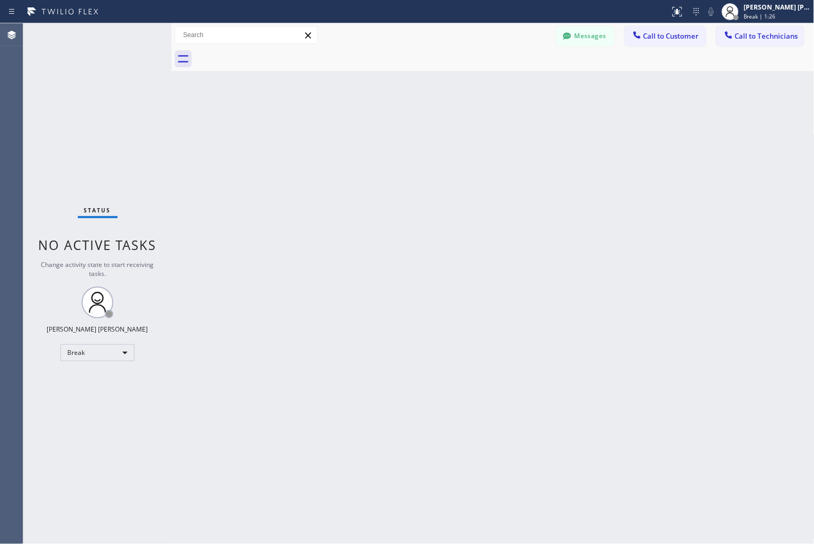
click at [379, 125] on div "Back to Dashboard Change Sender ID Customers Technicians KD Krissy Do [DATE] 02…" at bounding box center [493, 283] width 643 height 520
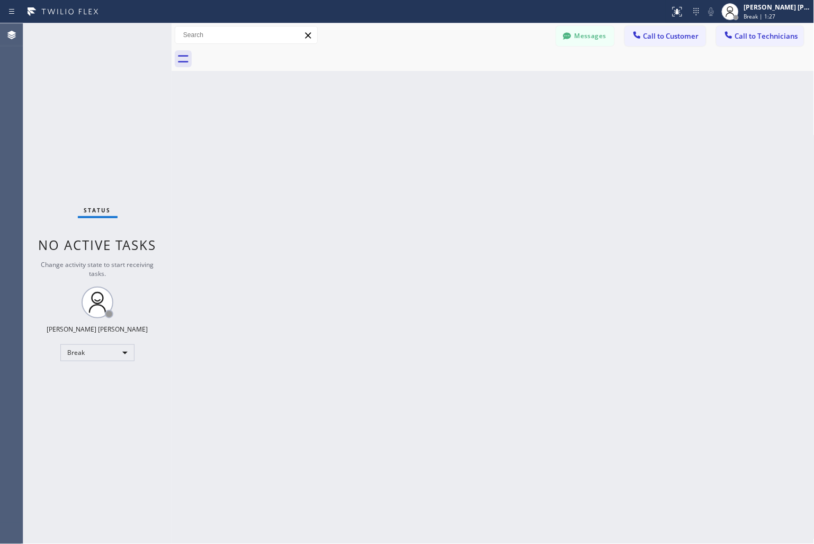
click at [379, 125] on div "Back to Dashboard Change Sender ID Customers Technicians KD Krissy Do [DATE] 02…" at bounding box center [493, 283] width 643 height 520
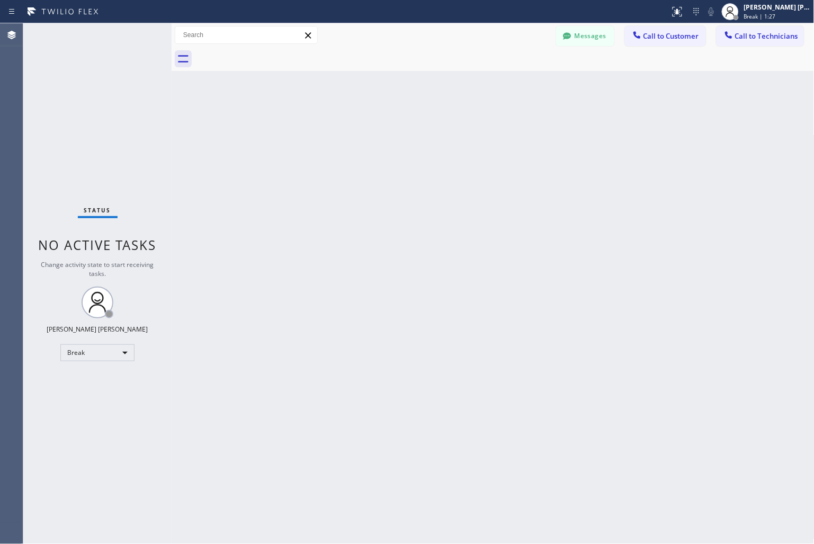
click at [379, 125] on div "Back to Dashboard Change Sender ID Customers Technicians KD Krissy Do [DATE] 02…" at bounding box center [493, 283] width 643 height 520
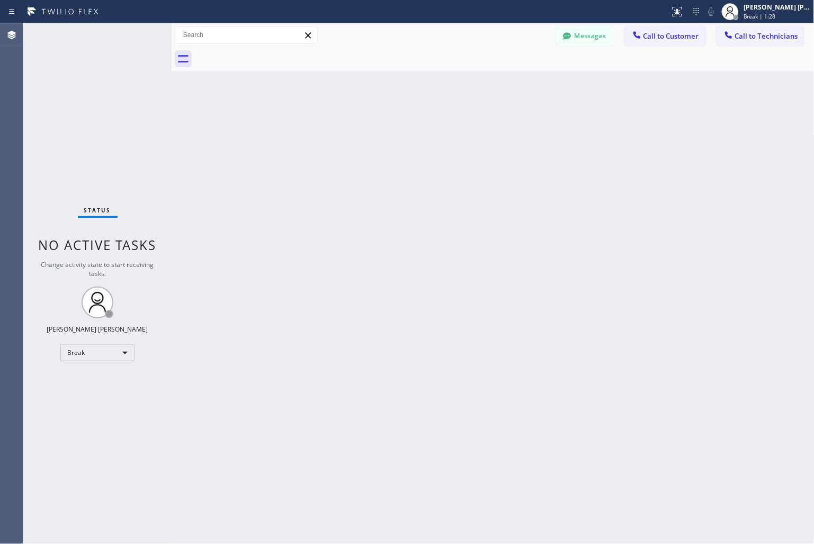
click at [379, 125] on div "Back to Dashboard Change Sender ID Customers Technicians KD Krissy Do [DATE] 02…" at bounding box center [493, 283] width 643 height 520
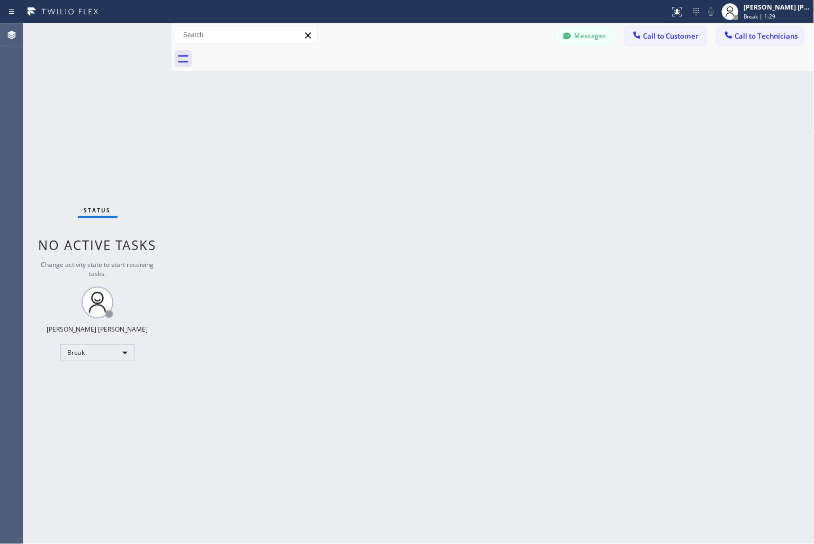
click at [379, 125] on div "Back to Dashboard Change Sender ID Customers Technicians KD Krissy Do [DATE] 02…" at bounding box center [493, 283] width 643 height 520
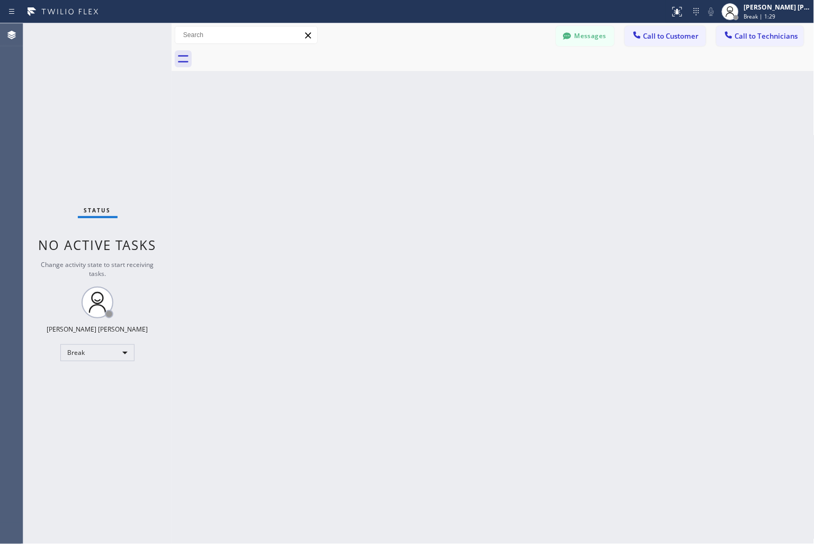
click at [379, 125] on div "Back to Dashboard Change Sender ID Customers Technicians KD Krissy Do [DATE] 02…" at bounding box center [493, 283] width 643 height 520
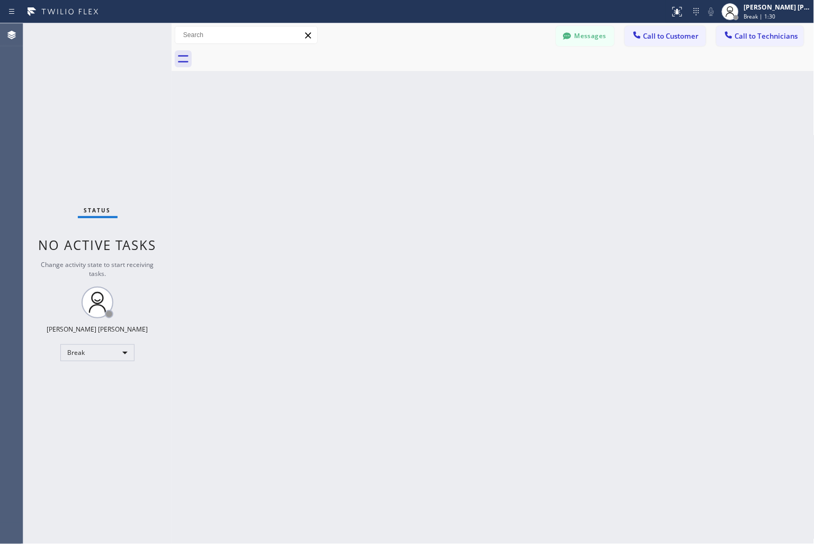
click at [379, 125] on div "Back to Dashboard Change Sender ID Customers Technicians KD Krissy Do [DATE] 02…" at bounding box center [493, 283] width 643 height 520
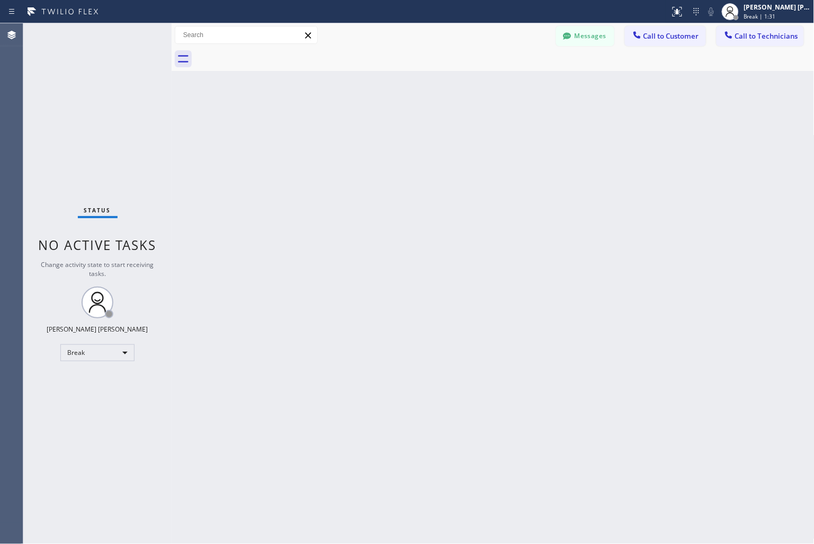
click at [379, 125] on div "Back to Dashboard Change Sender ID Customers Technicians KD Krissy Do [DATE] 02…" at bounding box center [493, 283] width 643 height 520
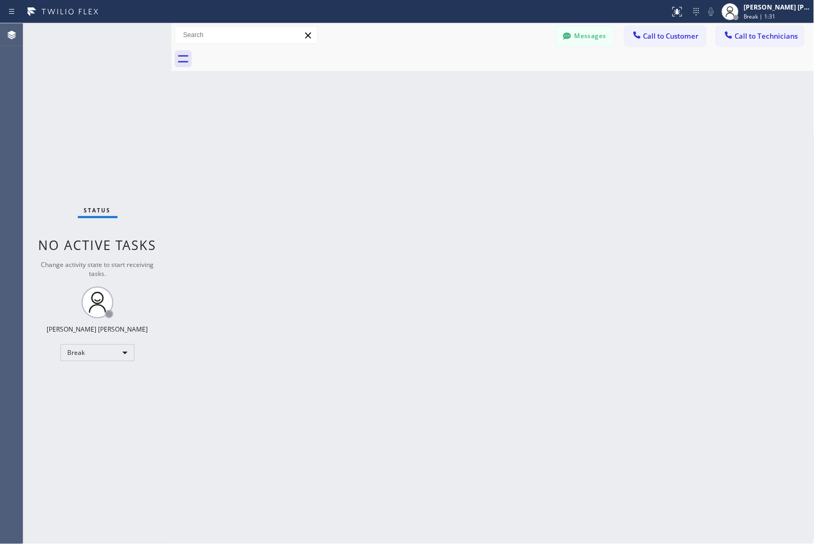
click at [379, 125] on div "Back to Dashboard Change Sender ID Customers Technicians KD Krissy Do [DATE] 02…" at bounding box center [493, 283] width 643 height 520
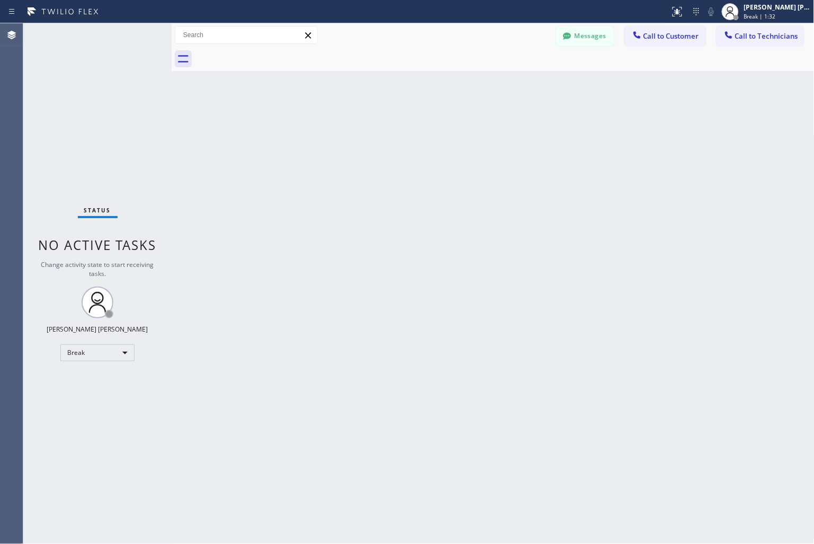
click at [379, 125] on div "Back to Dashboard Change Sender ID Customers Technicians KD Krissy Do [DATE] 02…" at bounding box center [493, 283] width 643 height 520
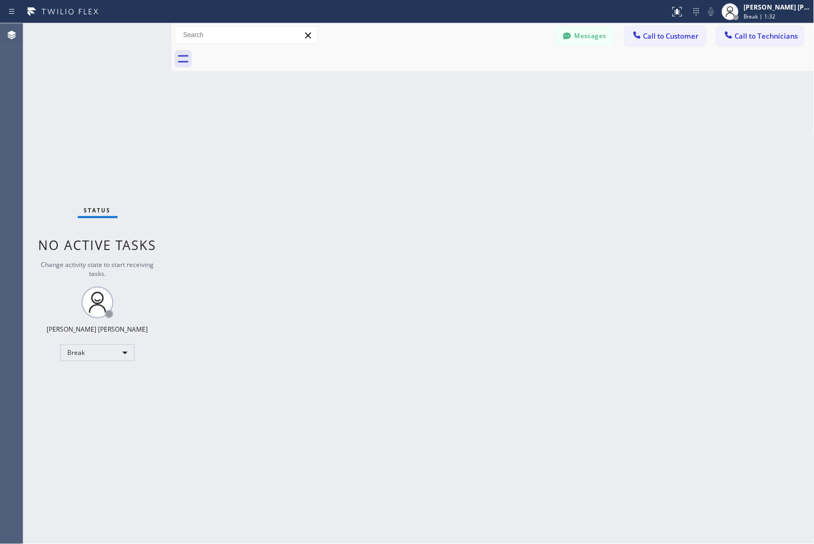
click at [379, 125] on div "Back to Dashboard Change Sender ID Customers Technicians KD Krissy Do [DATE] 02…" at bounding box center [493, 283] width 643 height 520
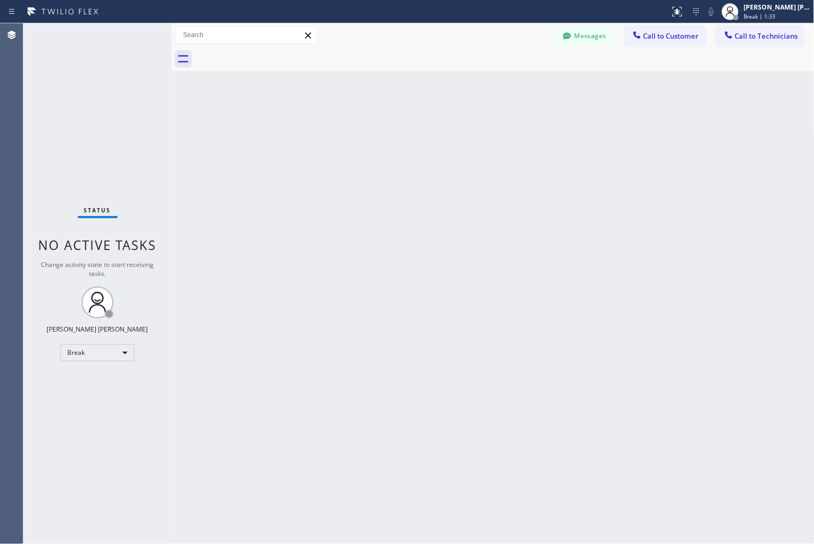
click at [379, 125] on div "Back to Dashboard Change Sender ID Customers Technicians KD Krissy Do [DATE] 02…" at bounding box center [493, 283] width 643 height 520
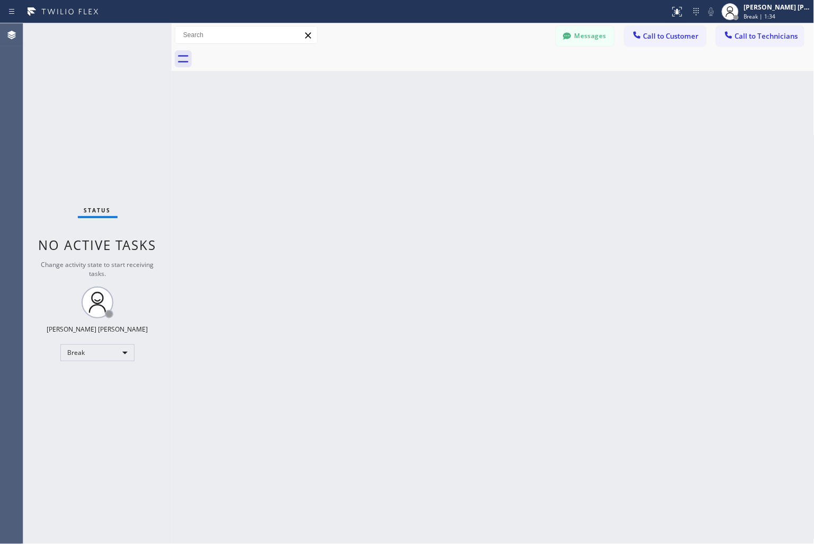
click at [379, 125] on div "Back to Dashboard Change Sender ID Customers Technicians KD Krissy Do [DATE] 02…" at bounding box center [493, 283] width 643 height 520
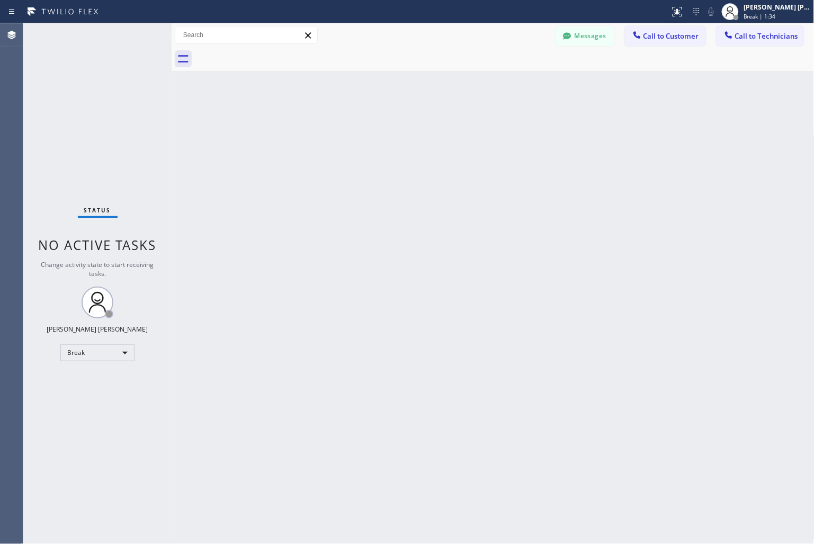
click at [379, 125] on div "Back to Dashboard Change Sender ID Customers Technicians KD Krissy Do [DATE] 02…" at bounding box center [493, 283] width 643 height 520
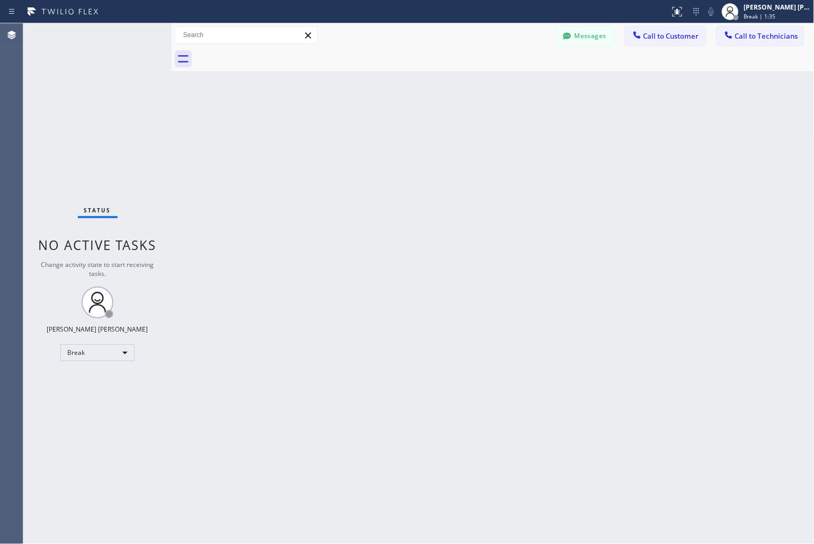
click at [379, 125] on div "Back to Dashboard Change Sender ID Customers Technicians KD Krissy Do [DATE] 02…" at bounding box center [493, 283] width 643 height 520
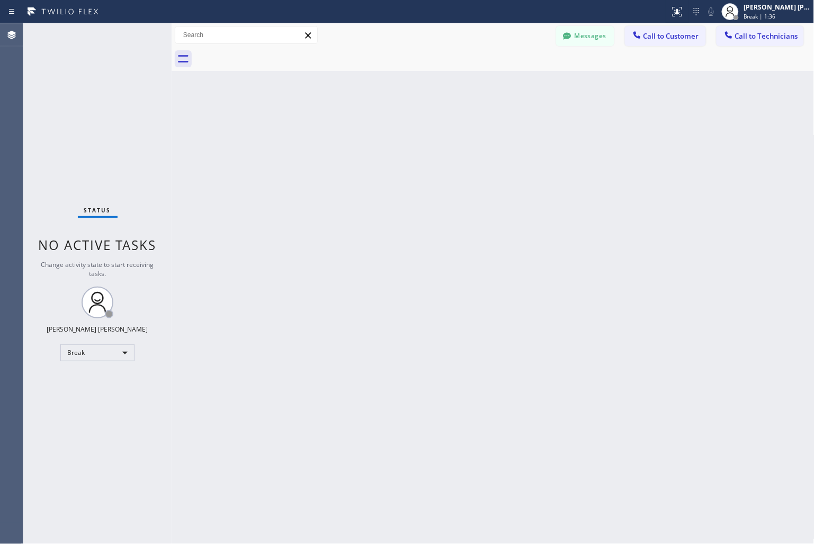
click at [379, 125] on div "Back to Dashboard Change Sender ID Customers Technicians KD Krissy Do [DATE] 02…" at bounding box center [493, 283] width 643 height 520
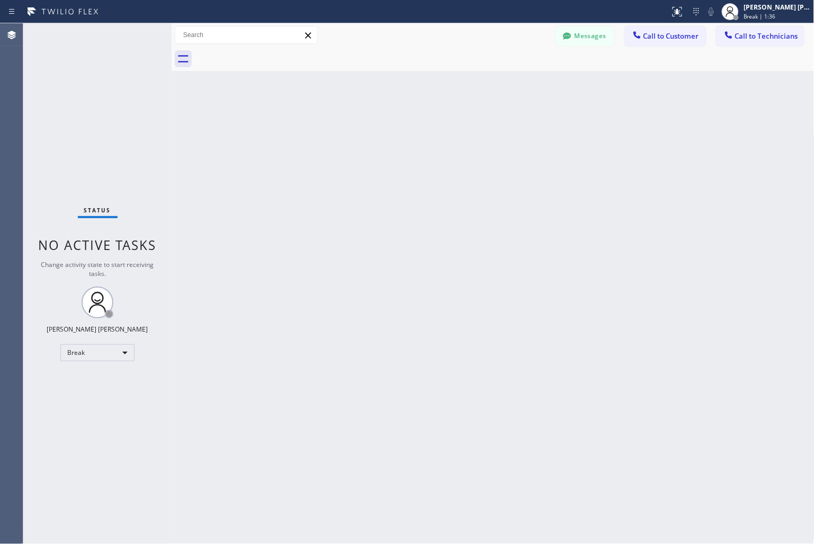
click at [379, 125] on div "Back to Dashboard Change Sender ID Customers Technicians KD Krissy Do [DATE] 02…" at bounding box center [493, 283] width 643 height 520
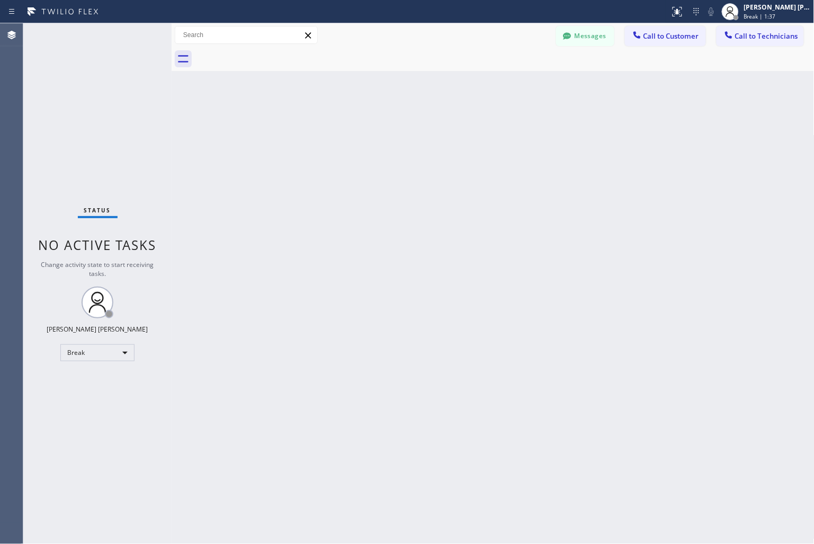
click at [379, 125] on div "Back to Dashboard Change Sender ID Customers Technicians KD Krissy Do [DATE] 02…" at bounding box center [493, 283] width 643 height 520
click
